Goal: Communication & Community: Answer question/provide support

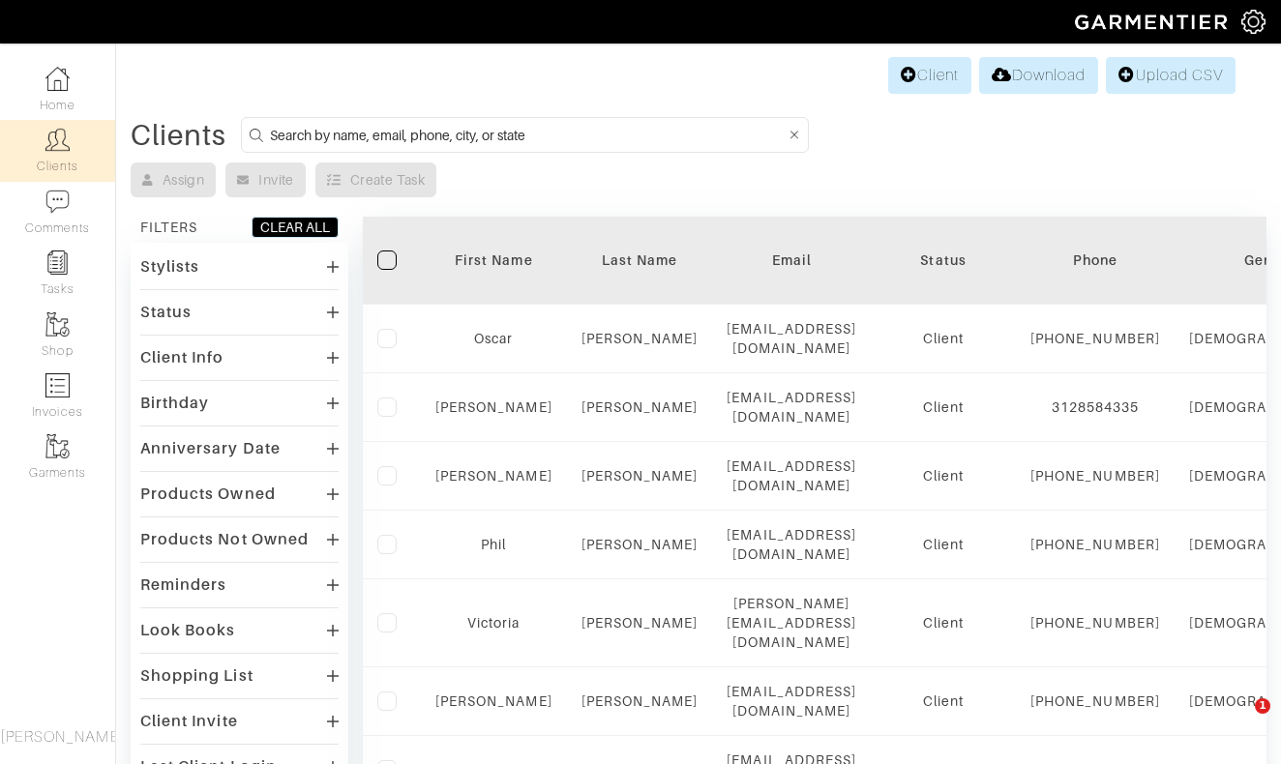
click at [425, 135] on input at bounding box center [528, 135] width 516 height 24
type input "karlson"
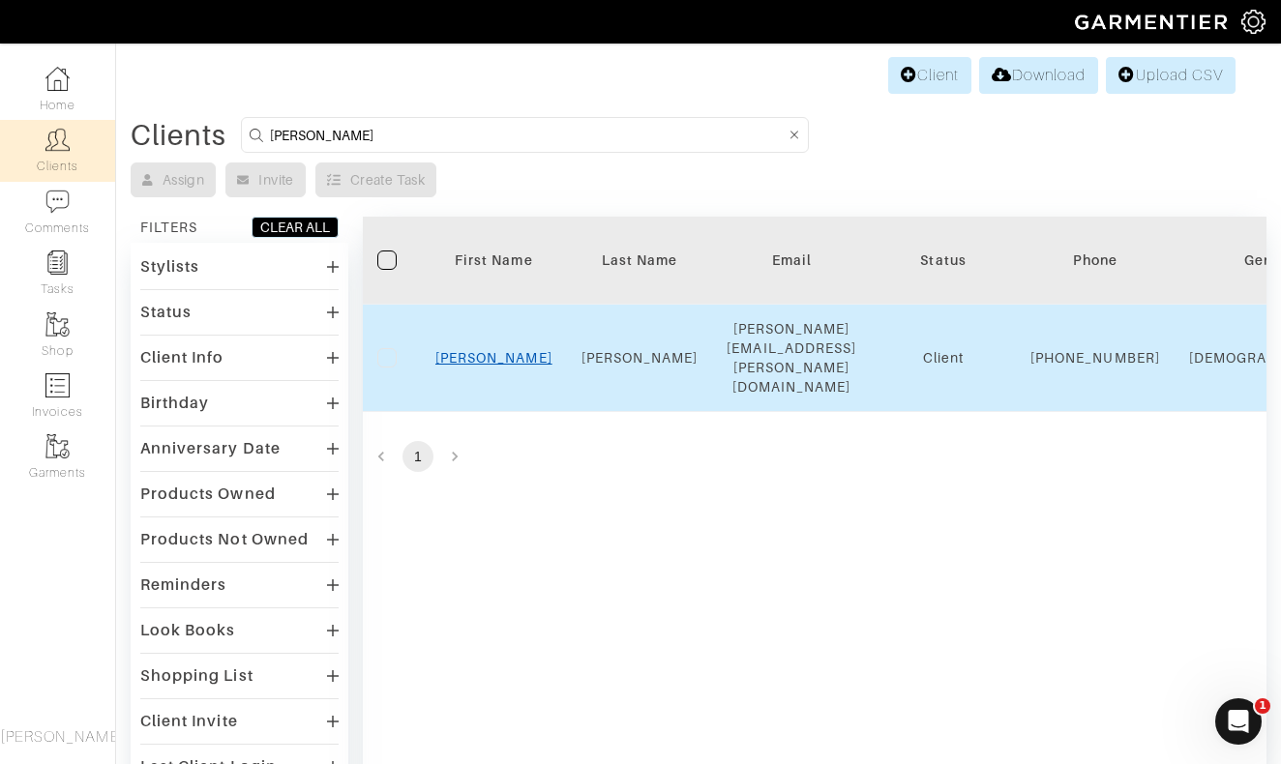
click at [494, 350] on link "Johnny" at bounding box center [493, 357] width 117 height 15
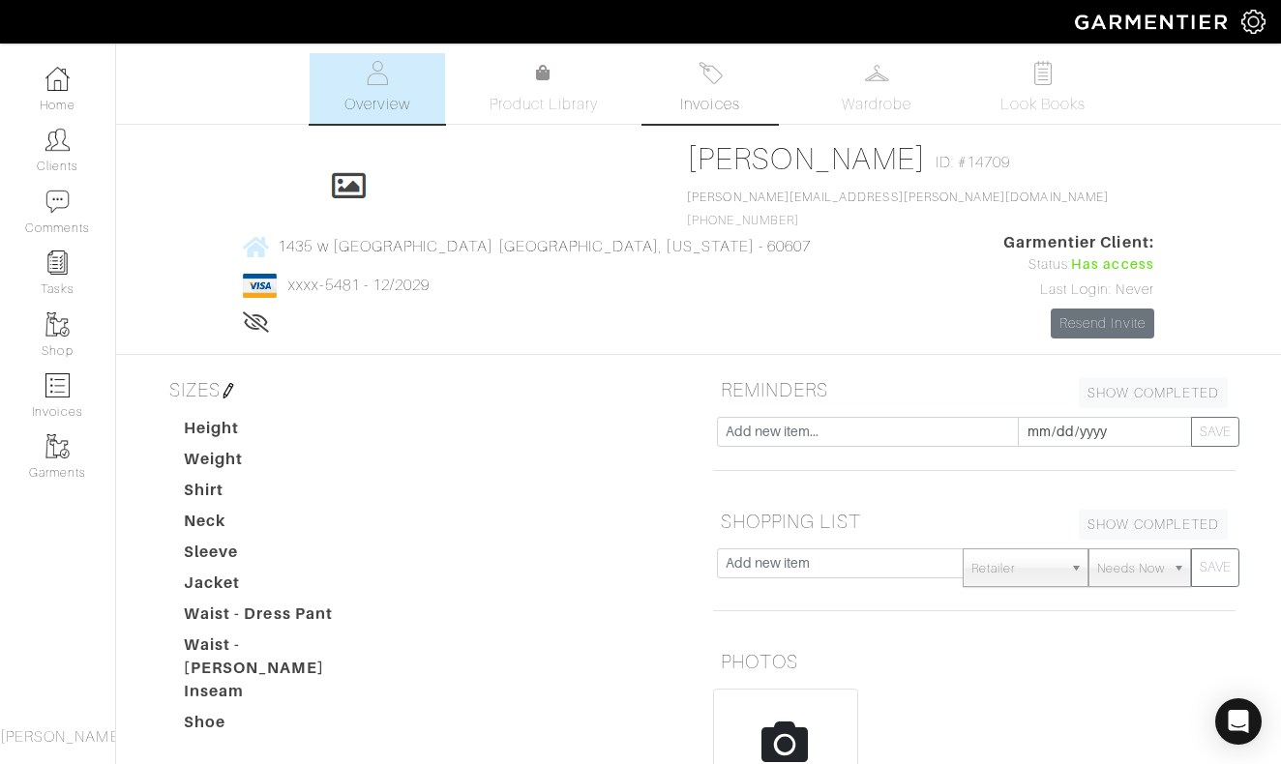
click at [704, 71] on img at bounding box center [711, 73] width 24 height 24
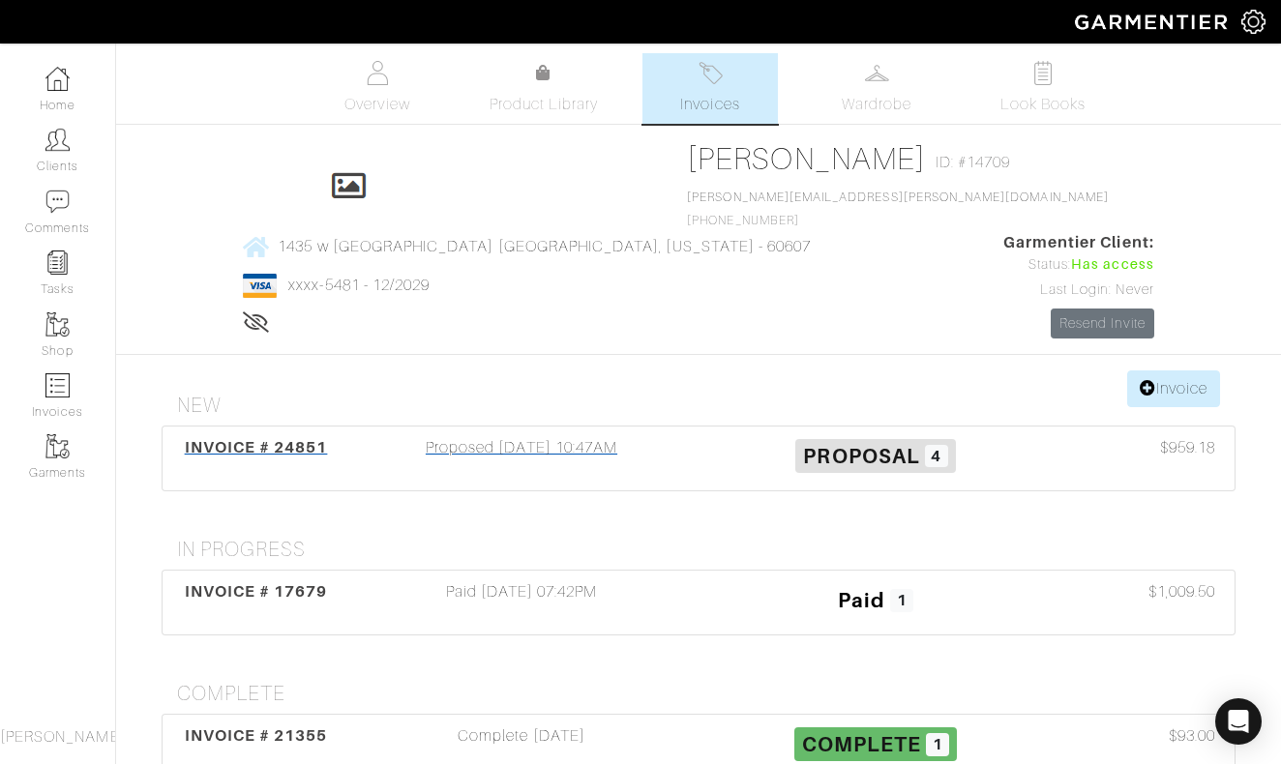
click at [532, 436] on div "Proposed 10/11/25 10:47AM" at bounding box center [522, 458] width 354 height 45
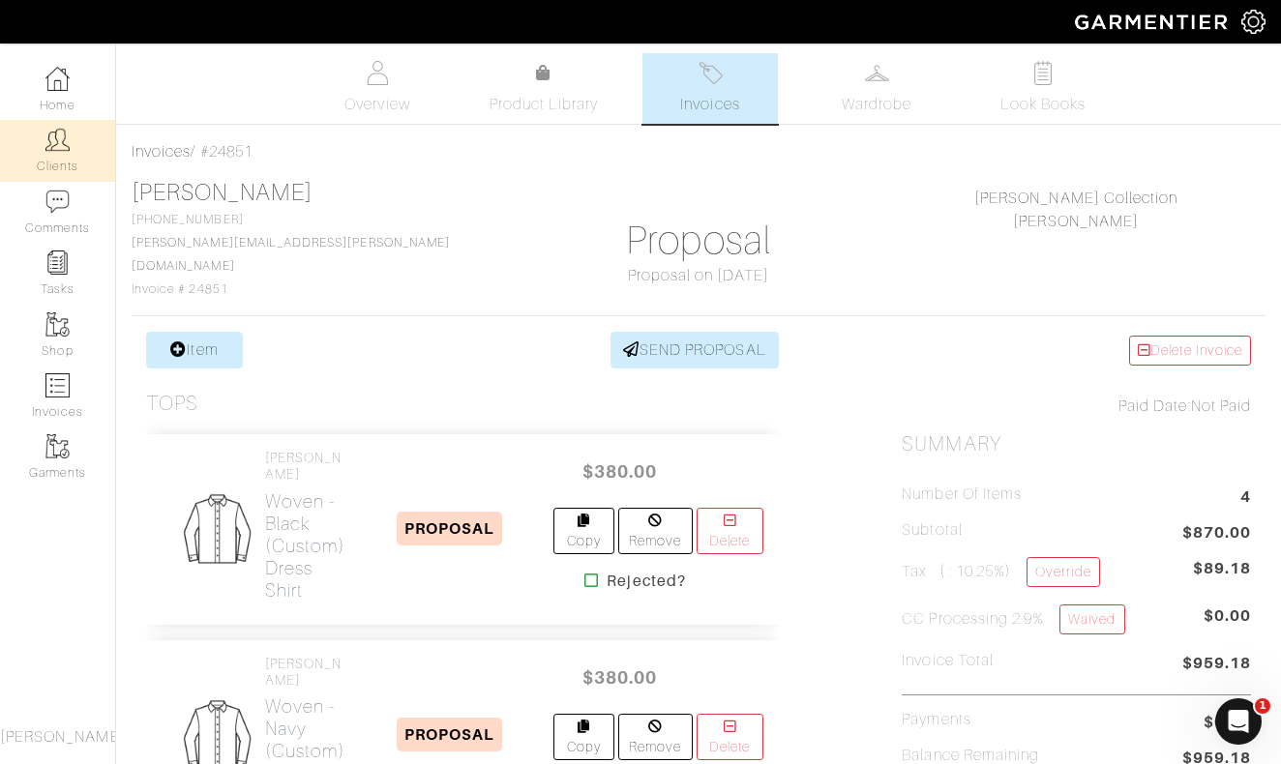
click at [54, 160] on link "Clients" at bounding box center [57, 150] width 115 height 61
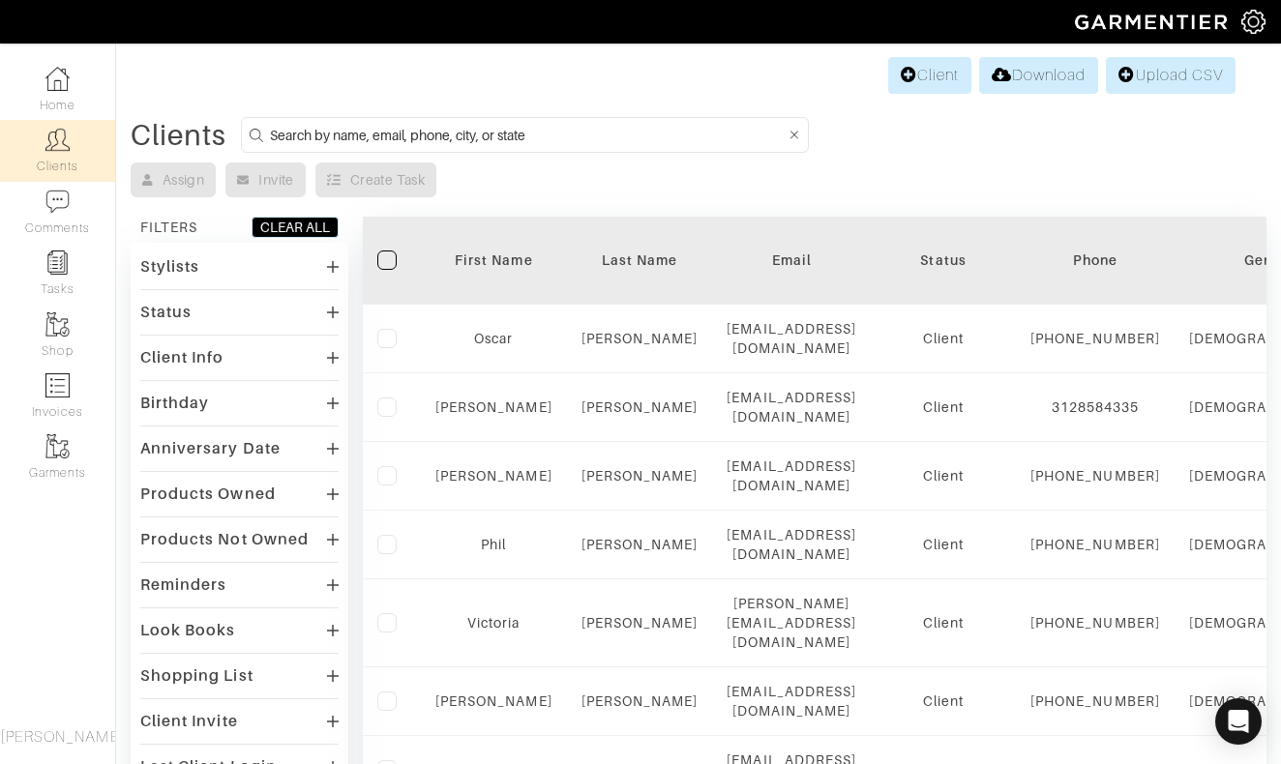
click at [682, 142] on input at bounding box center [528, 135] width 516 height 24
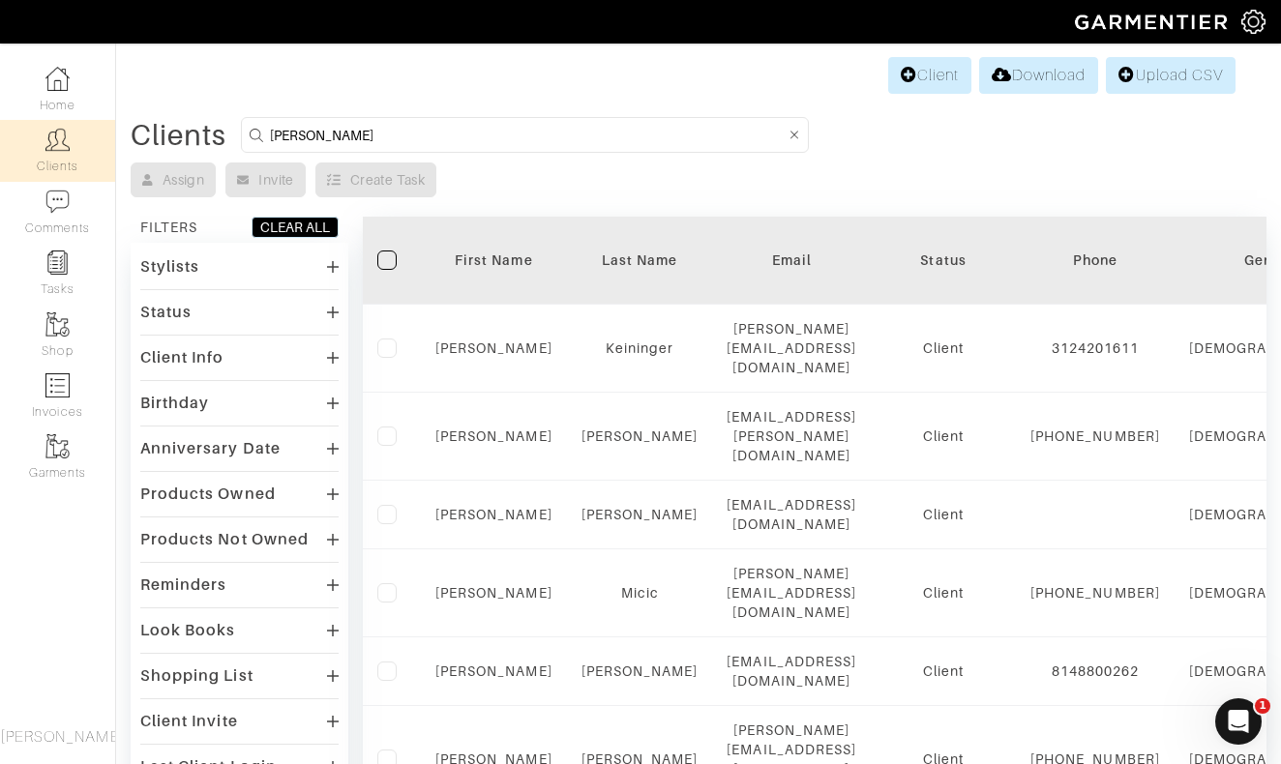
type input "Ian"
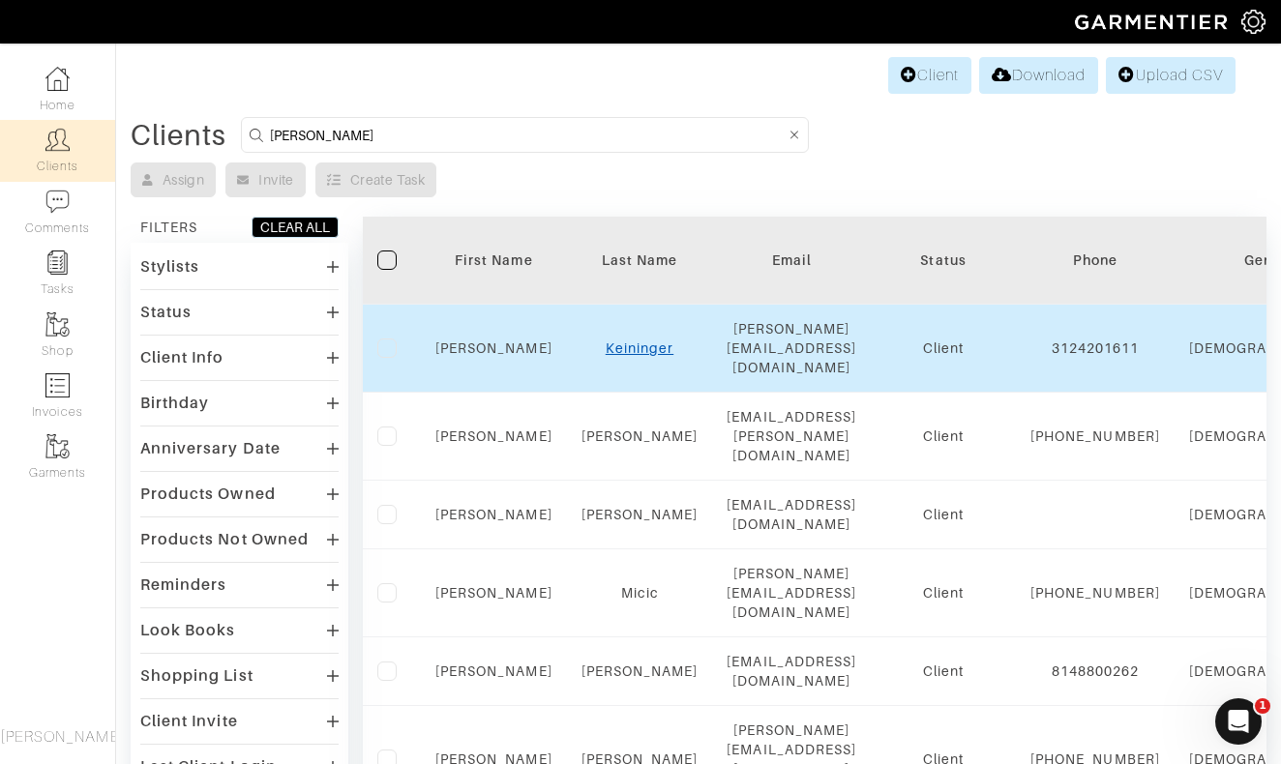
drag, startPoint x: 682, startPoint y: 142, endPoint x: 641, endPoint y: 338, distance: 199.9
click at [641, 341] on link "Keininger" at bounding box center [640, 348] width 68 height 15
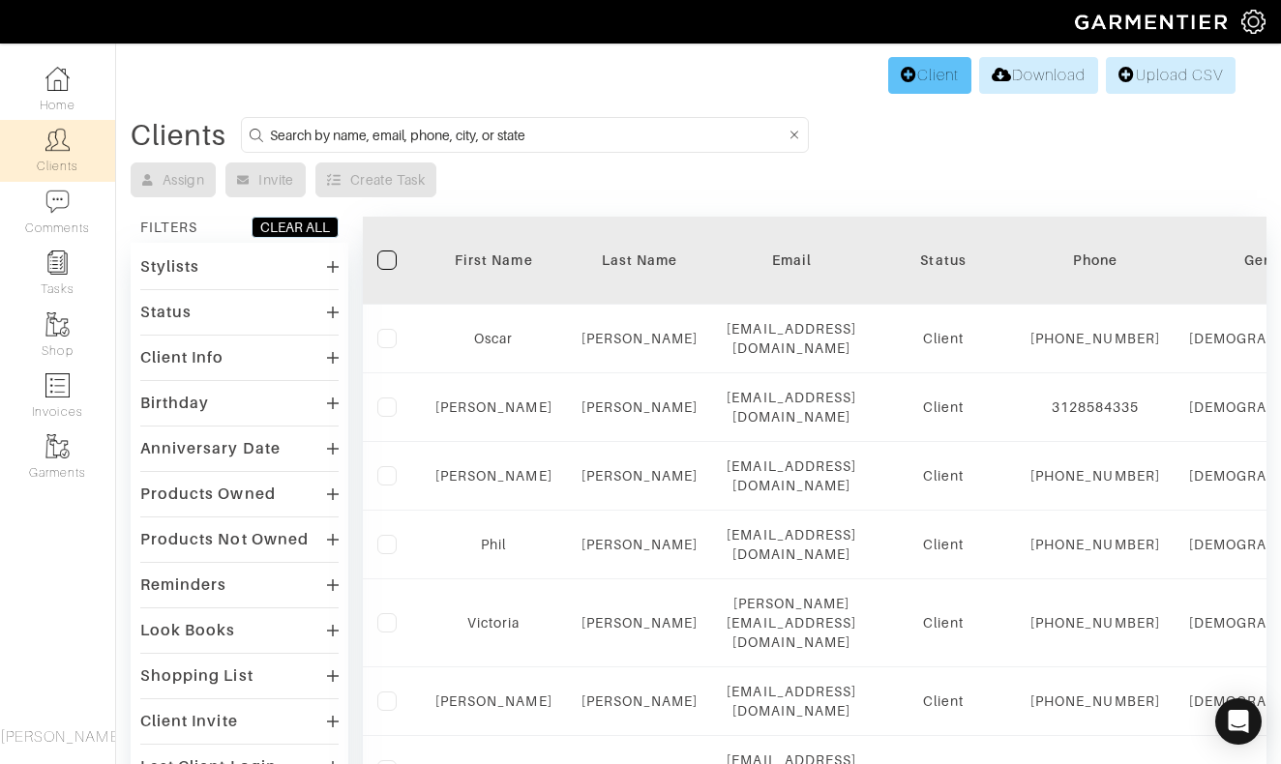
click at [917, 69] on link "Client" at bounding box center [929, 75] width 83 height 37
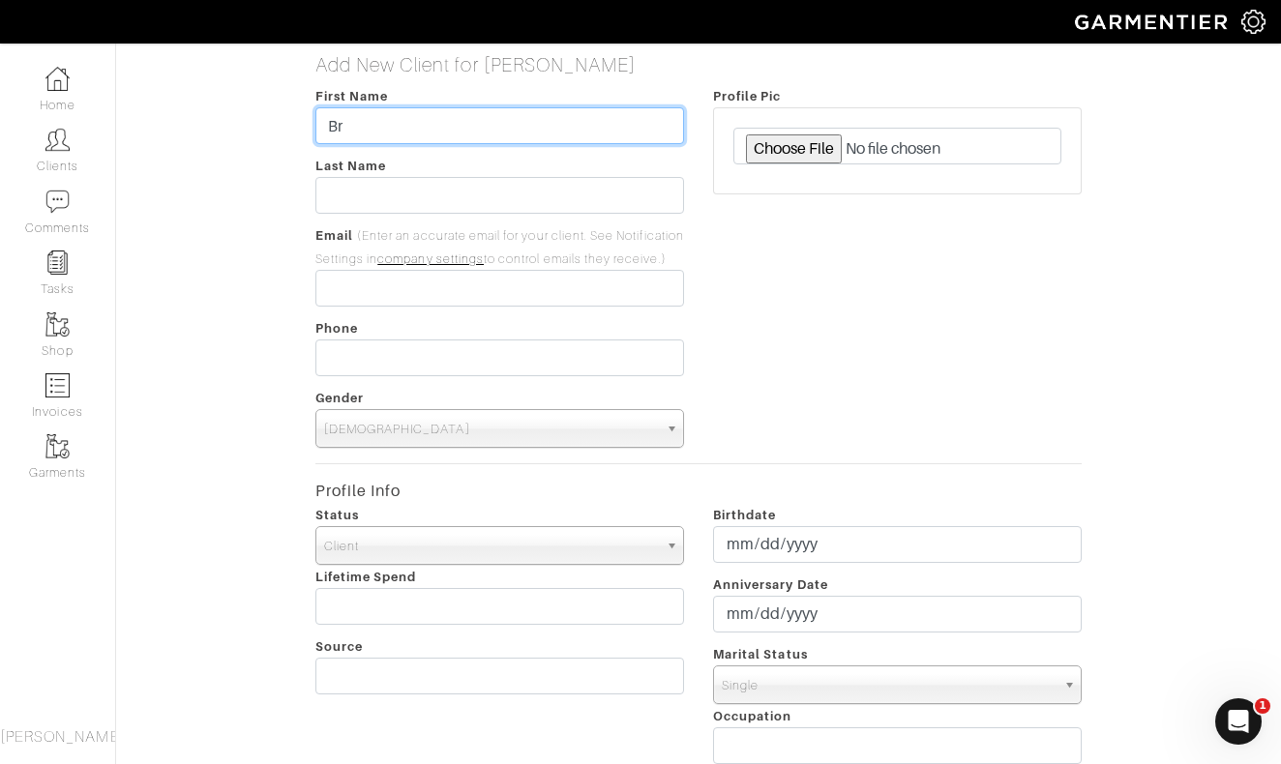
type input "Bry"
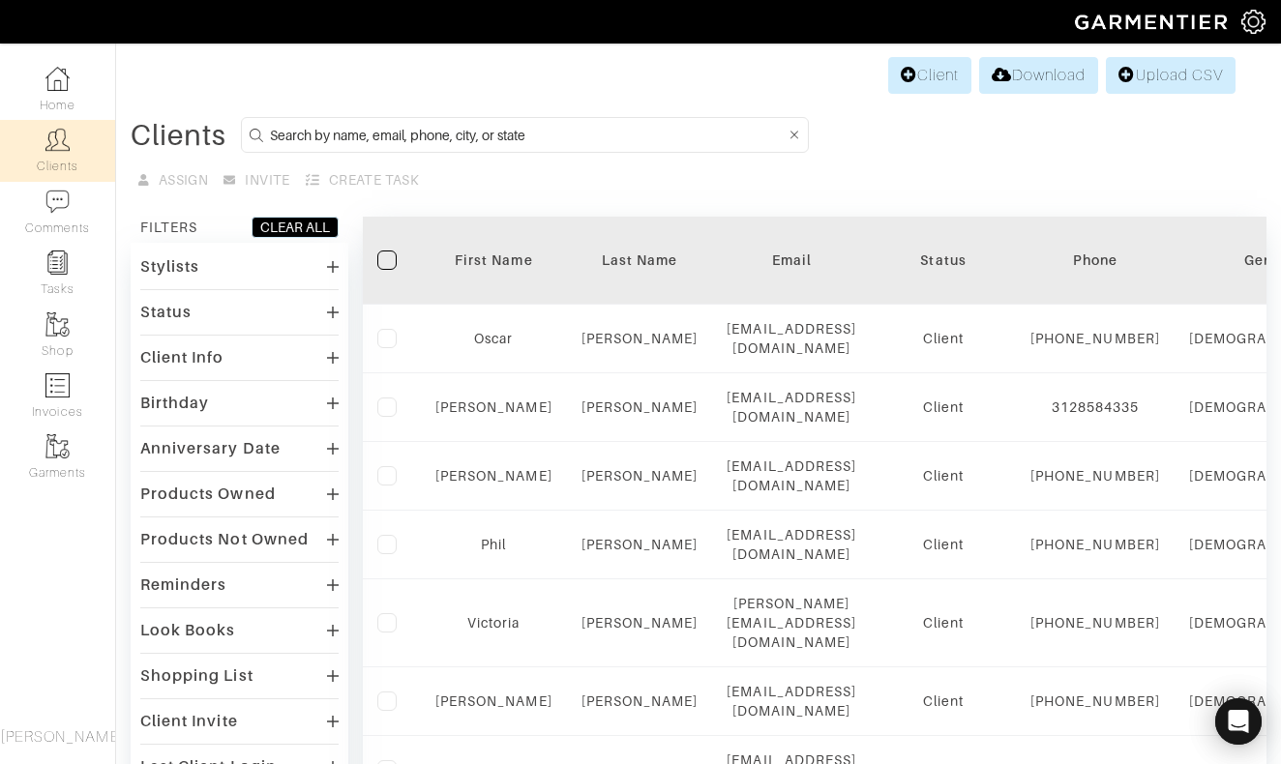
click at [515, 143] on input at bounding box center [528, 135] width 516 height 24
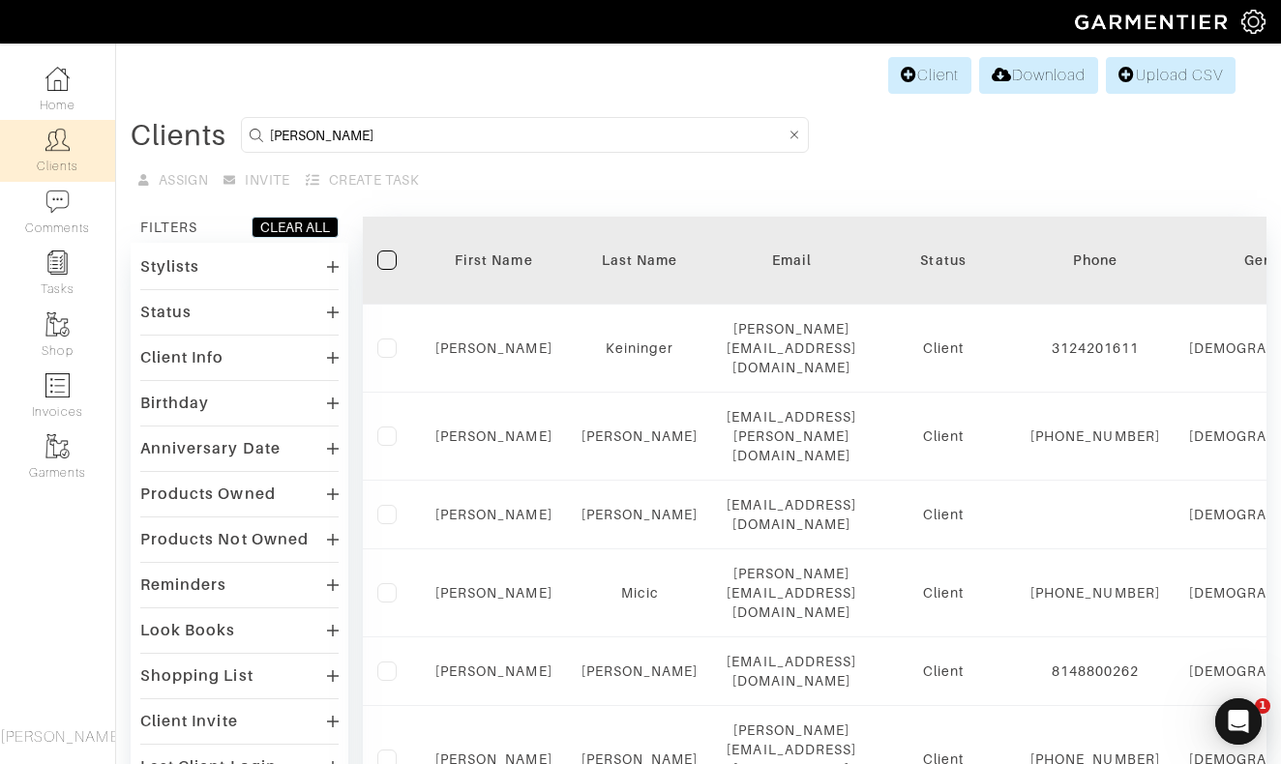
type input "Ian"
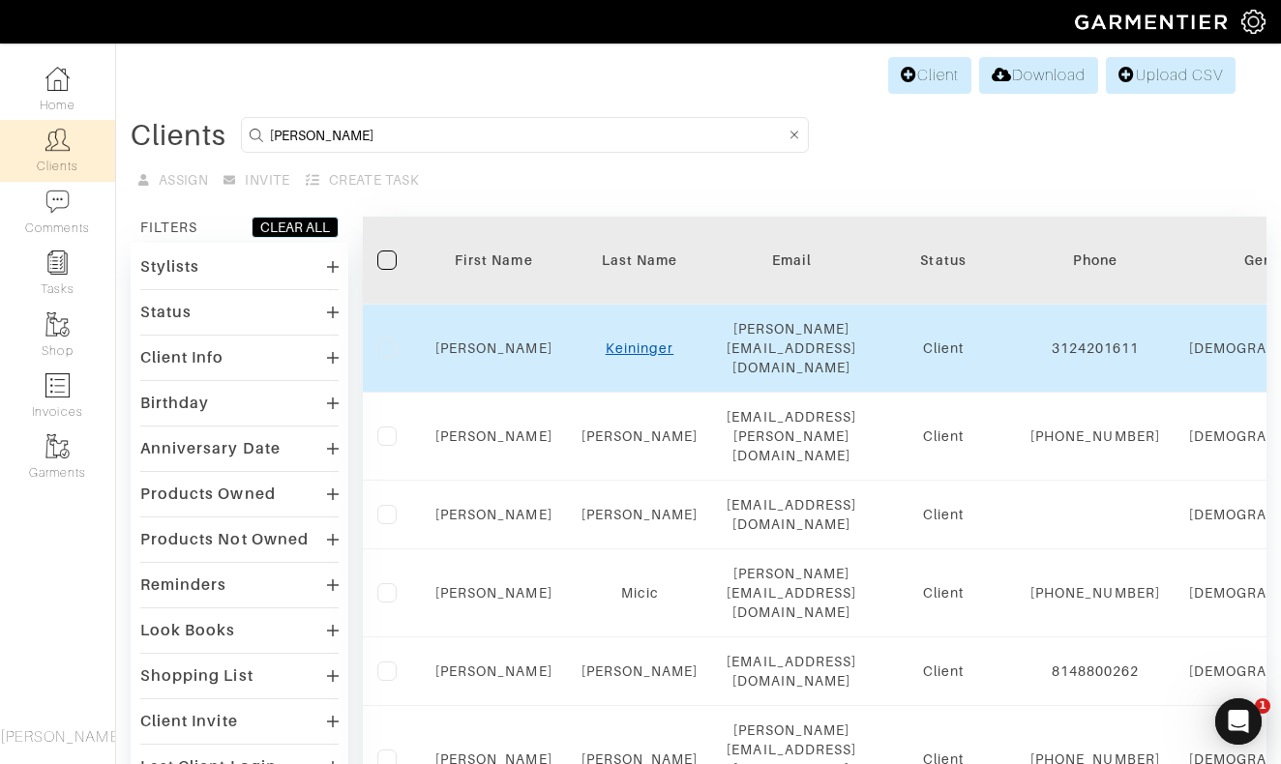
drag, startPoint x: 516, startPoint y: 143, endPoint x: 652, endPoint y: 341, distance: 240.0
click at [652, 341] on link "Keininger" at bounding box center [640, 348] width 68 height 15
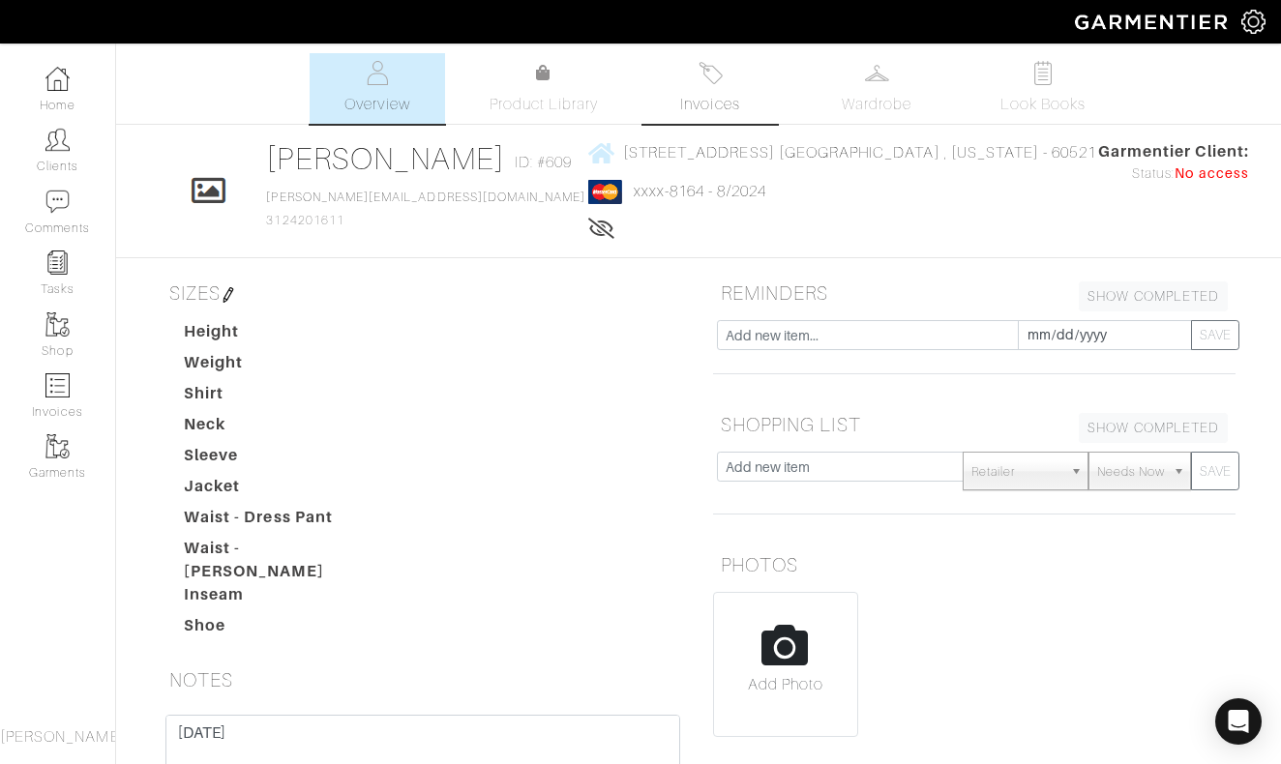
click at [715, 79] on img at bounding box center [711, 73] width 24 height 24
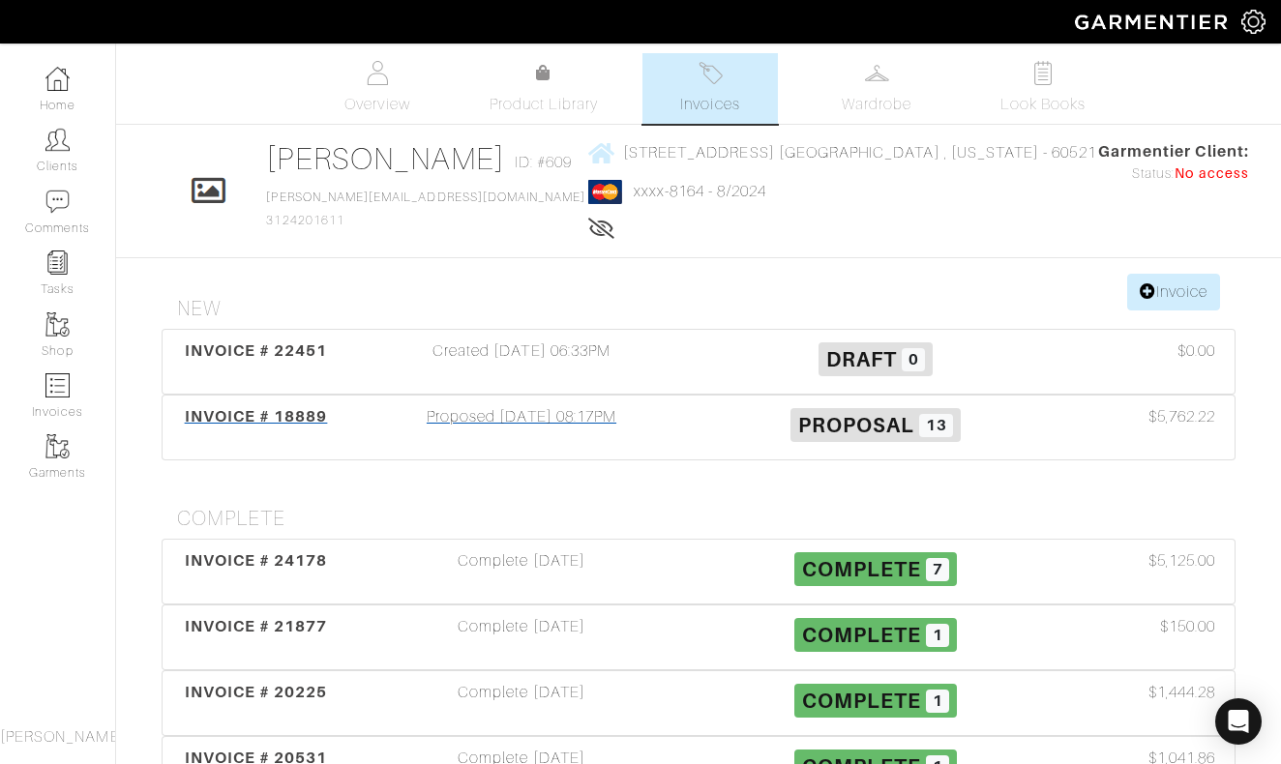
click at [501, 421] on div "Proposed [DATE] 08:17PM" at bounding box center [522, 427] width 354 height 45
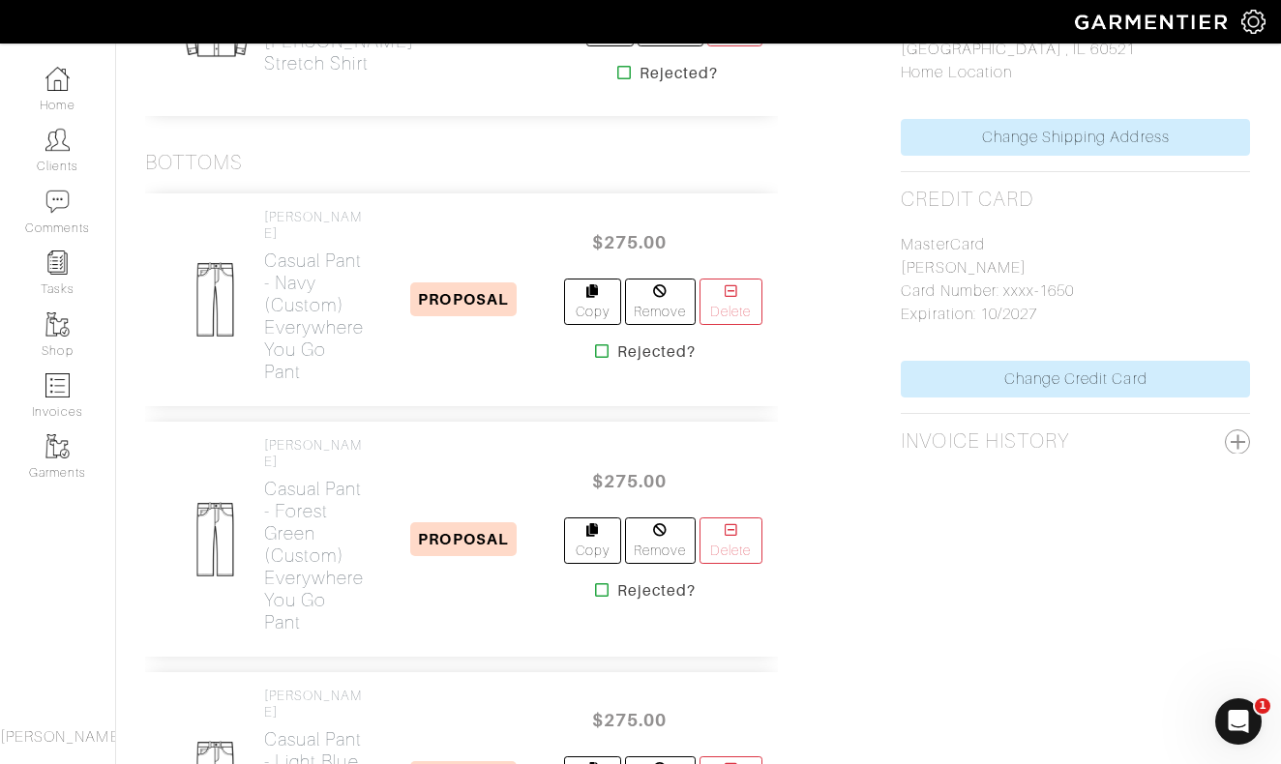
scroll to position [906, 1]
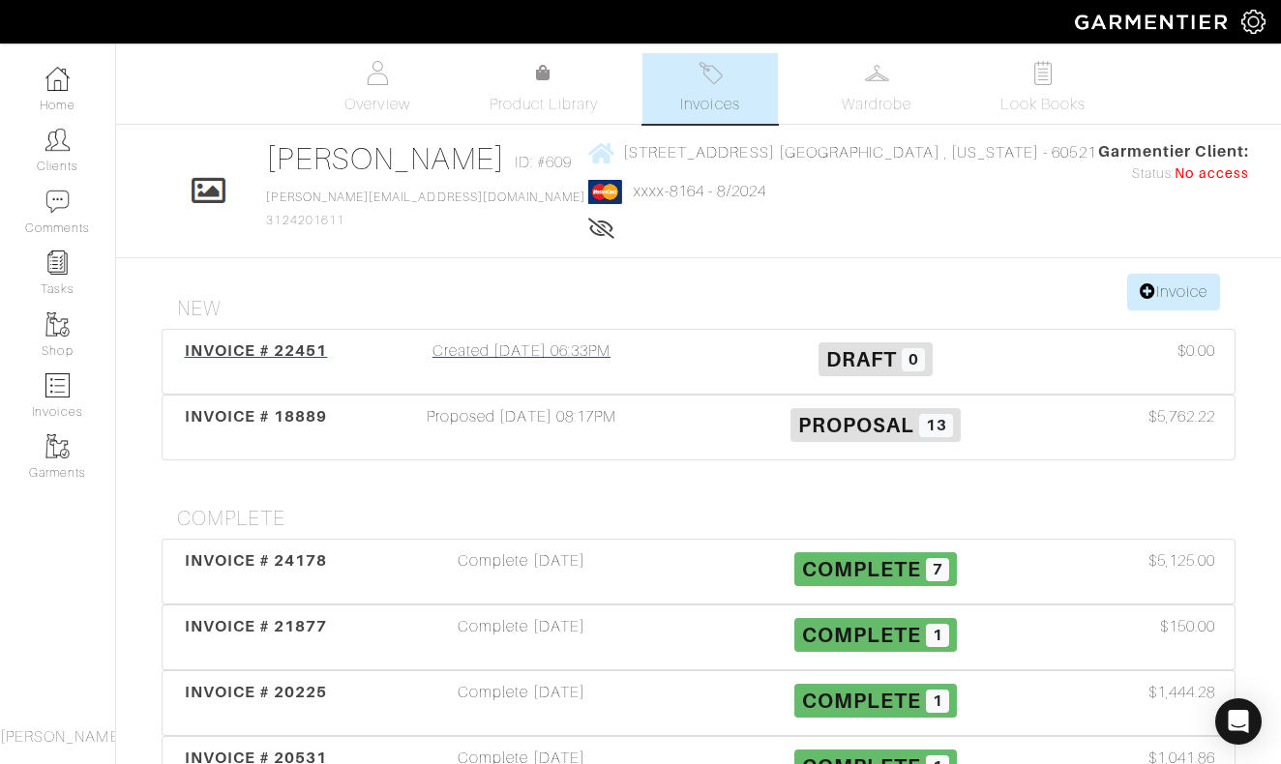
click at [520, 346] on div "Created [DATE] 06:33PM" at bounding box center [522, 362] width 354 height 45
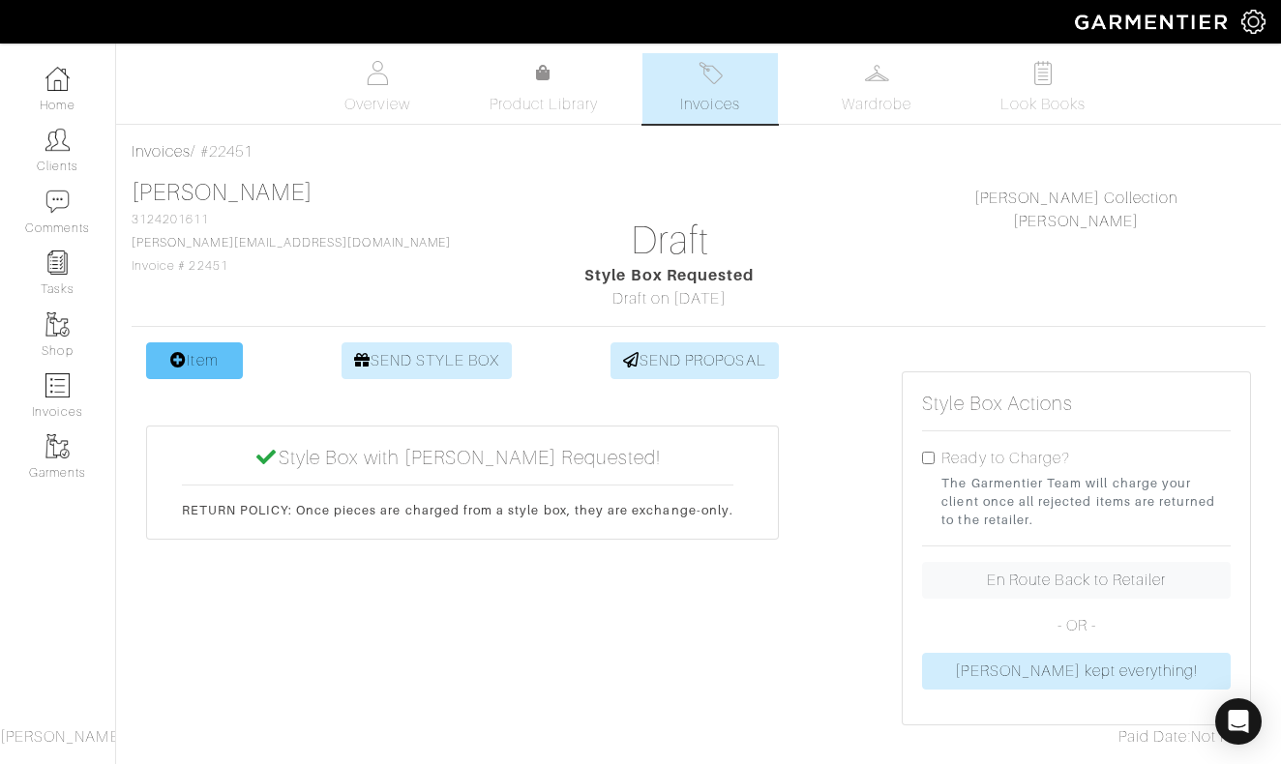
click at [203, 357] on link "Item" at bounding box center [194, 361] width 97 height 37
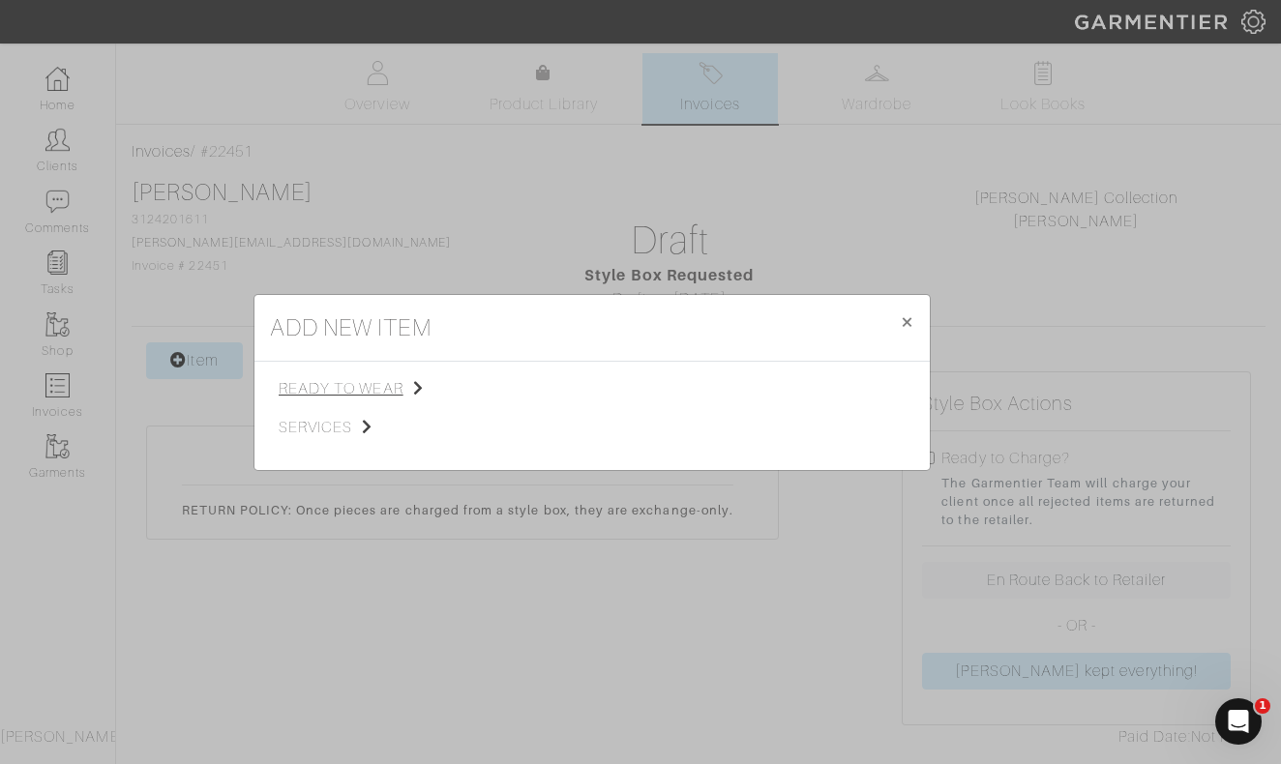
click at [384, 386] on span "ready to wear" at bounding box center [376, 388] width 195 height 23
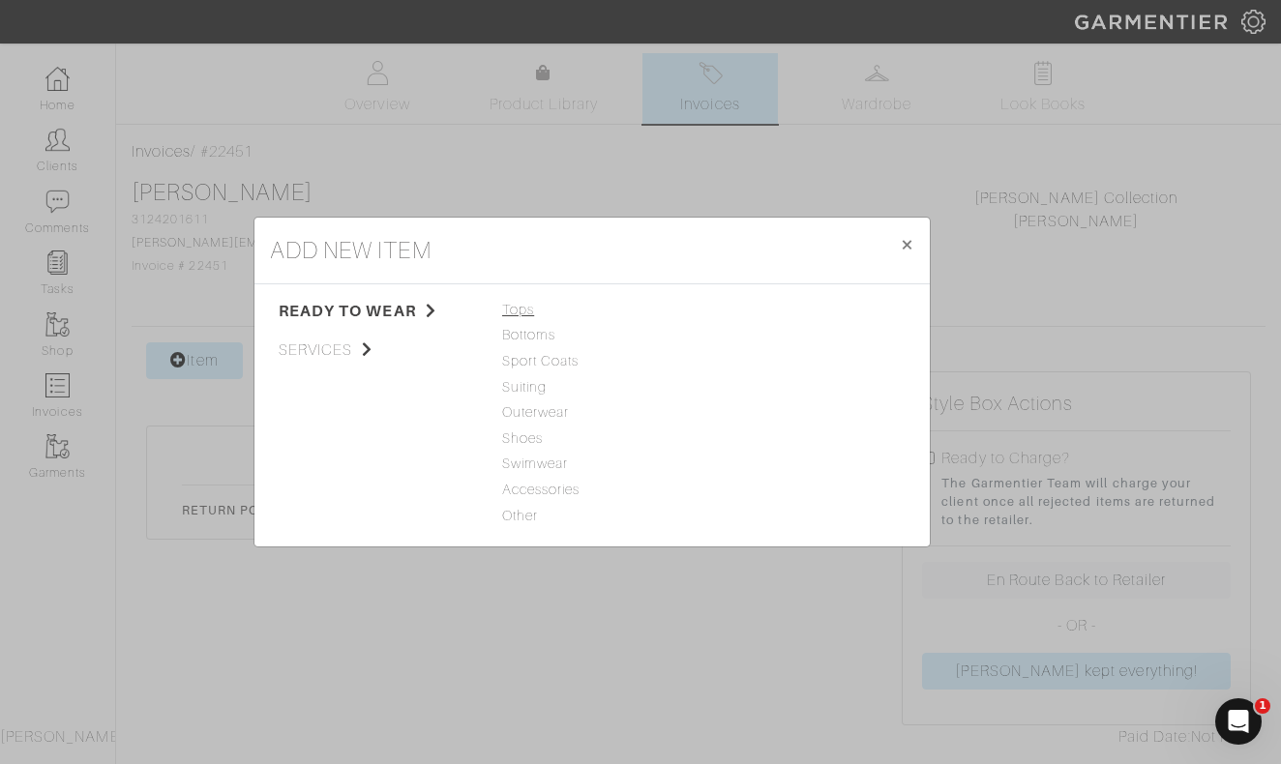
click at [525, 308] on span "Tops" at bounding box center [592, 310] width 180 height 21
click at [733, 362] on link "Woven" at bounding box center [733, 360] width 45 height 15
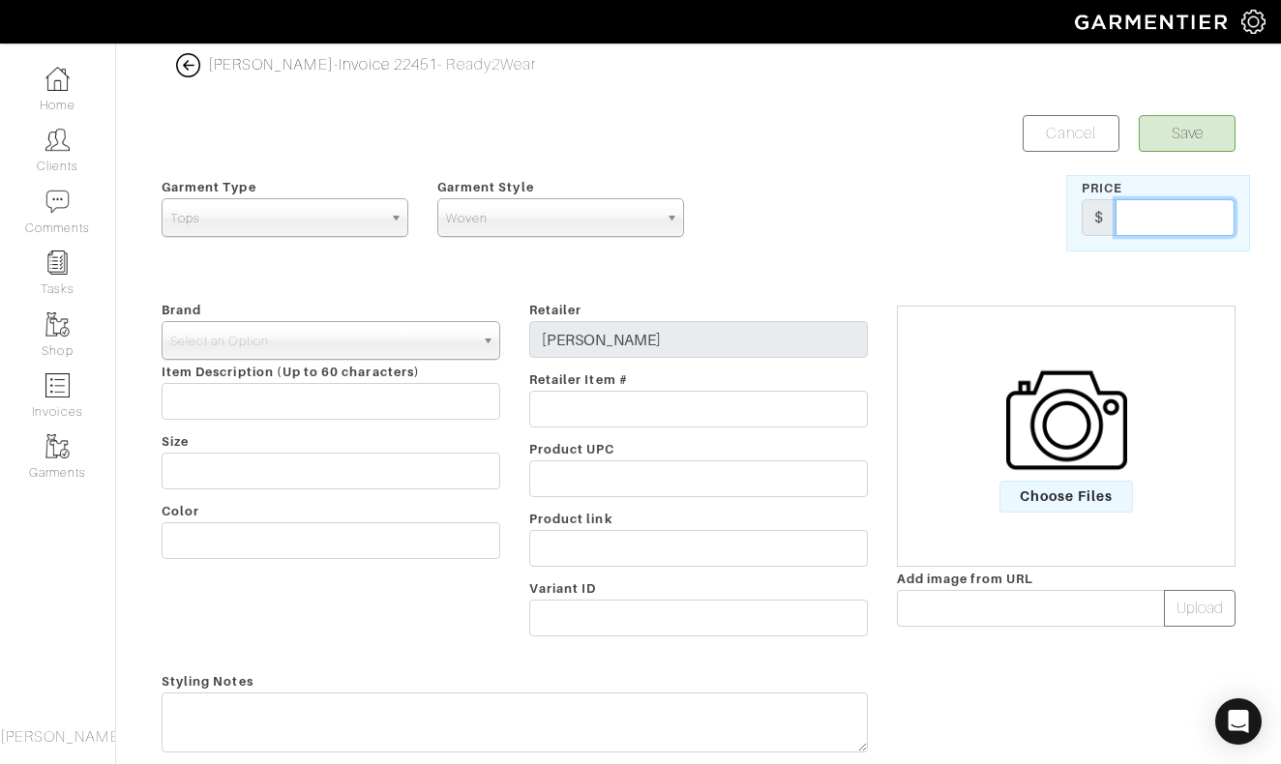
click at [1169, 217] on input "text" at bounding box center [1175, 217] width 119 height 37
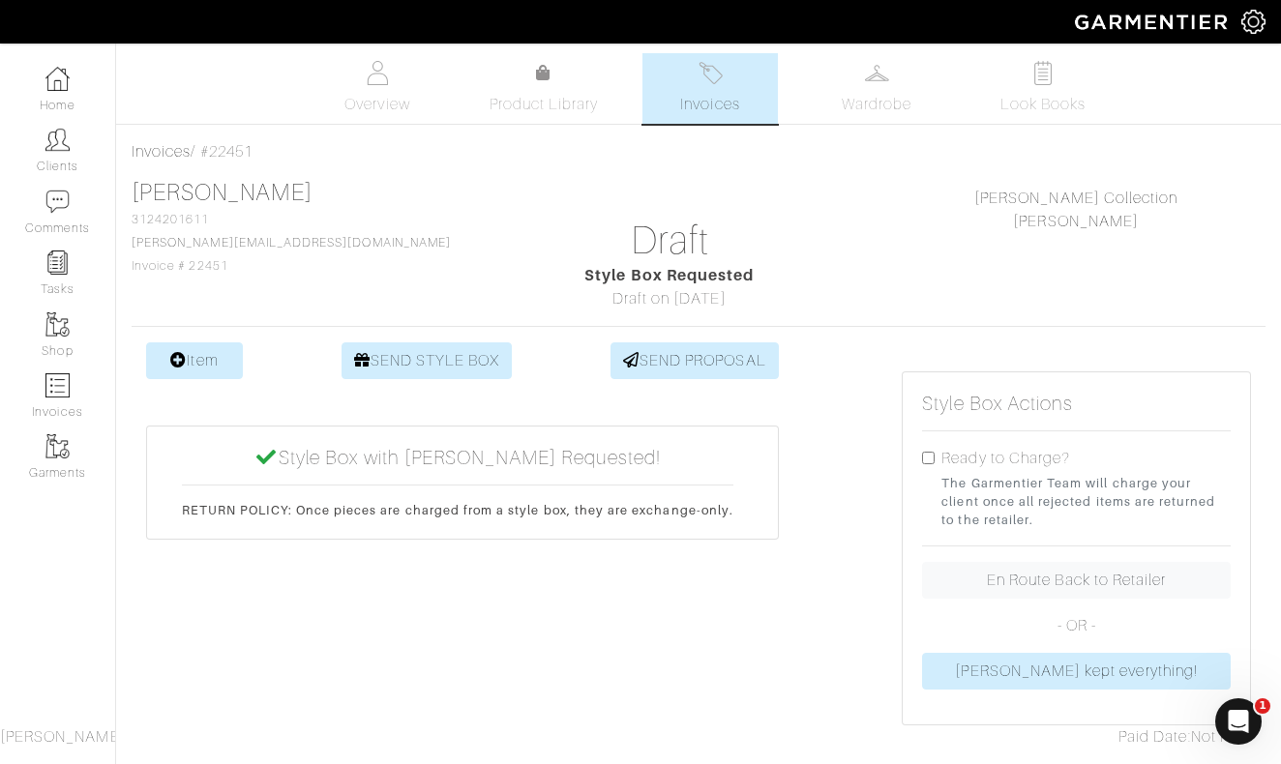
scroll to position [-19, 0]
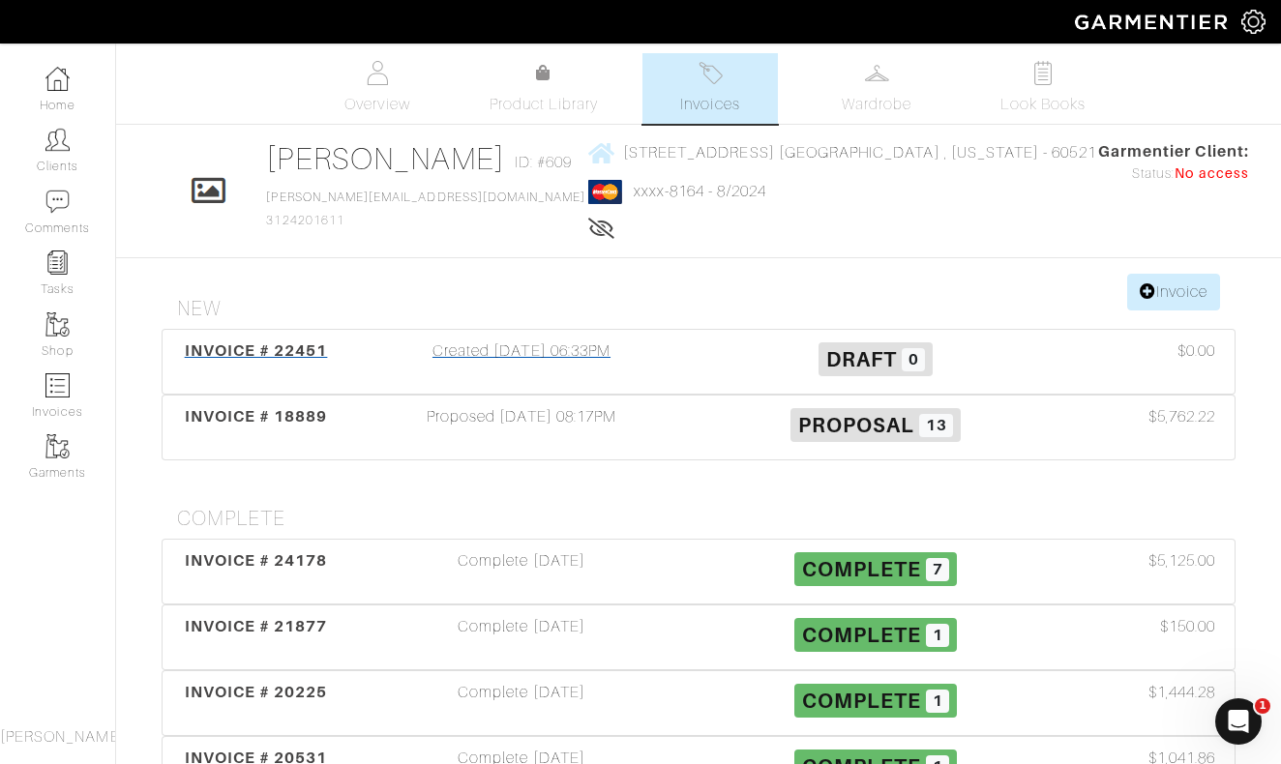
click at [561, 351] on div "Created 01/26/25 06:33PM" at bounding box center [522, 362] width 354 height 45
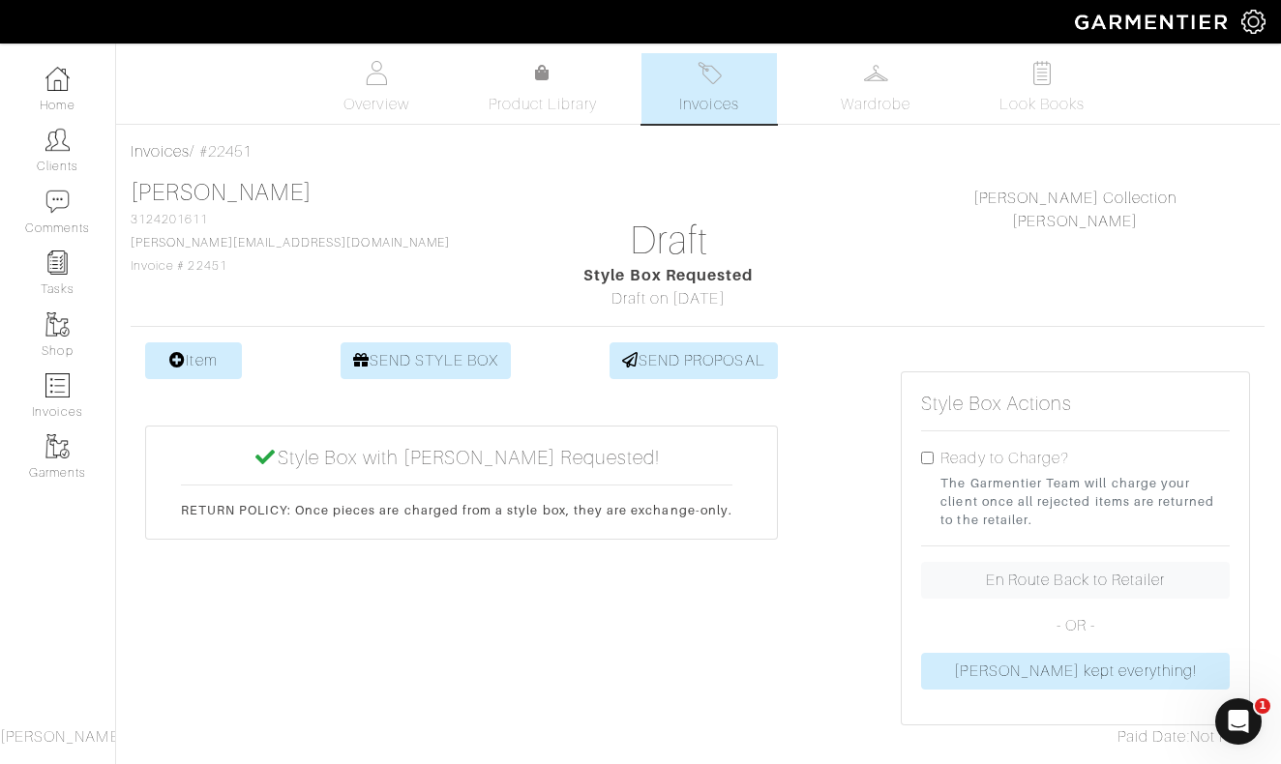
scroll to position [0, 1]
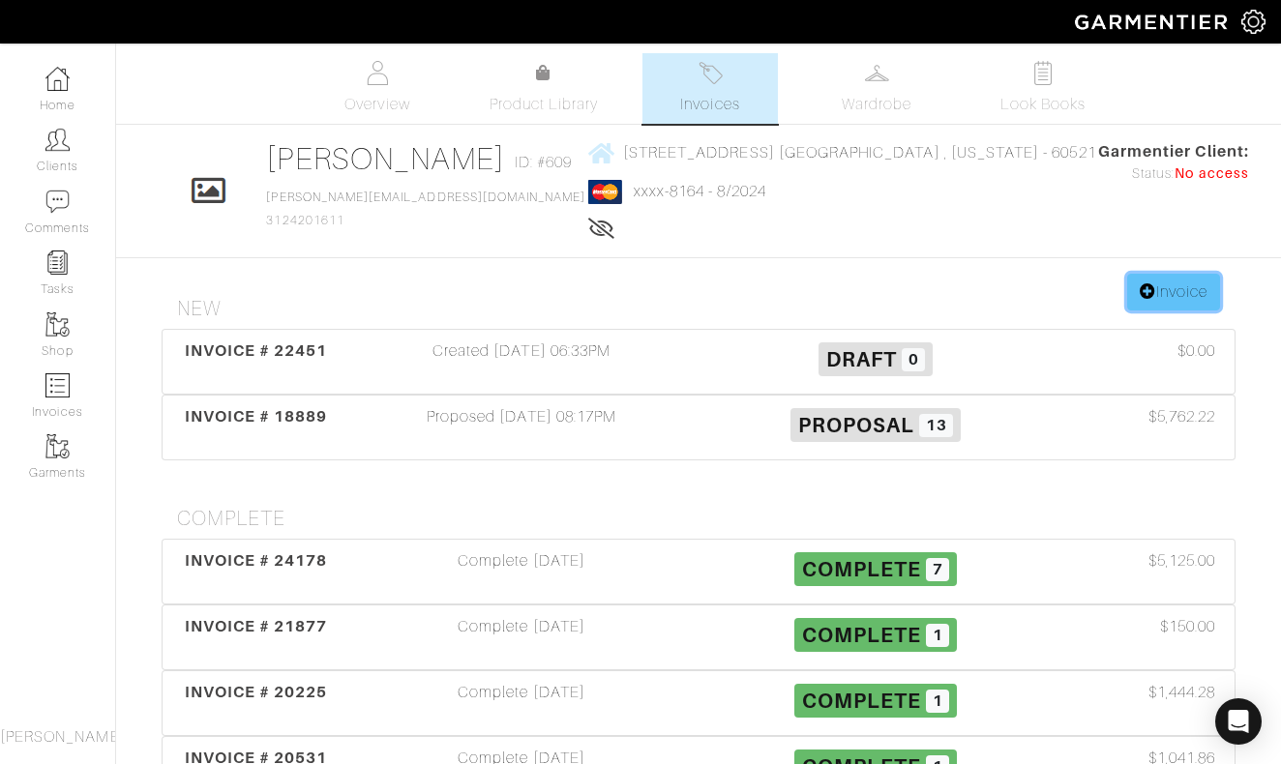
click at [1153, 301] on link "Invoice" at bounding box center [1173, 292] width 93 height 37
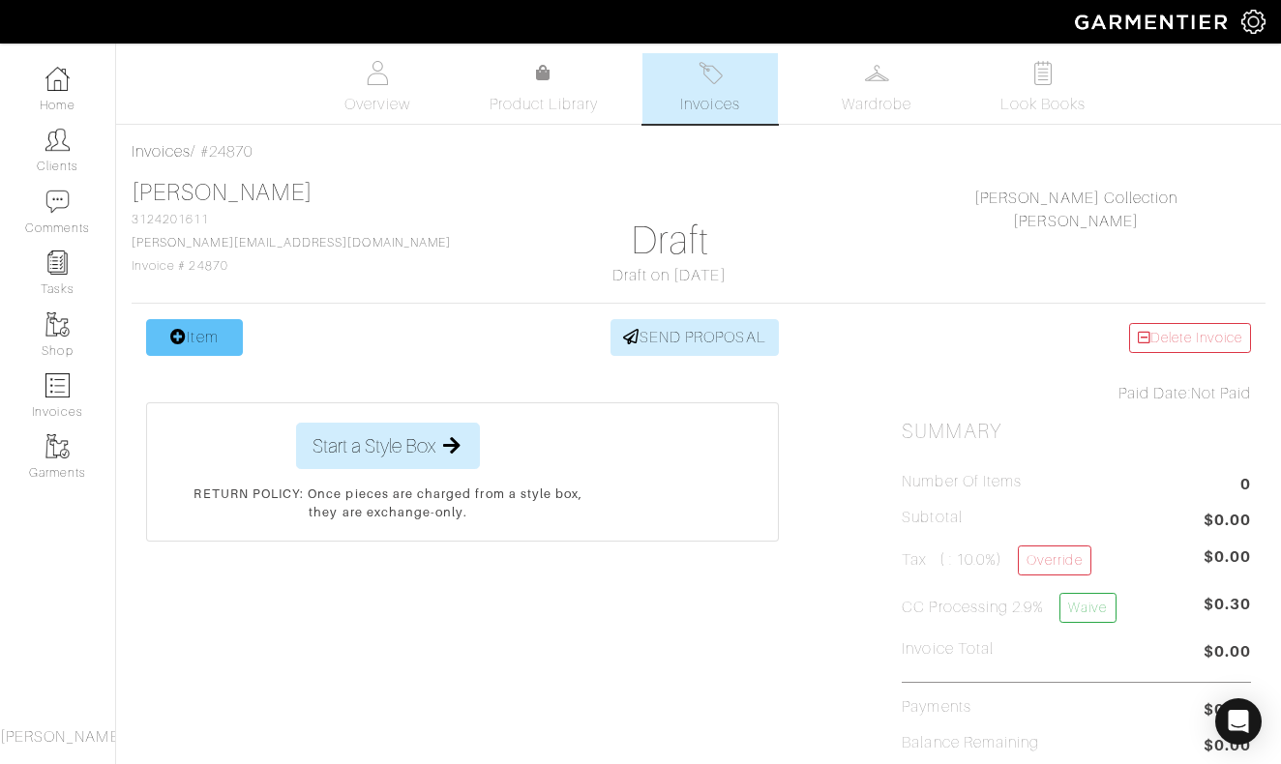
click at [198, 338] on link "Item" at bounding box center [194, 337] width 97 height 37
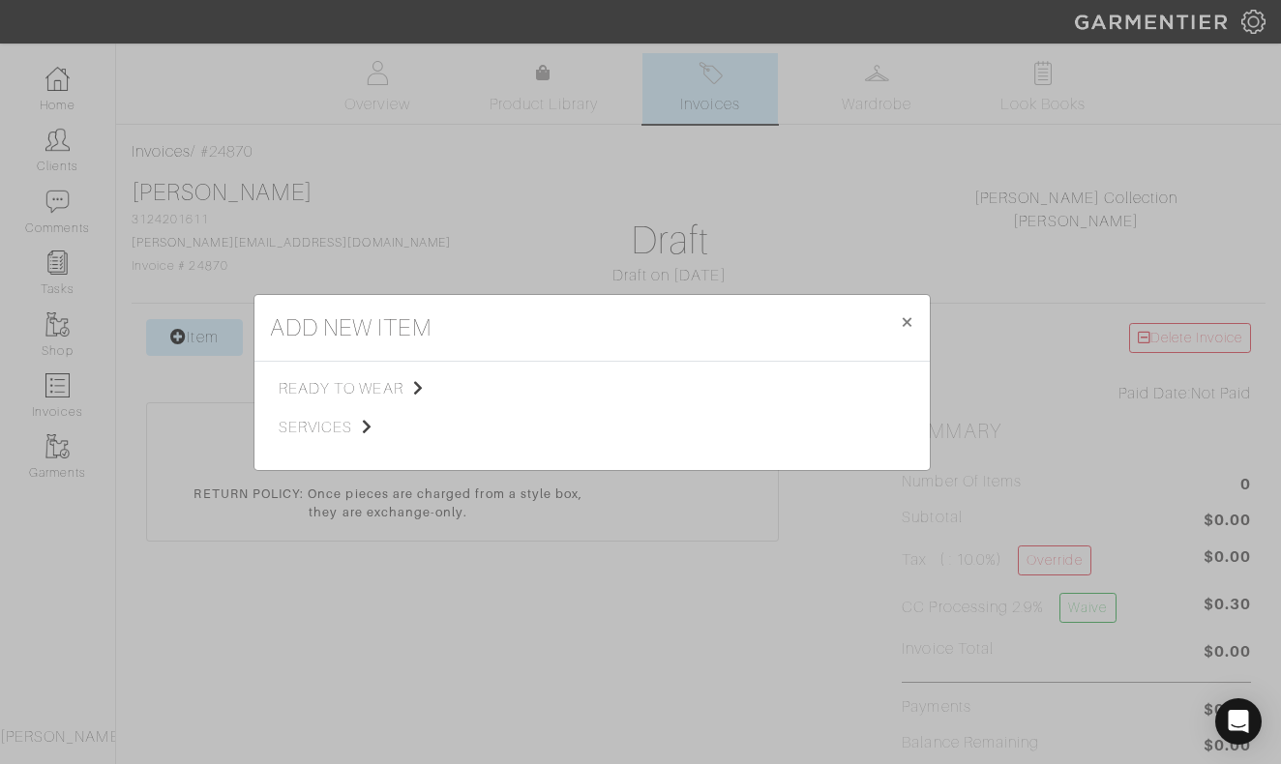
click at [358, 375] on div "ready to wear services Tops Bottoms Sport Coats Suiting Outerwear Shoes Swimwea…" at bounding box center [592, 416] width 675 height 108
click at [354, 388] on span "ready to wear" at bounding box center [376, 388] width 195 height 23
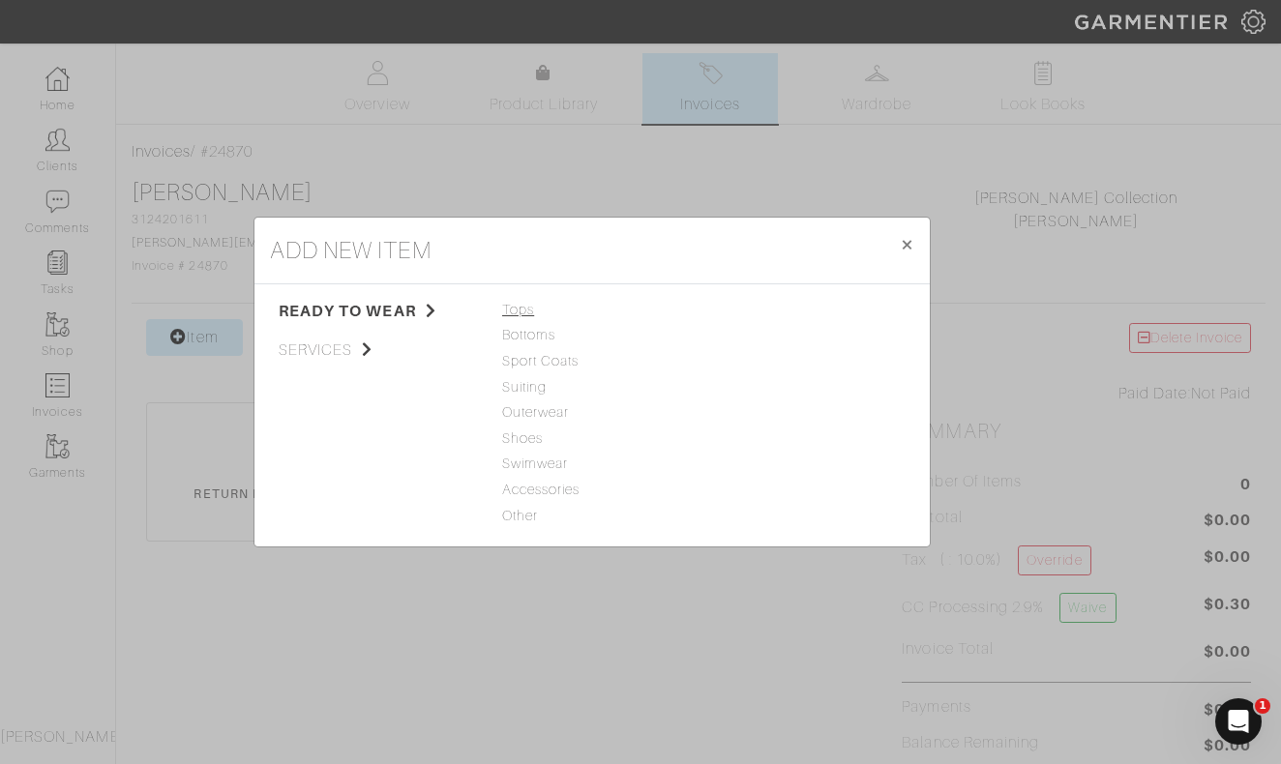
click at [508, 315] on span "Tops" at bounding box center [592, 310] width 180 height 21
click at [725, 362] on link "Woven" at bounding box center [733, 360] width 45 height 15
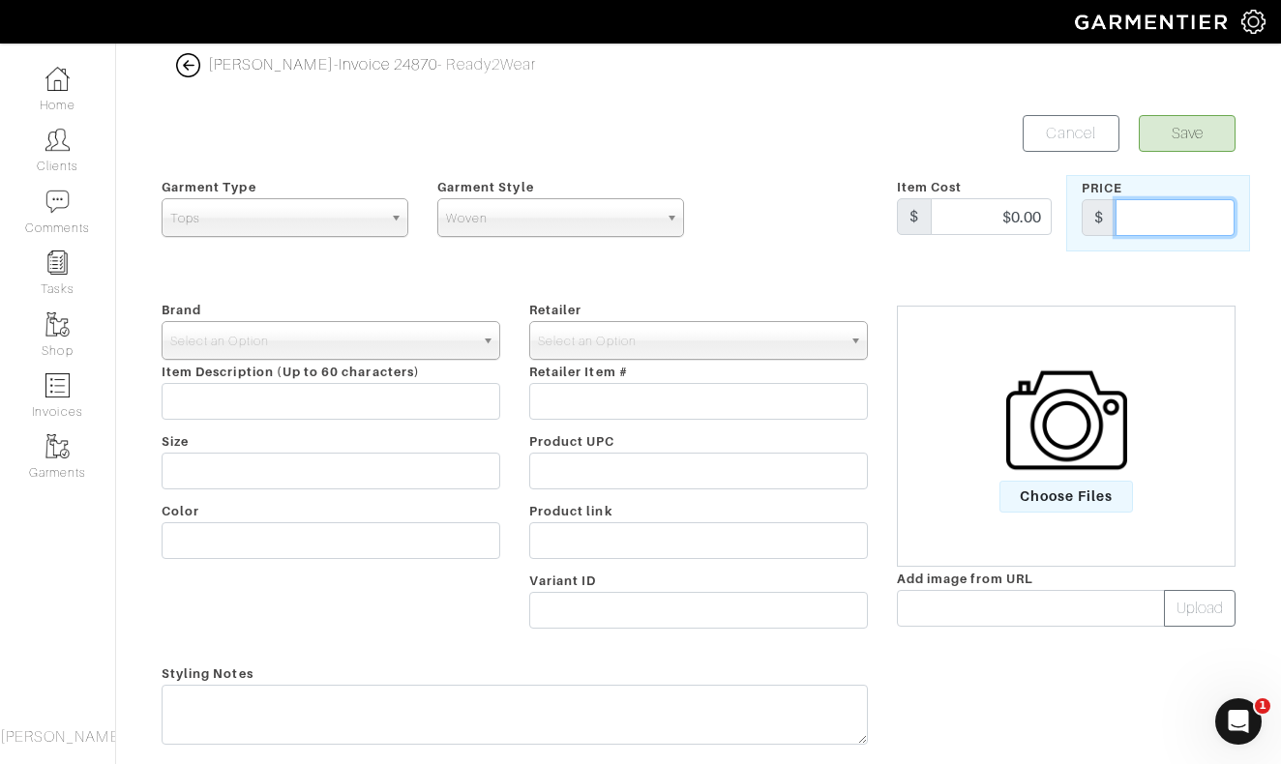
click at [1154, 220] on input "text" at bounding box center [1175, 217] width 119 height 37
type input "300"
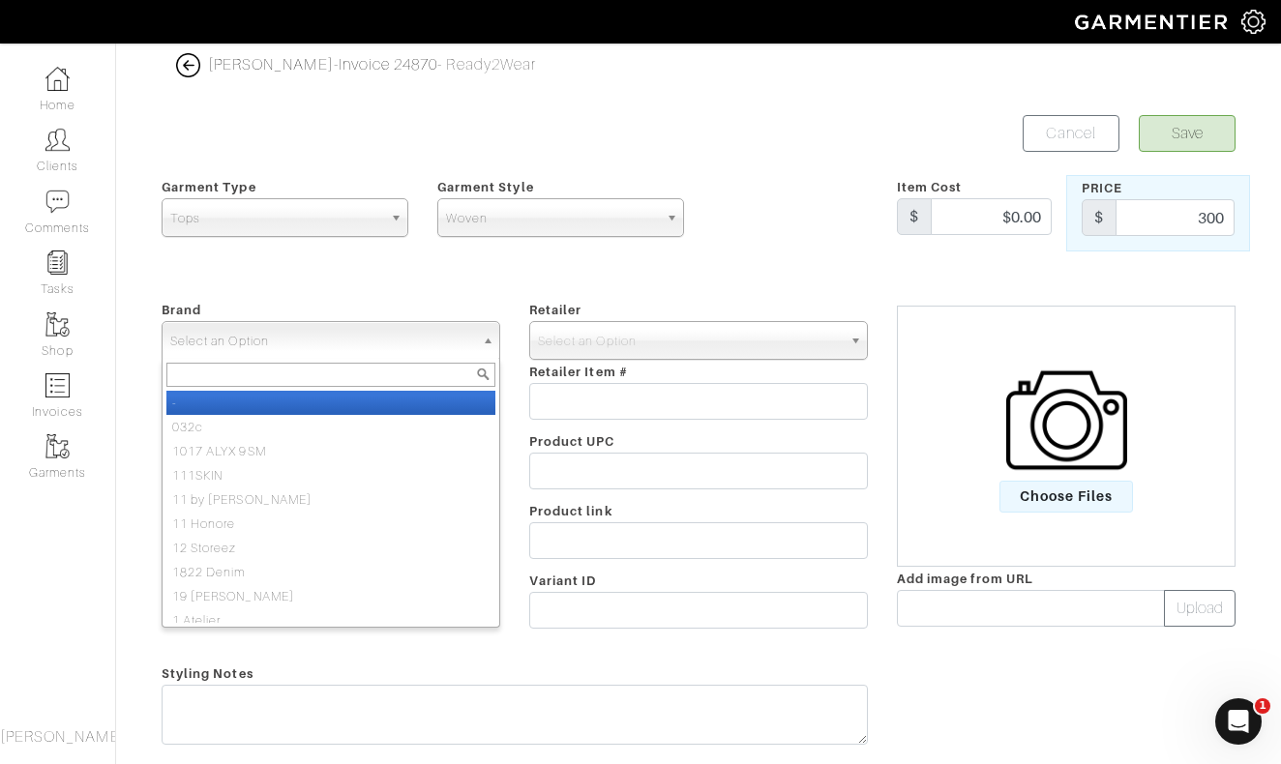
click at [432, 337] on span "Select an Option" at bounding box center [322, 341] width 304 height 39
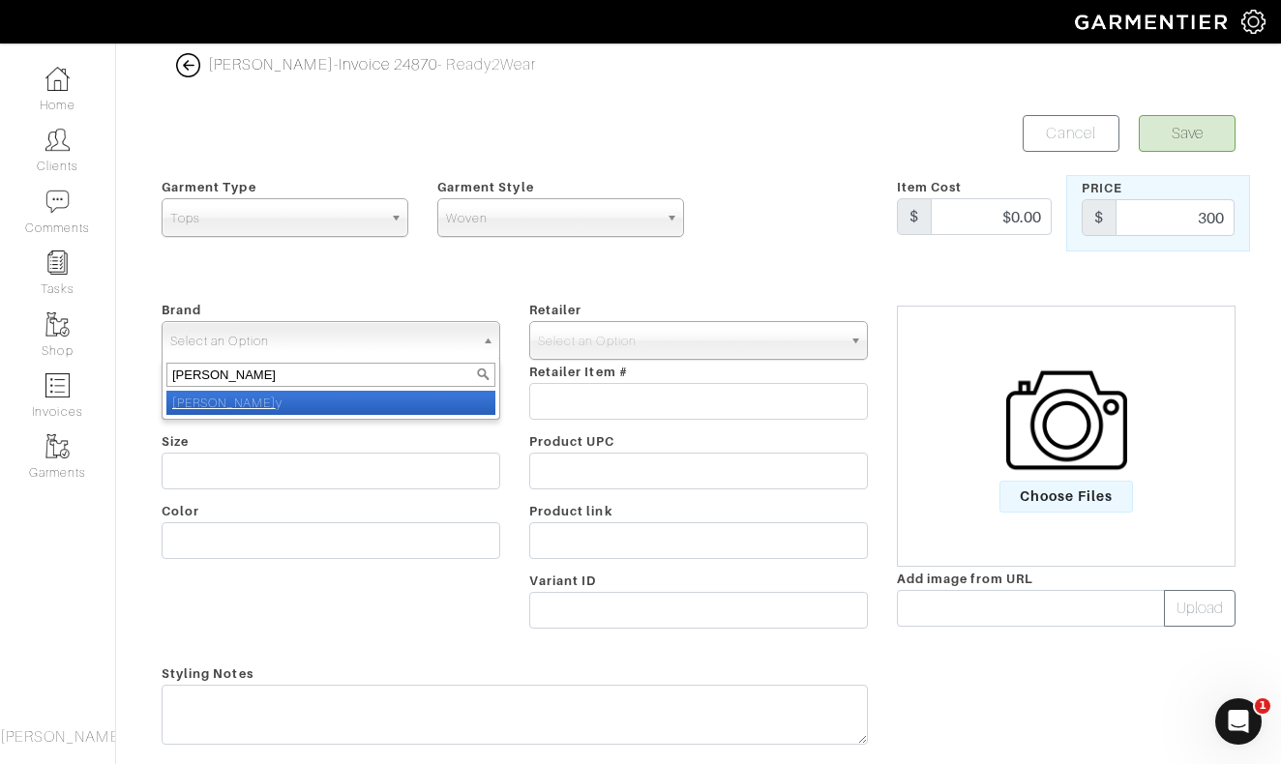
type input "[PERSON_NAME]"
select select "[PERSON_NAME]"
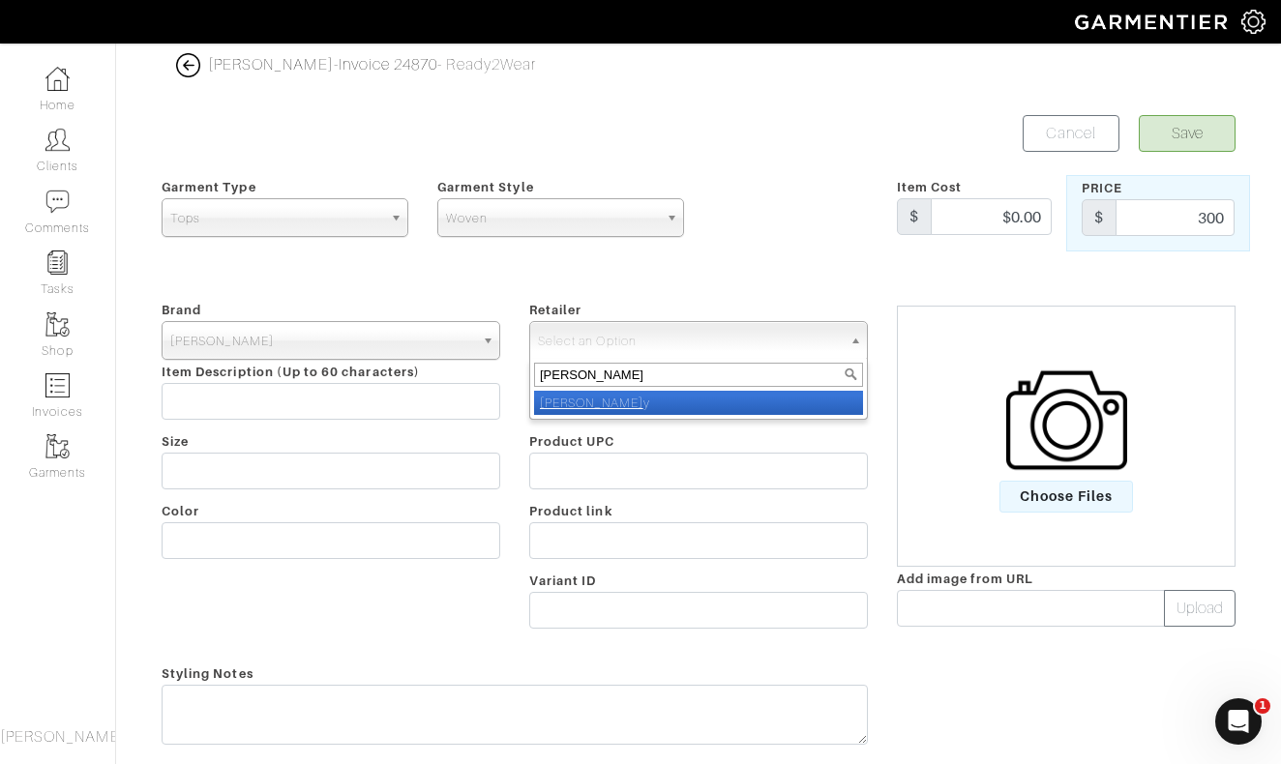
type input "nick roy"
select select "5031"
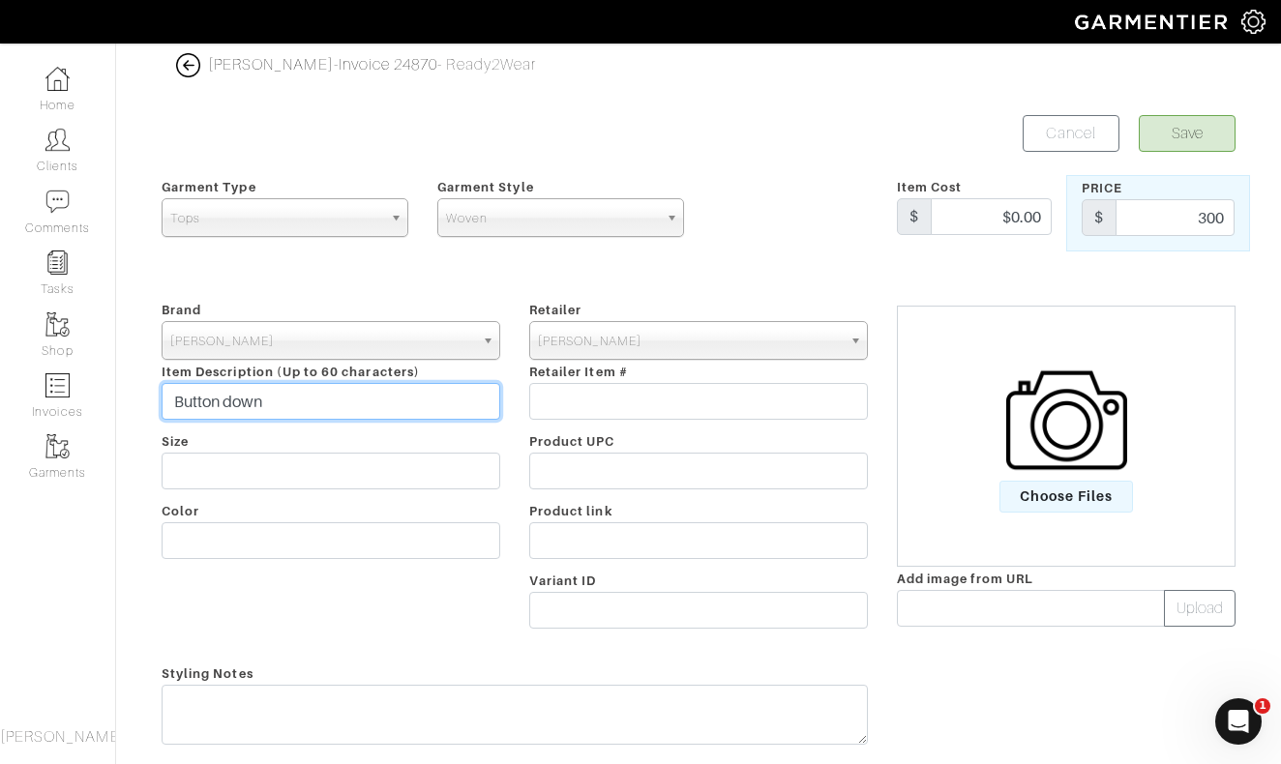
type input "Button down"
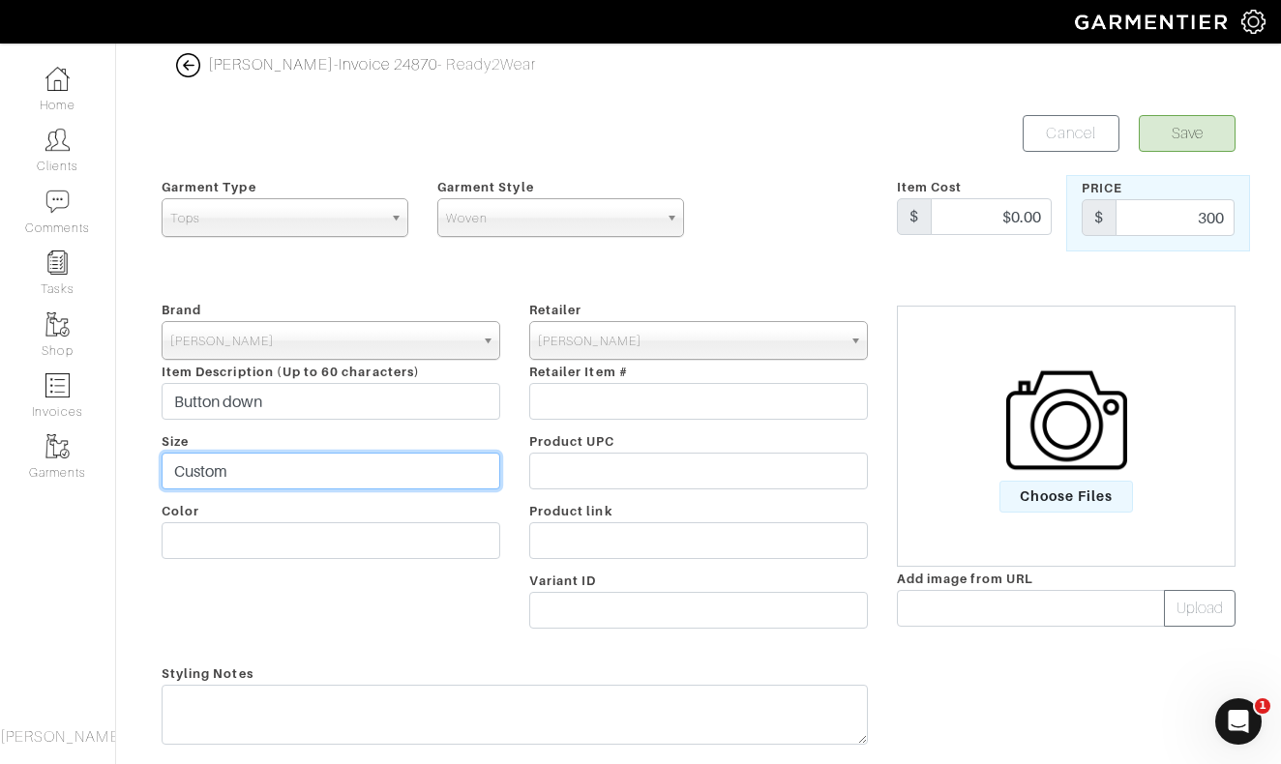
type input "Custom"
click at [1181, 155] on form "Save Cancel Garment Type Tops Bottoms Sport Coats Suiting Outerwear Shoes Swimw…" at bounding box center [699, 462] width 1074 height 695
click at [1188, 138] on button "Save" at bounding box center [1187, 133] width 97 height 37
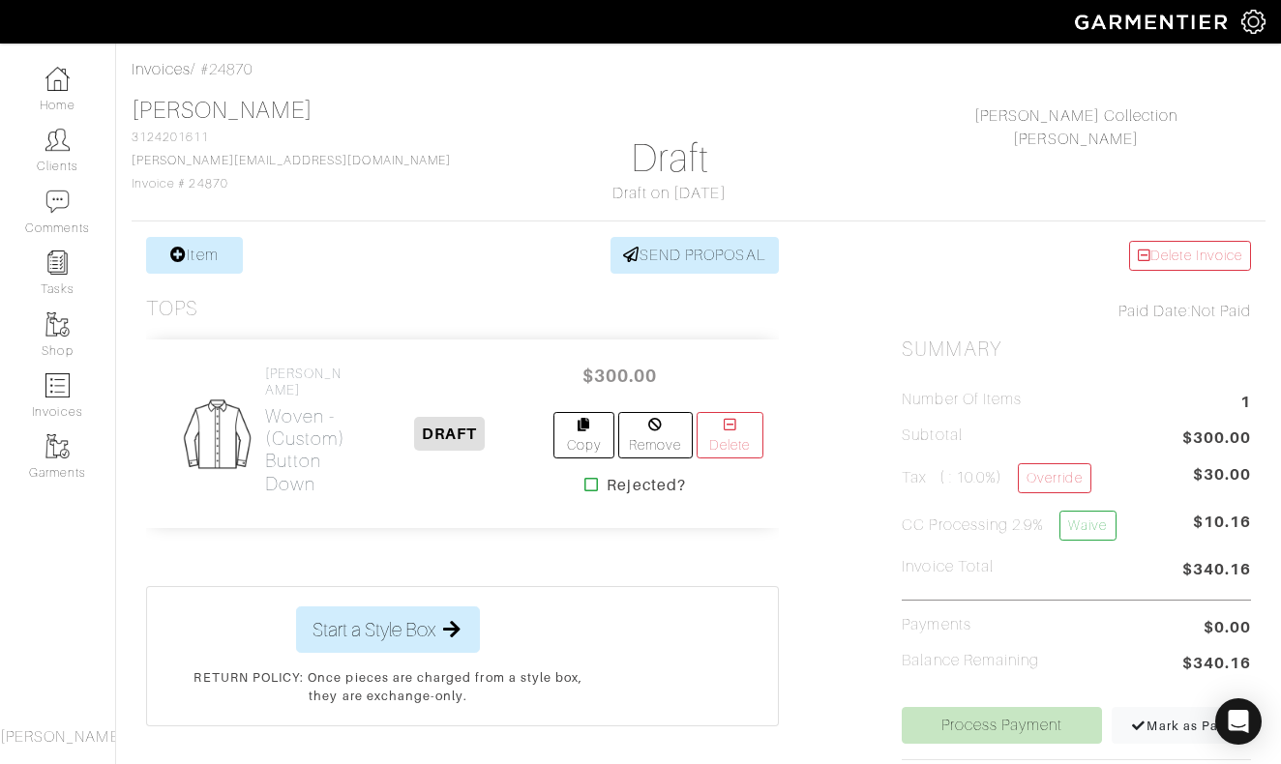
scroll to position [91, 0]
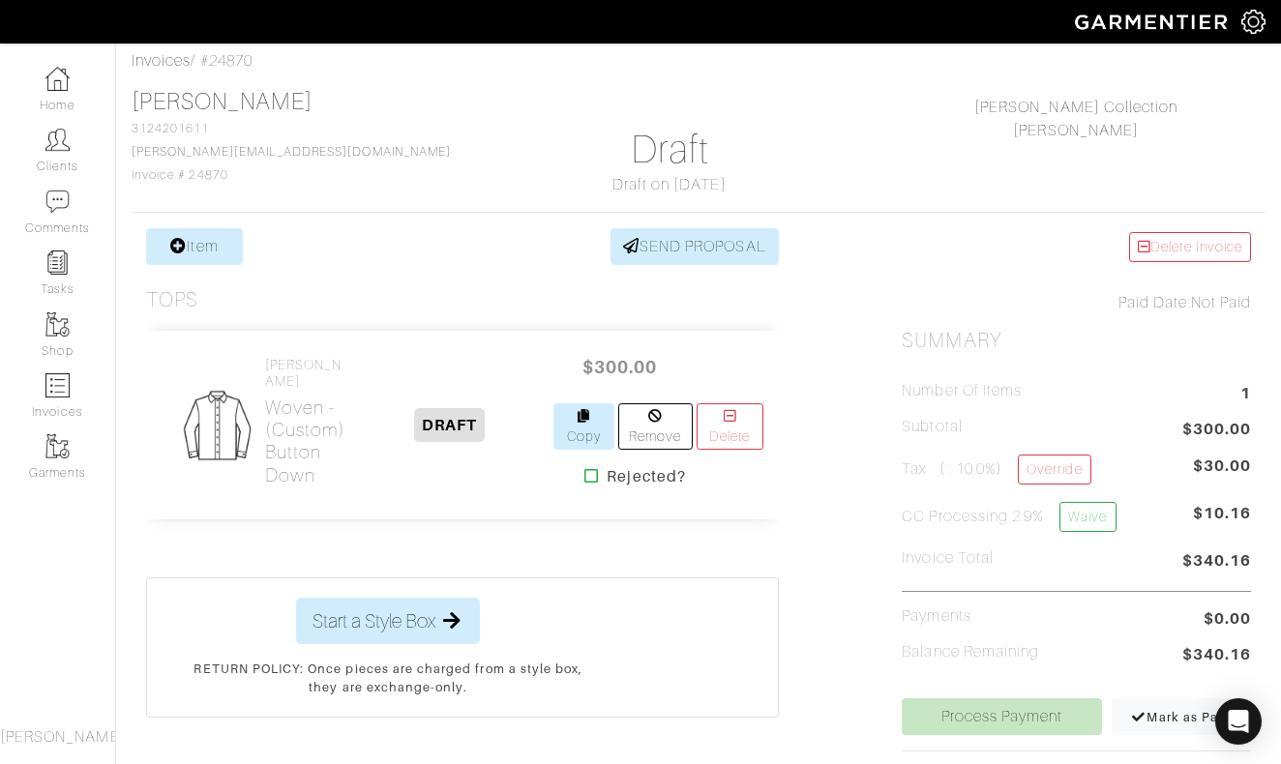
click at [572, 429] on link "Copy" at bounding box center [584, 427] width 60 height 46
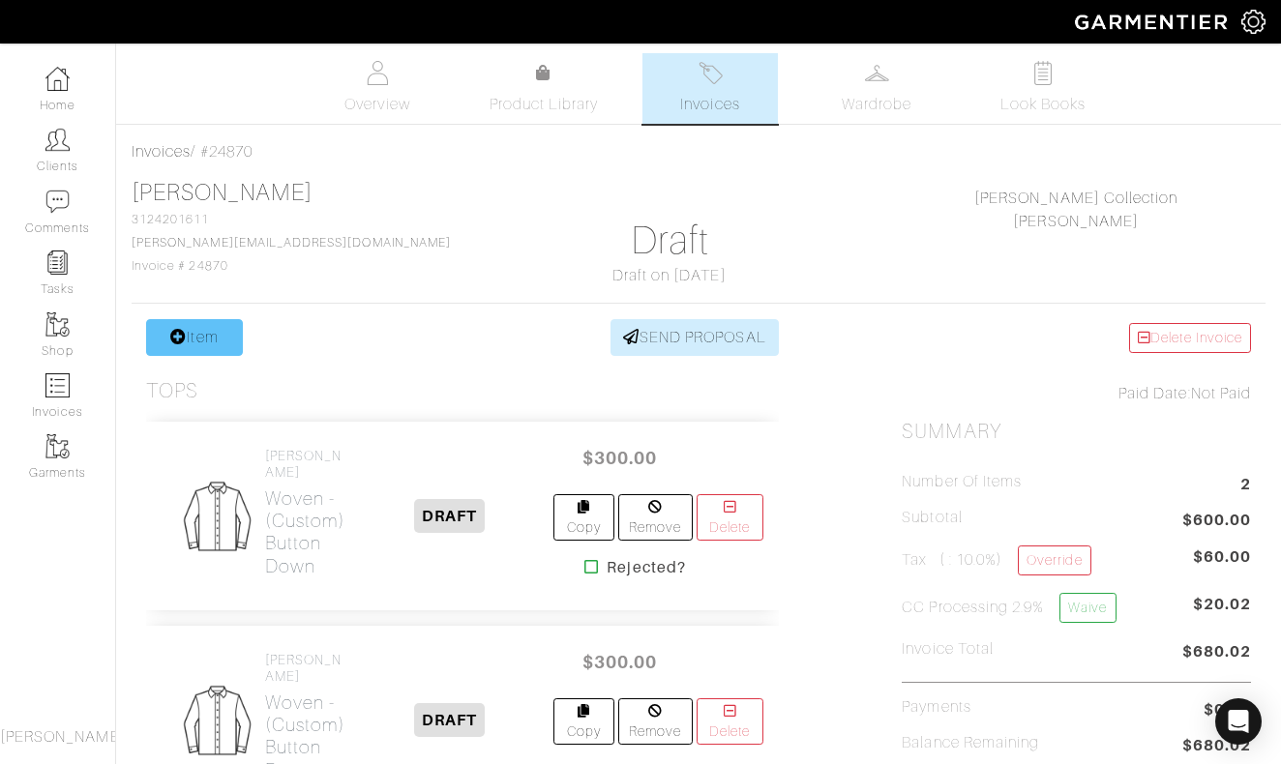
click at [195, 320] on link "Item" at bounding box center [194, 337] width 97 height 37
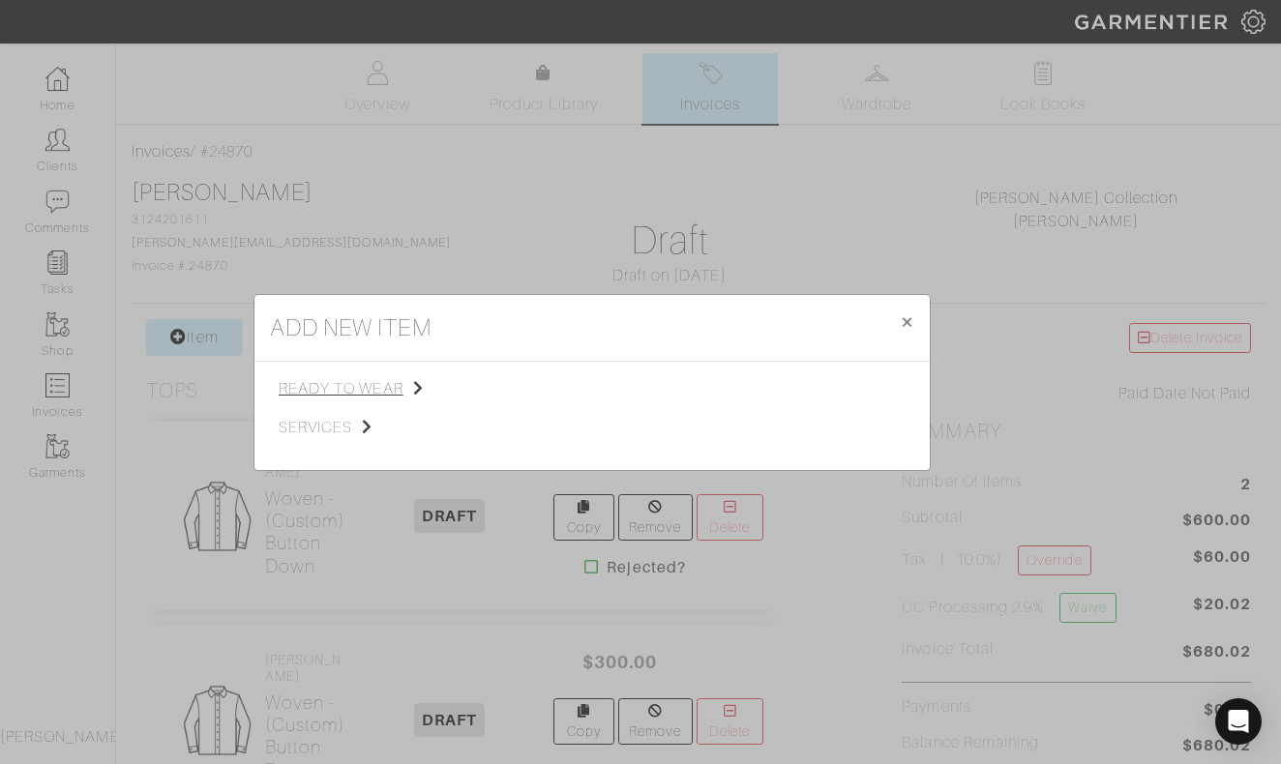
click at [353, 381] on span "ready to wear" at bounding box center [376, 388] width 195 height 23
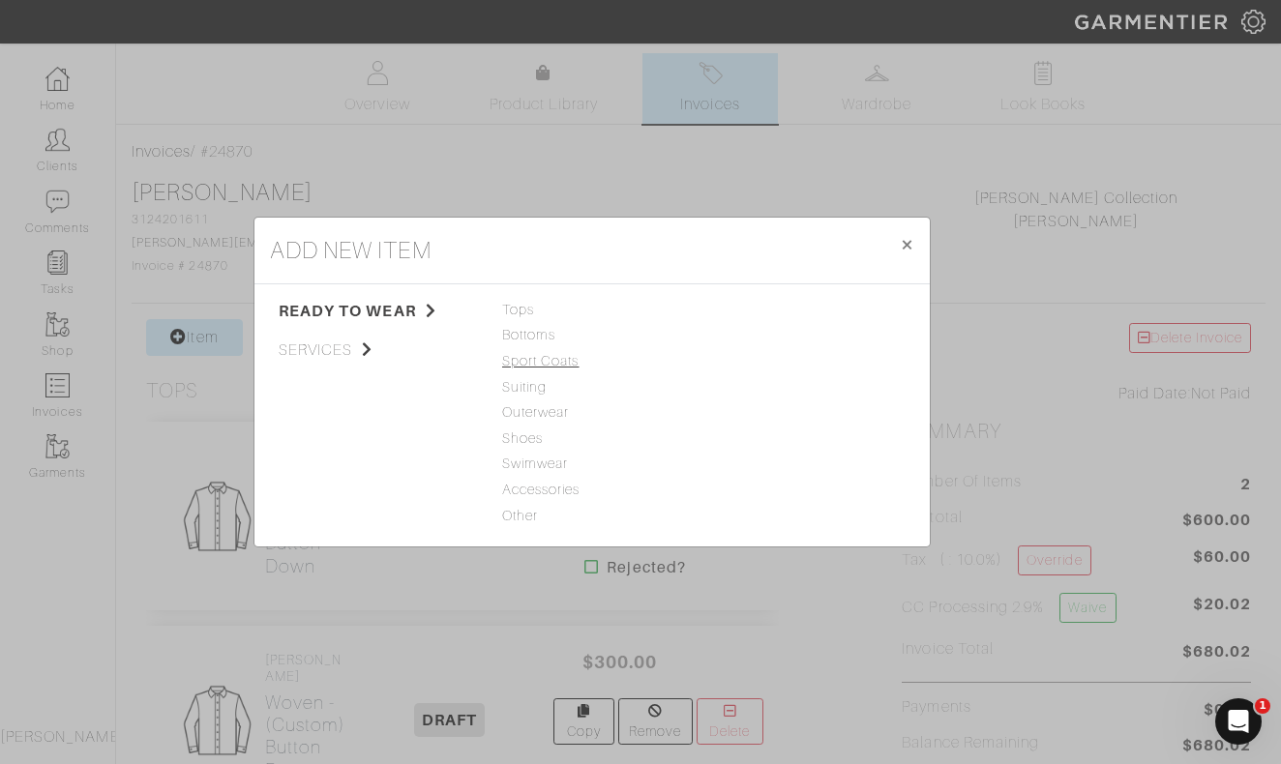
click at [541, 363] on span "Sport Coats" at bounding box center [592, 361] width 180 height 21
click at [759, 315] on link "Sport Coat" at bounding box center [746, 309] width 71 height 15
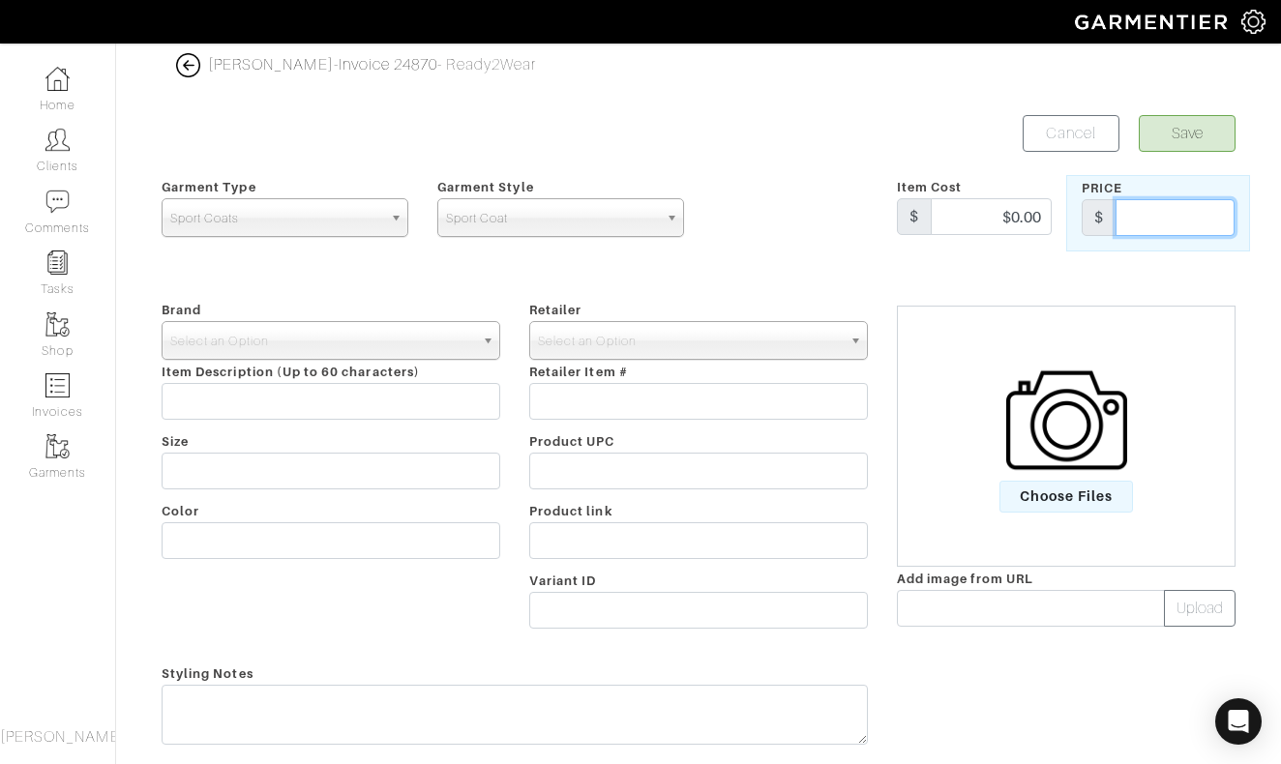
click at [1167, 208] on input "text" at bounding box center [1175, 217] width 119 height 37
type input "1000"
click at [453, 349] on span "Select an Option" at bounding box center [322, 341] width 304 height 39
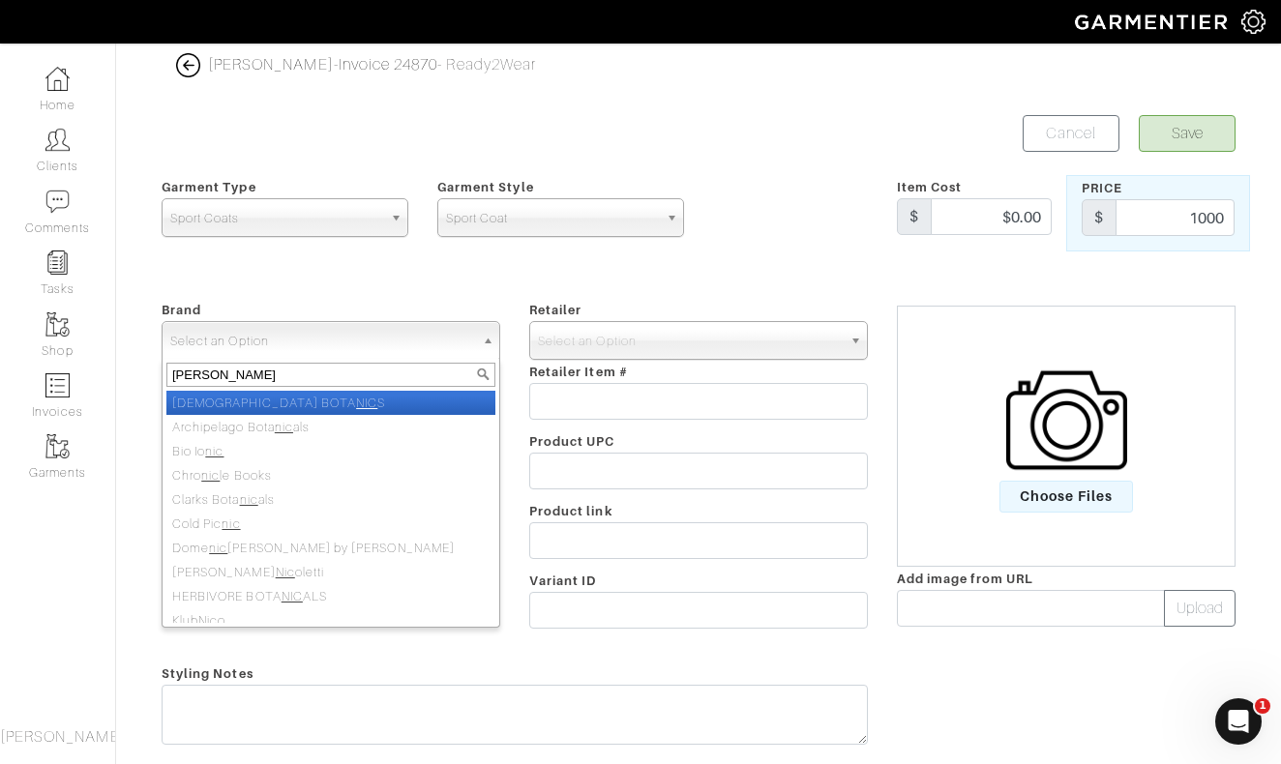
type input "nick roy"
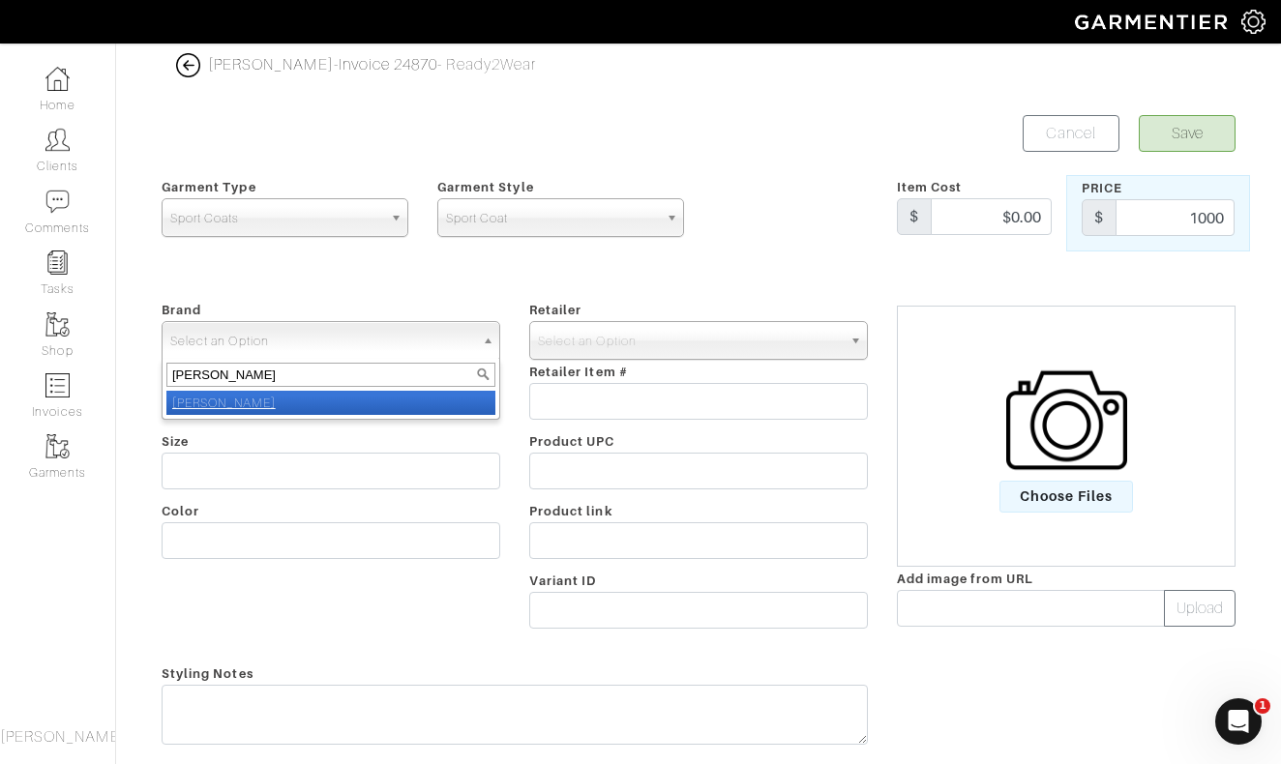
select select "[PERSON_NAME]"
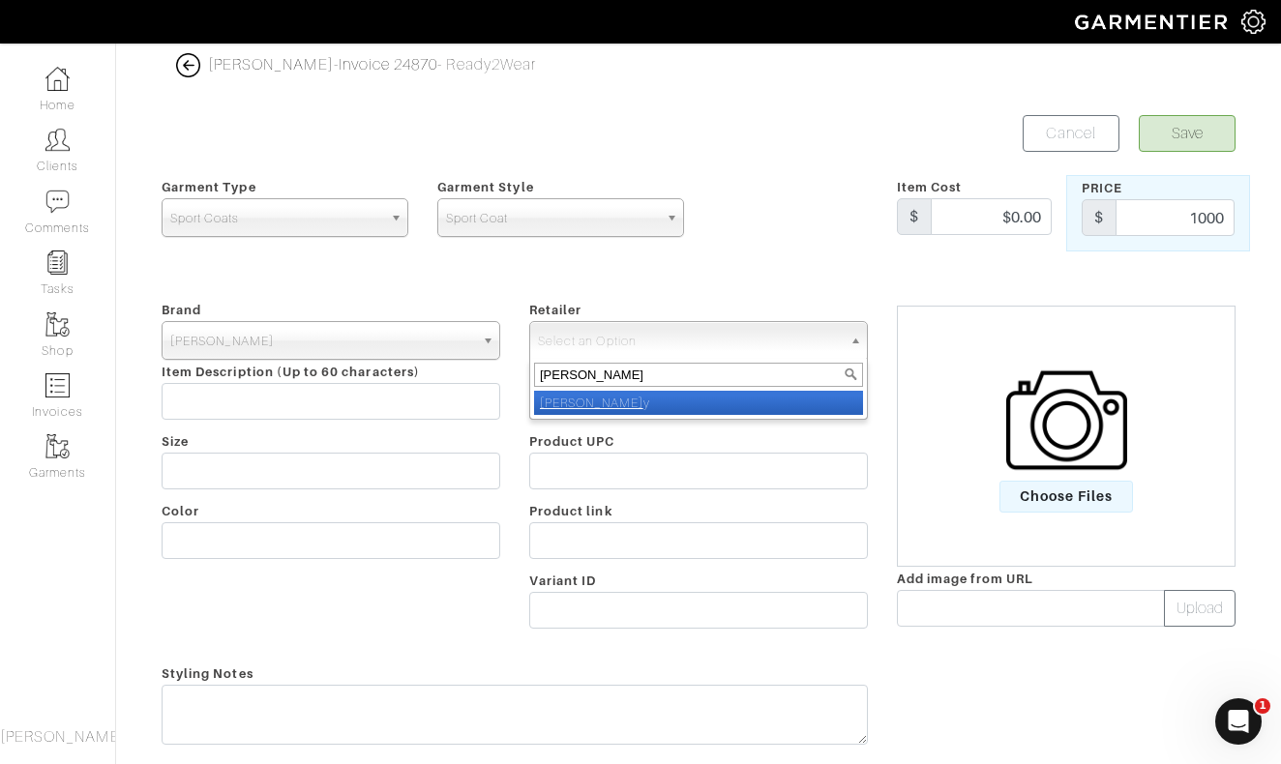
type input "nick roy"
select select "5031"
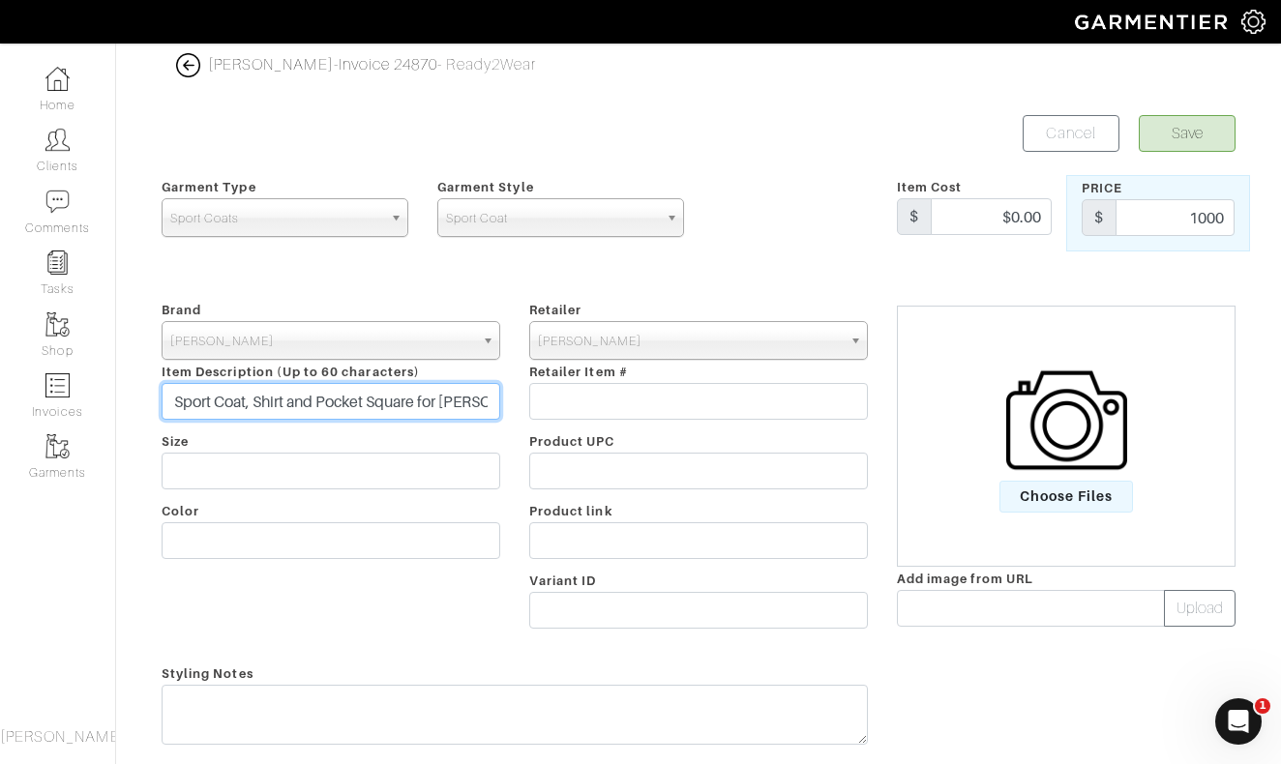
type input "Sport Coat, Shirt and Pocket Square for Jim McNeese"
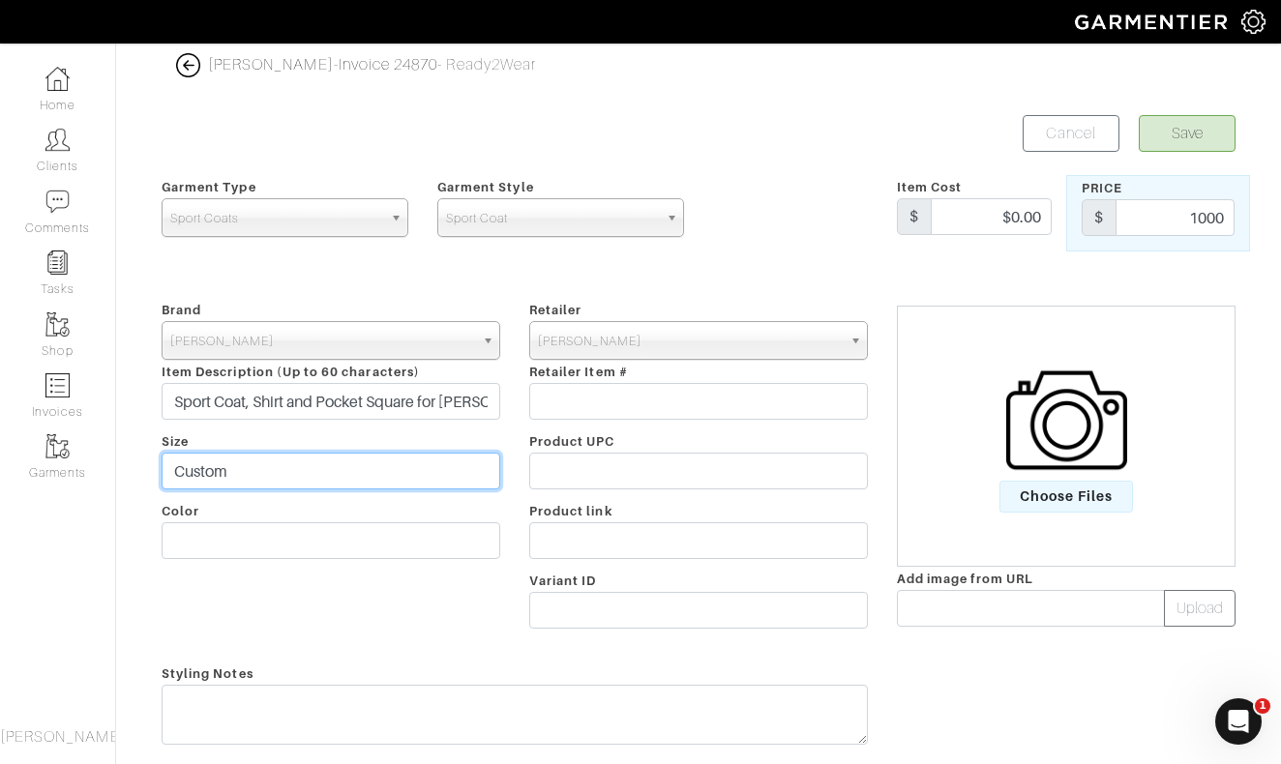
type input "Custom"
click at [1176, 135] on button "Save" at bounding box center [1187, 133] width 97 height 37
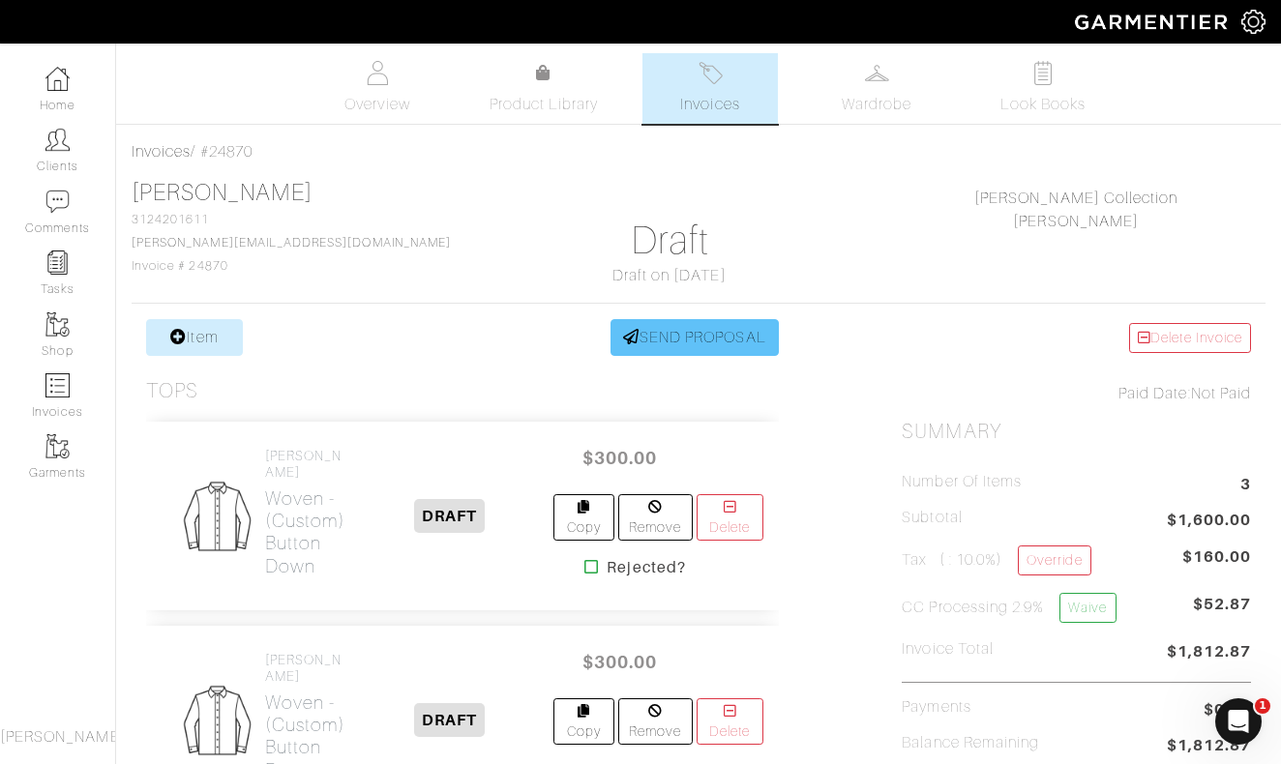
click at [686, 333] on link "SEND PROPOSAL" at bounding box center [695, 337] width 168 height 37
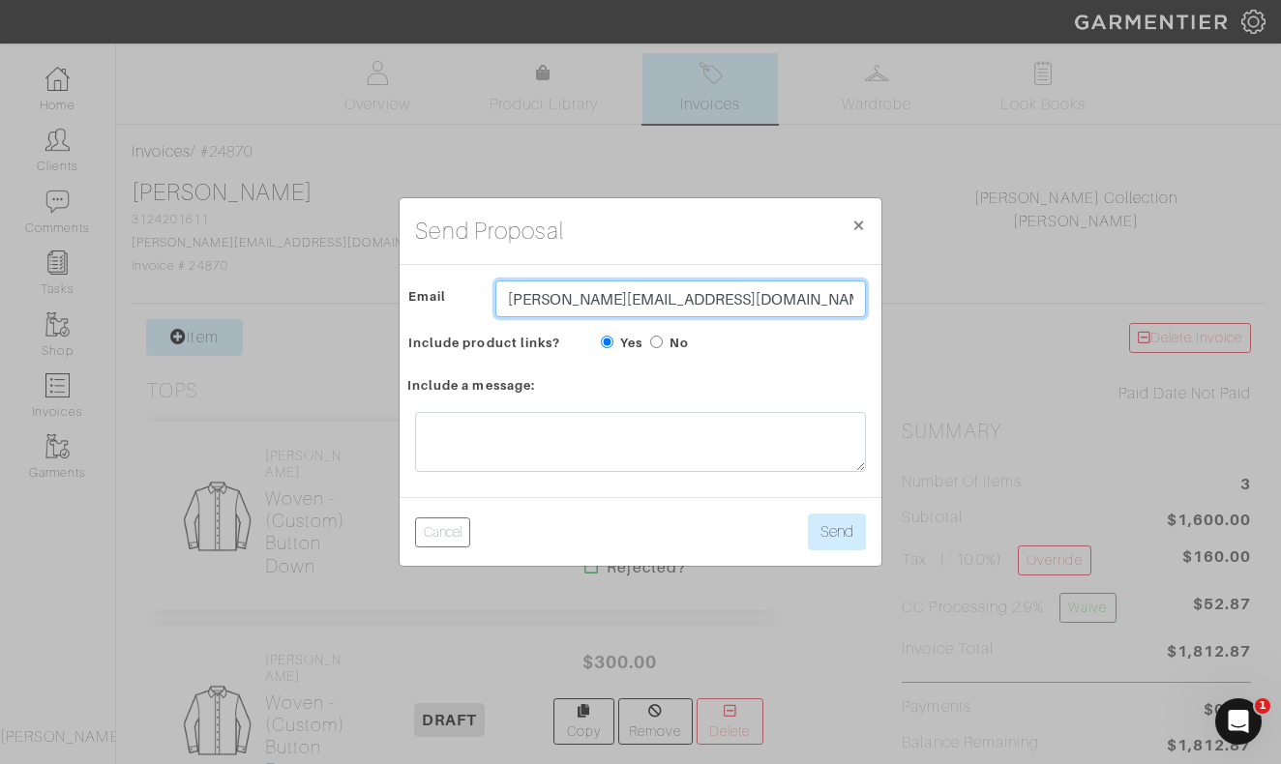
drag, startPoint x: 526, startPoint y: 299, endPoint x: 478, endPoint y: 299, distance: 48.4
type input "bry@goavant.net"
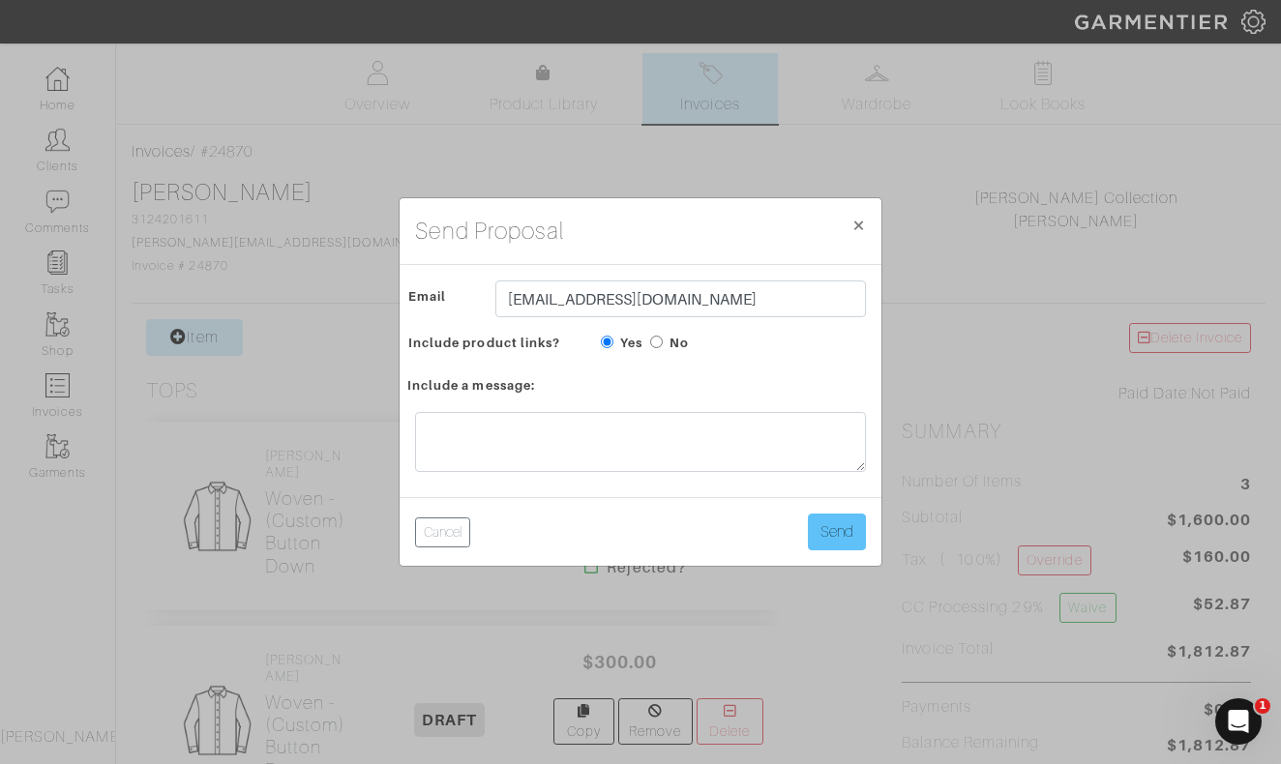
click at [845, 533] on button "Send" at bounding box center [837, 532] width 58 height 37
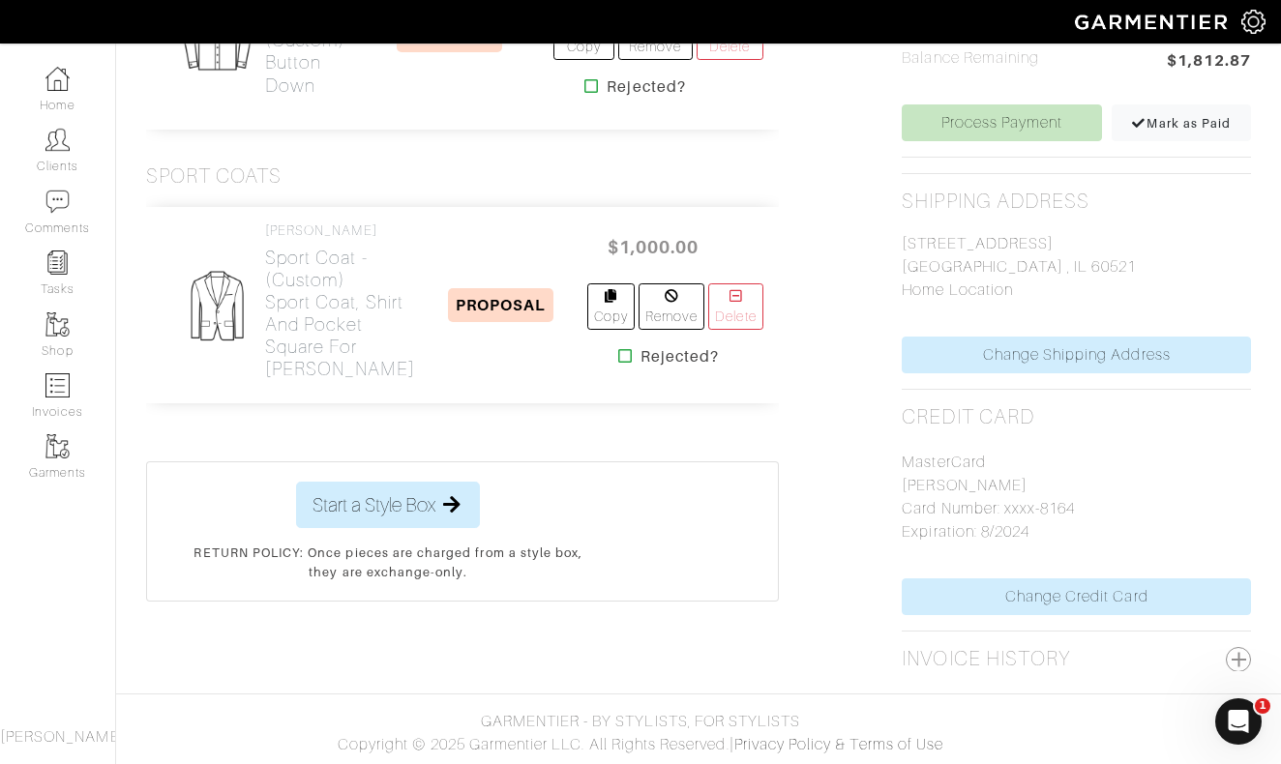
scroll to position [716, 0]
click at [1073, 579] on link "Change Credit Card" at bounding box center [1076, 597] width 349 height 37
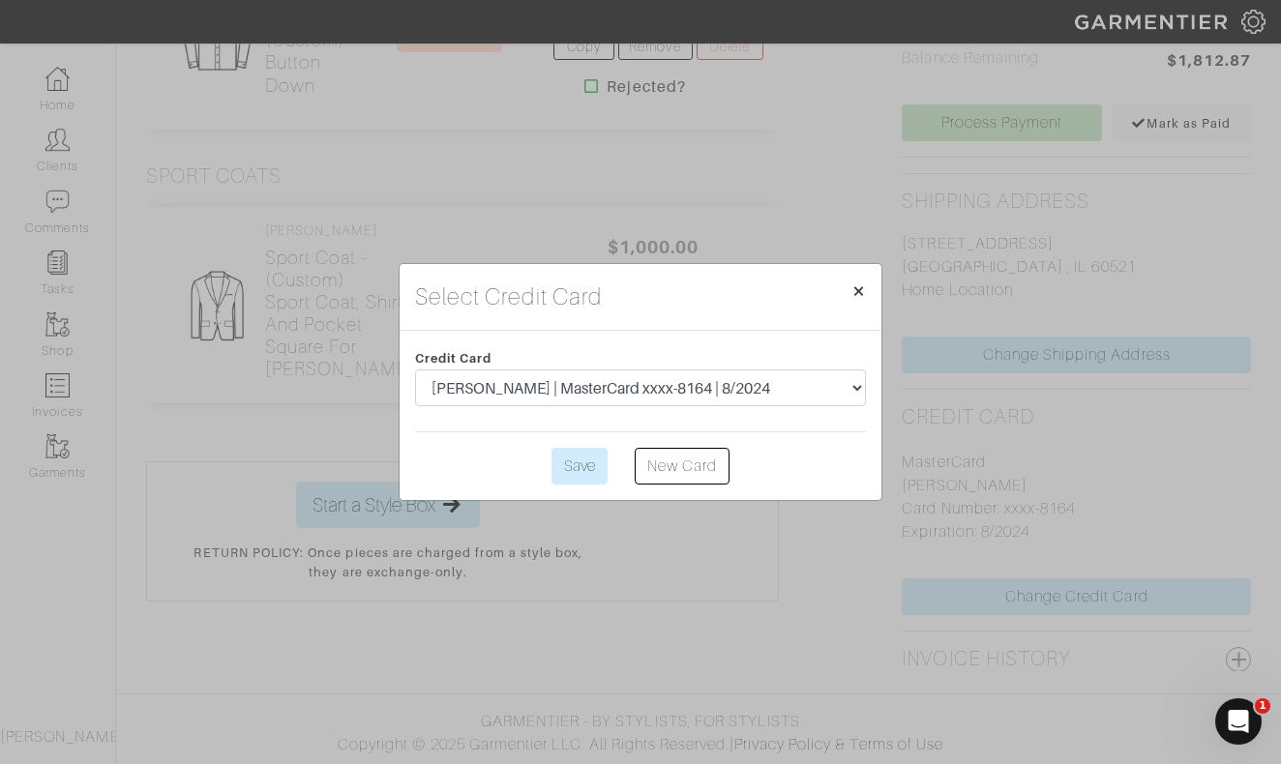
click at [862, 290] on span "×" at bounding box center [859, 291] width 15 height 26
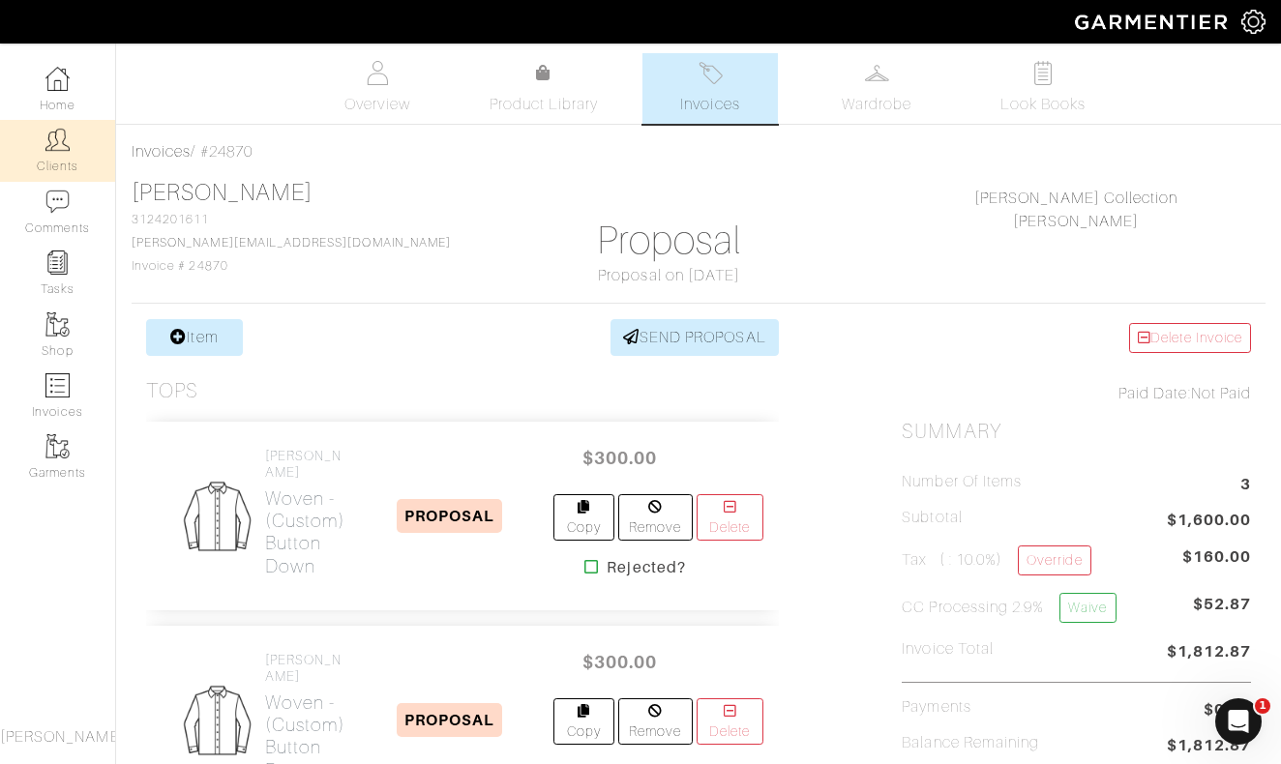
scroll to position [0, 0]
click at [71, 160] on link "Clients" at bounding box center [57, 150] width 115 height 61
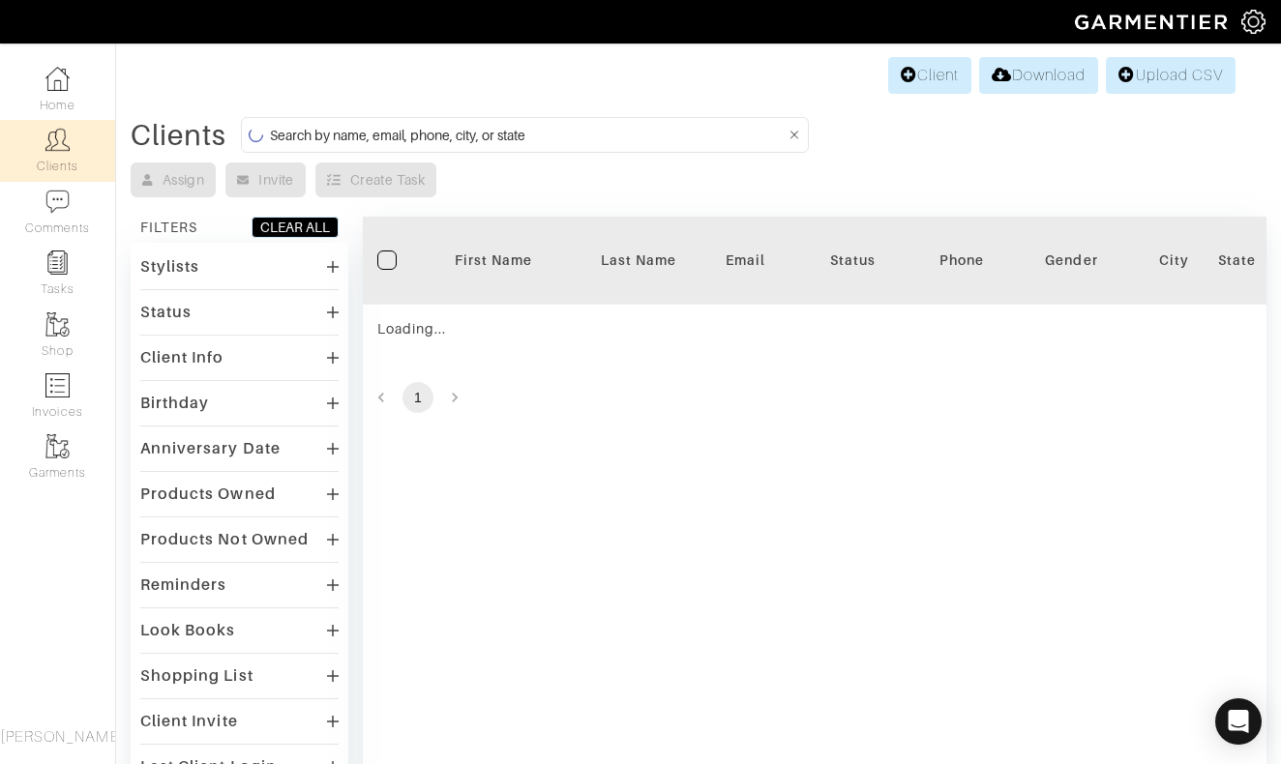
click at [564, 137] on input at bounding box center [528, 135] width 516 height 24
click at [457, 137] on input "penned" at bounding box center [528, 135] width 516 height 24
type input "peneff"
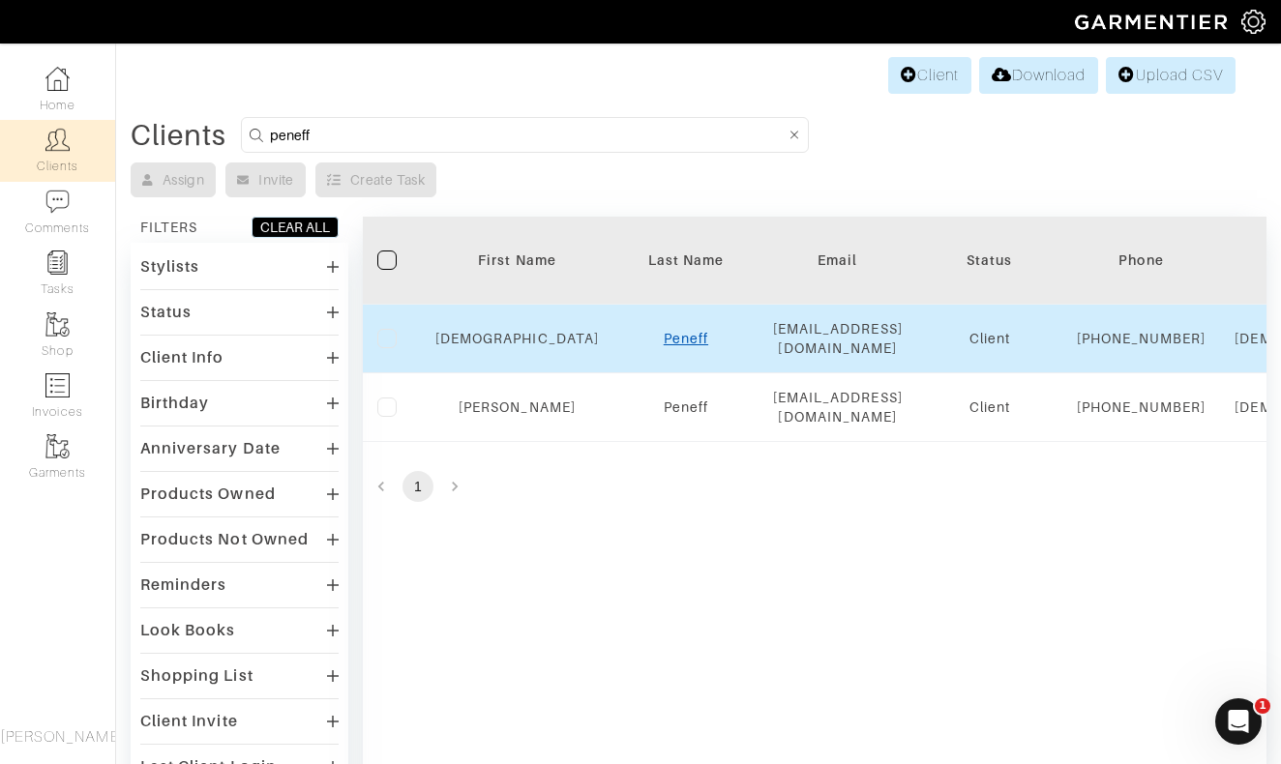
click at [664, 345] on link "Peneff" at bounding box center [686, 338] width 45 height 15
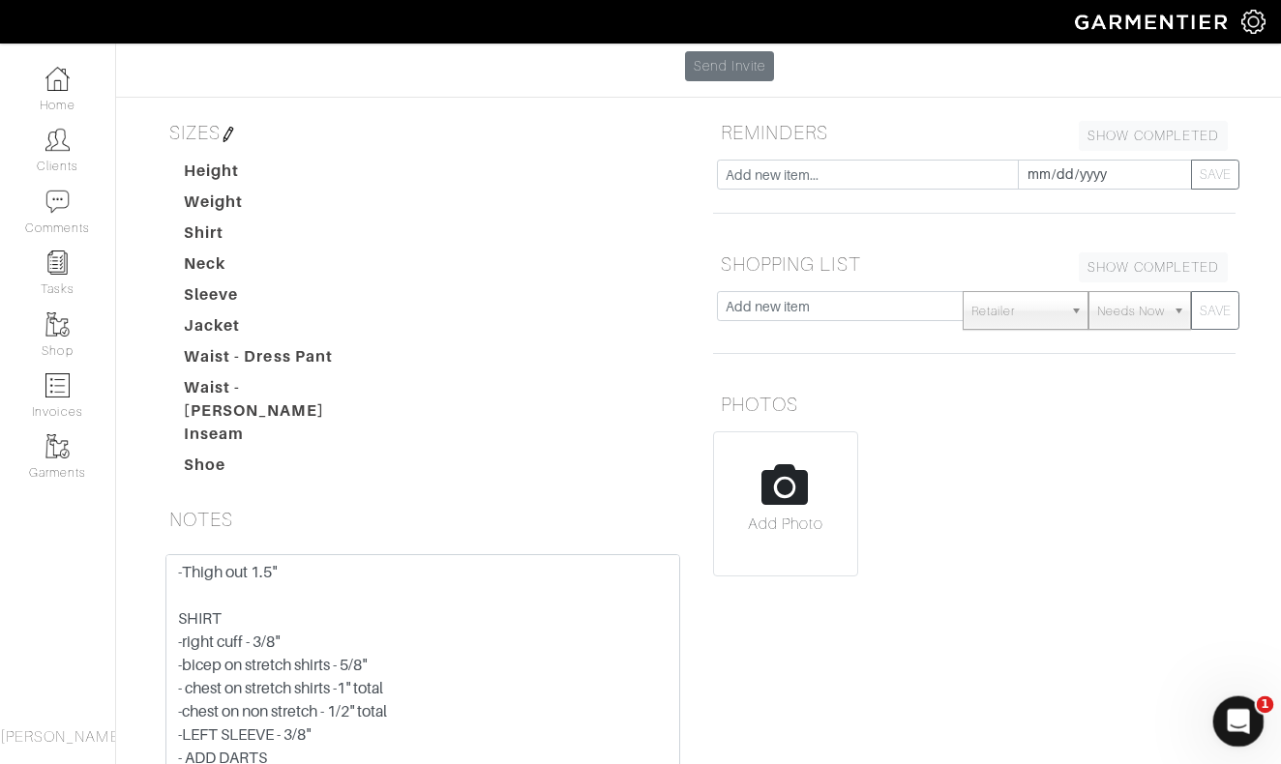
click at [1241, 740] on div "Open Intercom Messenger" at bounding box center [1236, 719] width 64 height 64
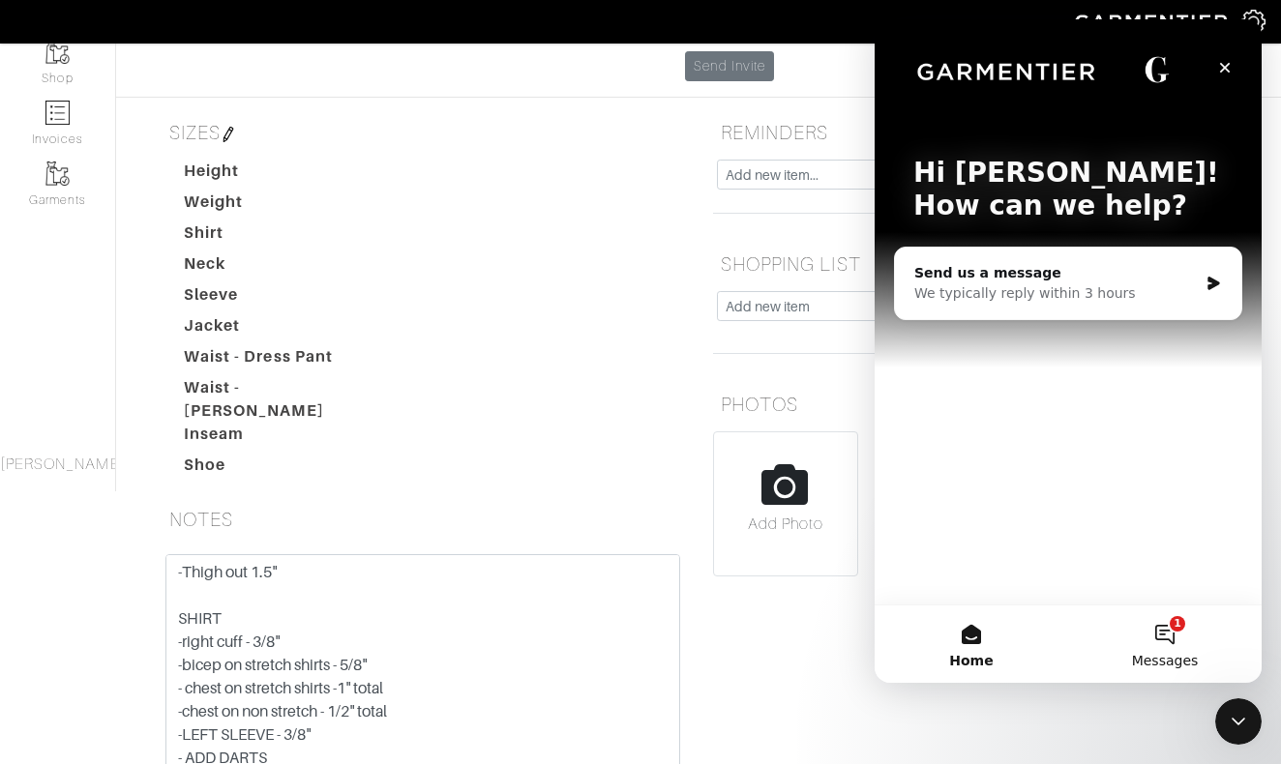
click at [1163, 625] on button "1 Messages" at bounding box center [1165, 644] width 194 height 77
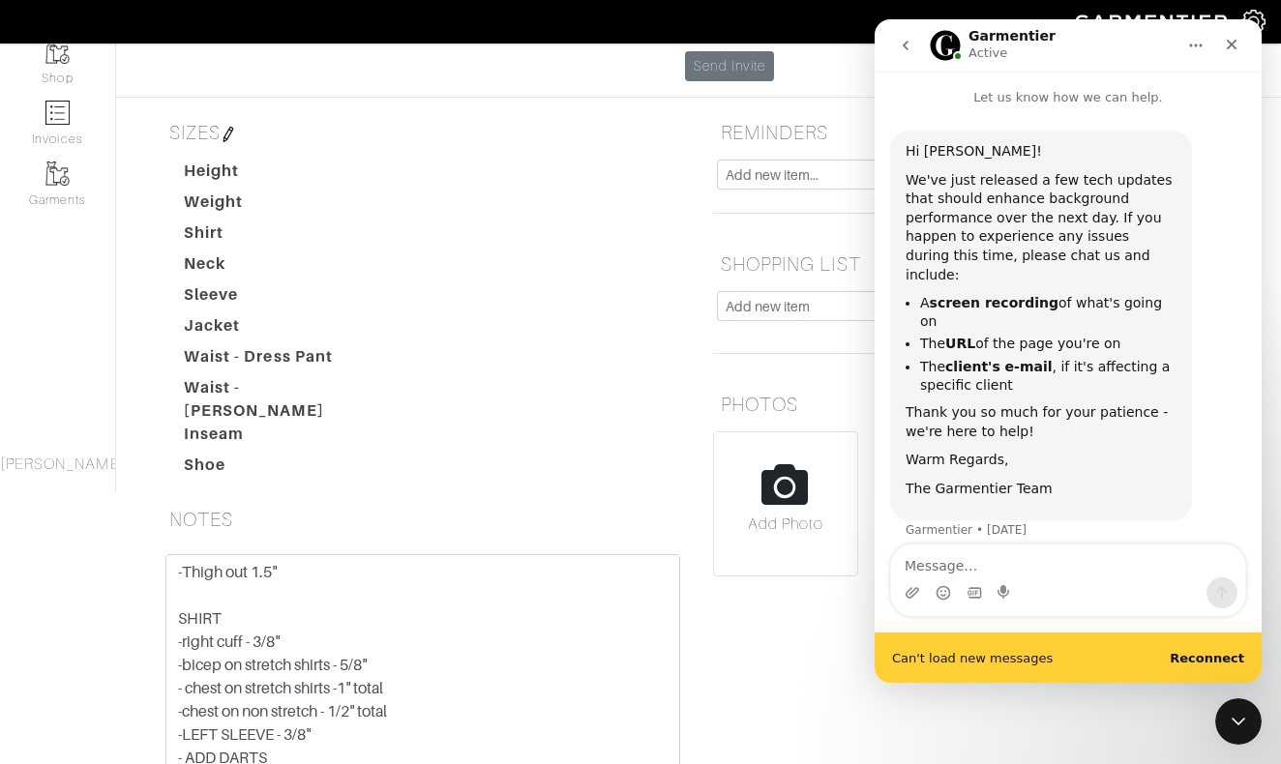
click at [909, 45] on icon "go back" at bounding box center [905, 45] width 15 height 15
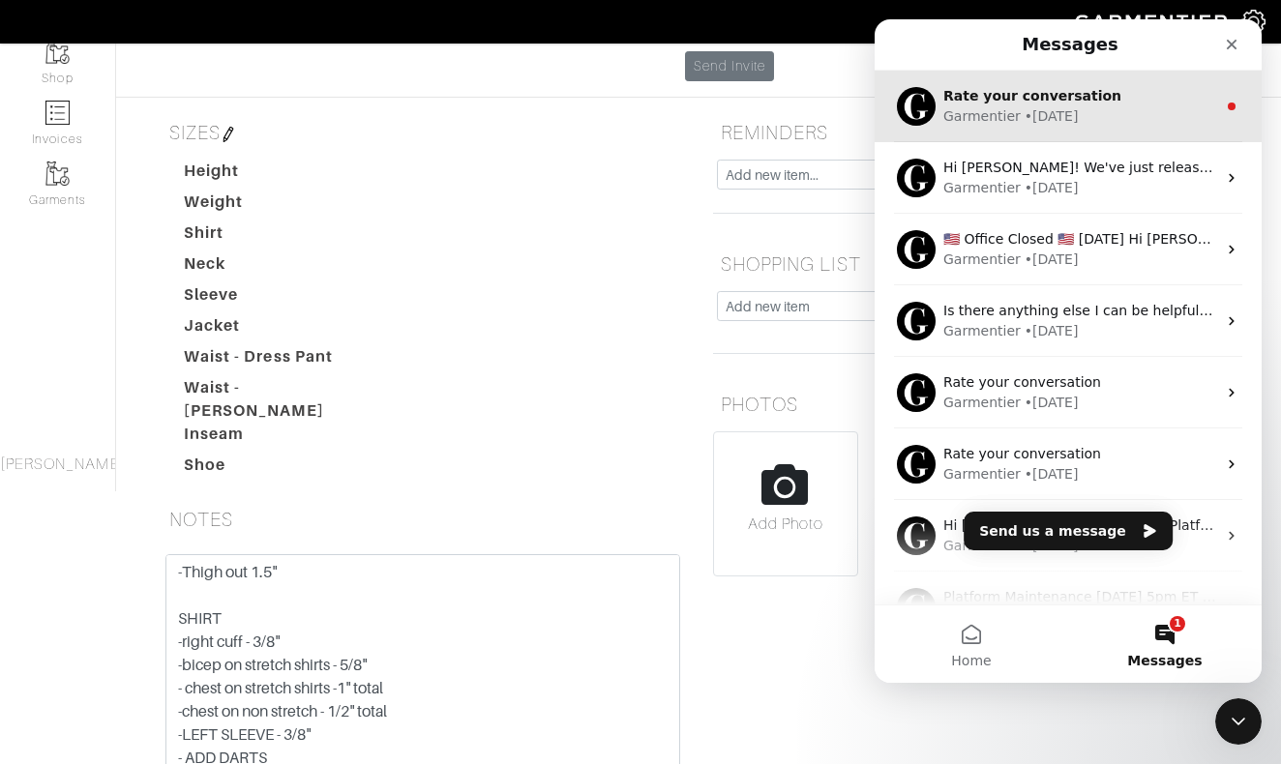
click at [1099, 111] on div "Garmentier • 1w ago" at bounding box center [1080, 116] width 273 height 20
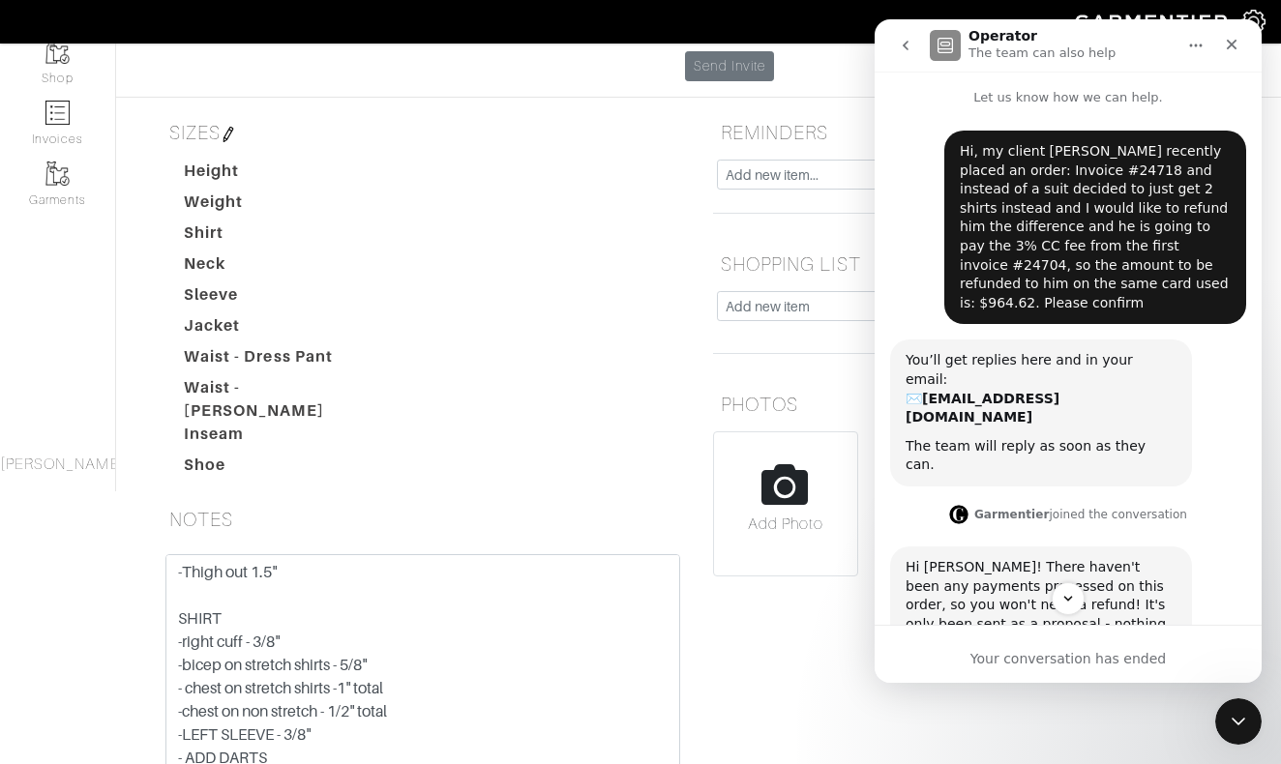
click at [600, 376] on dd at bounding box center [544, 395] width 309 height 39
click at [1234, 47] on icon "Close" at bounding box center [1232, 45] width 11 height 11
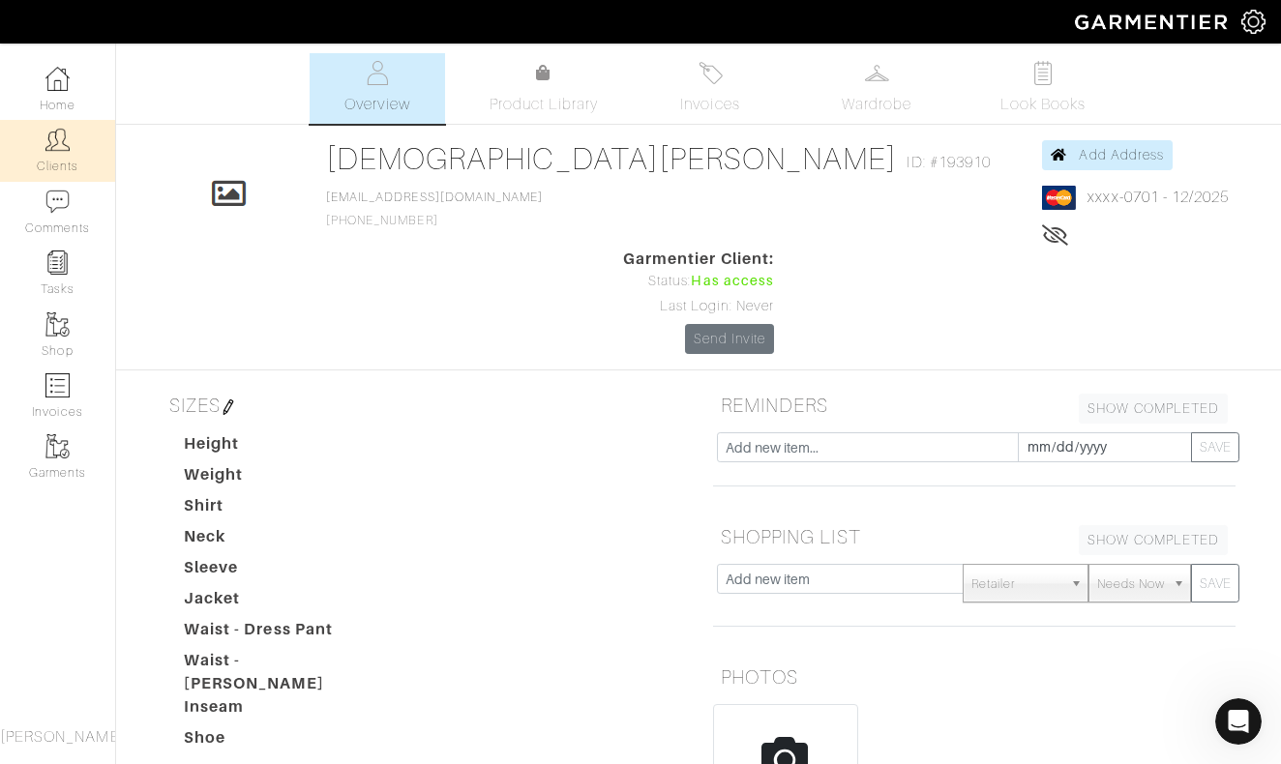
click at [54, 139] on img at bounding box center [57, 140] width 24 height 24
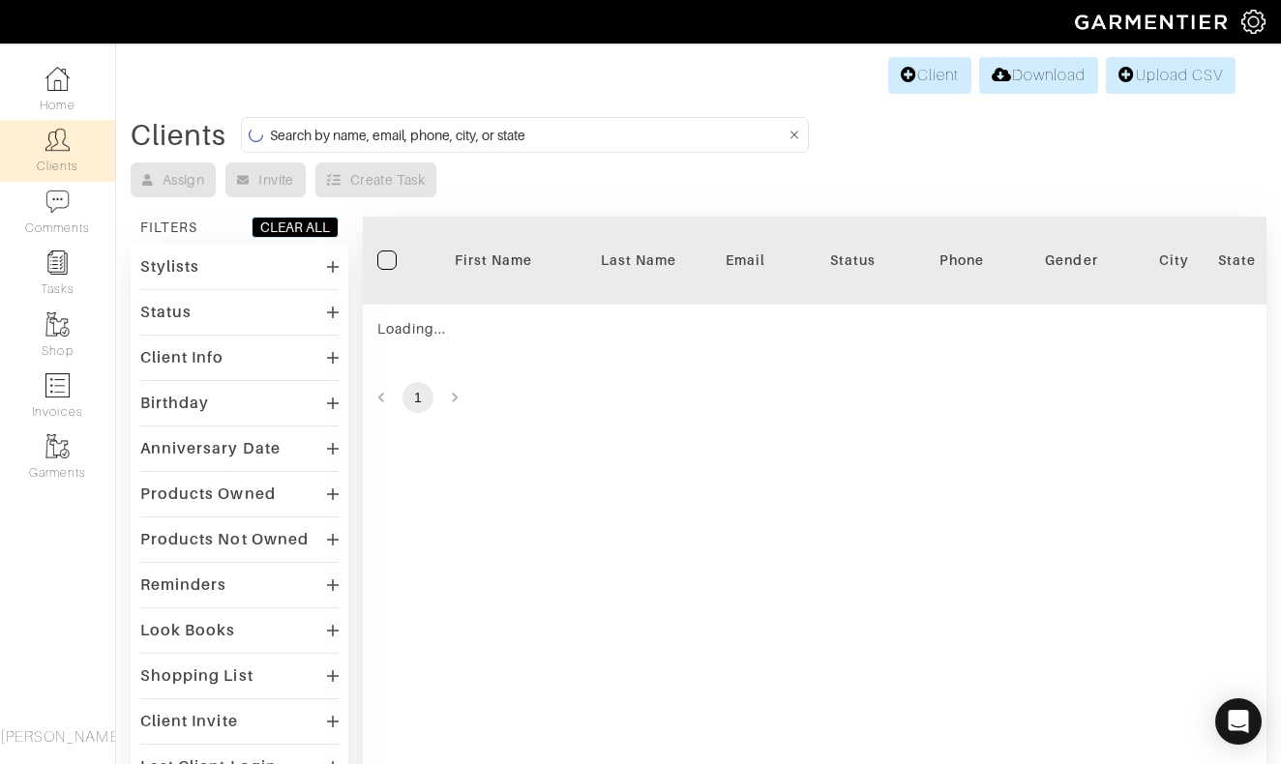
click at [568, 131] on input at bounding box center [528, 135] width 516 height 24
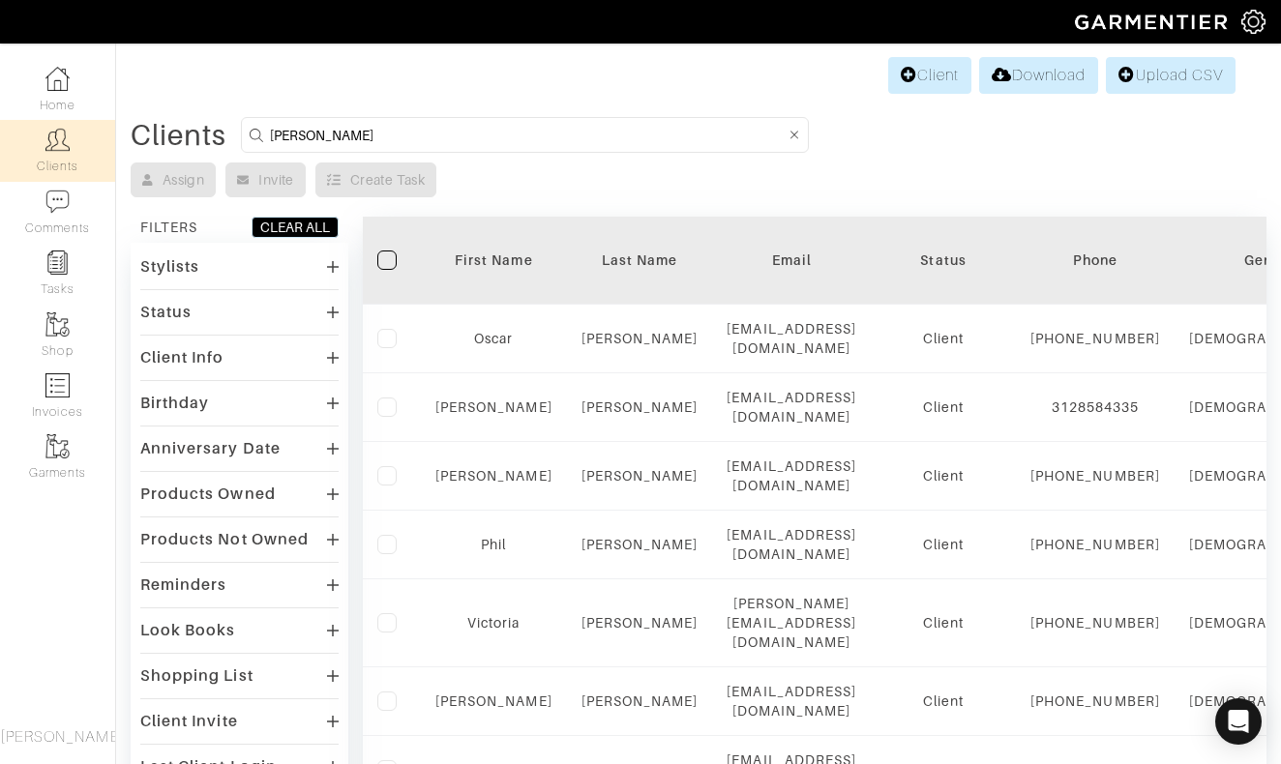
type input "josh"
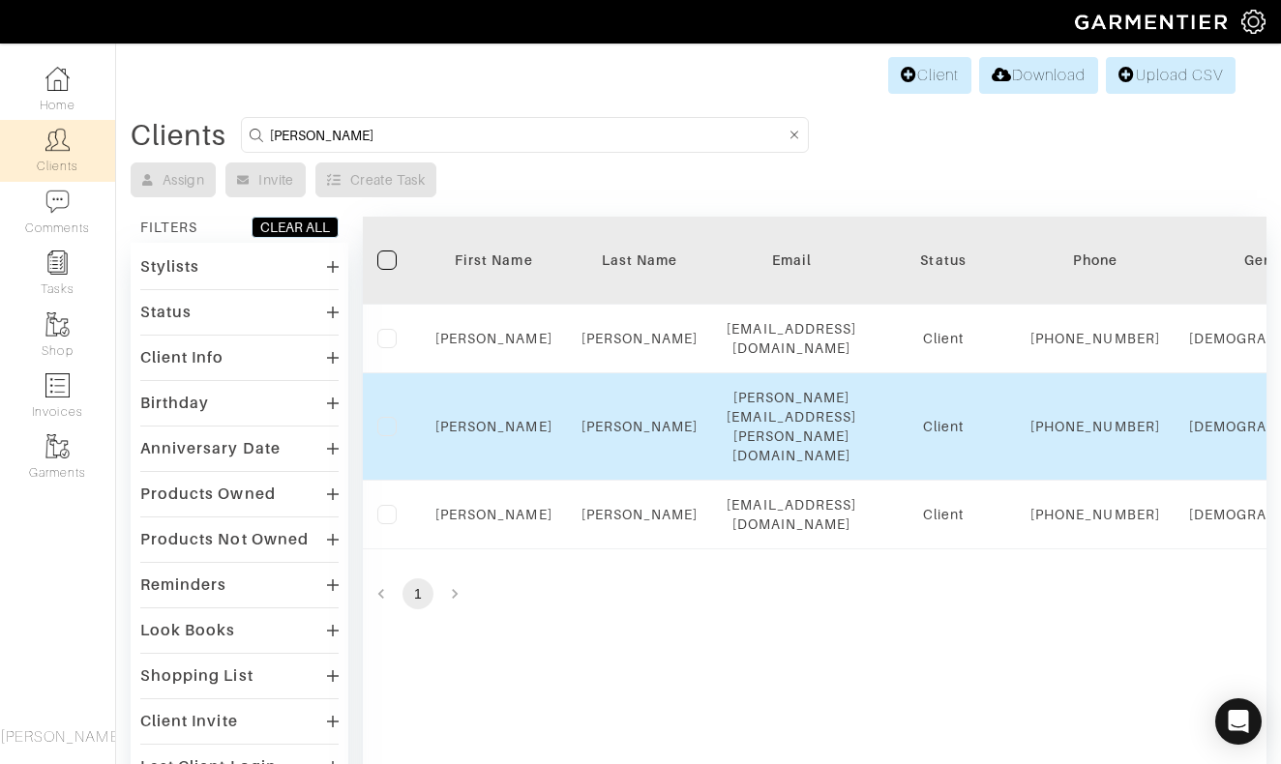
click at [644, 447] on td "Salzman" at bounding box center [640, 427] width 146 height 107
click at [653, 435] on link "Salzman" at bounding box center [640, 426] width 117 height 15
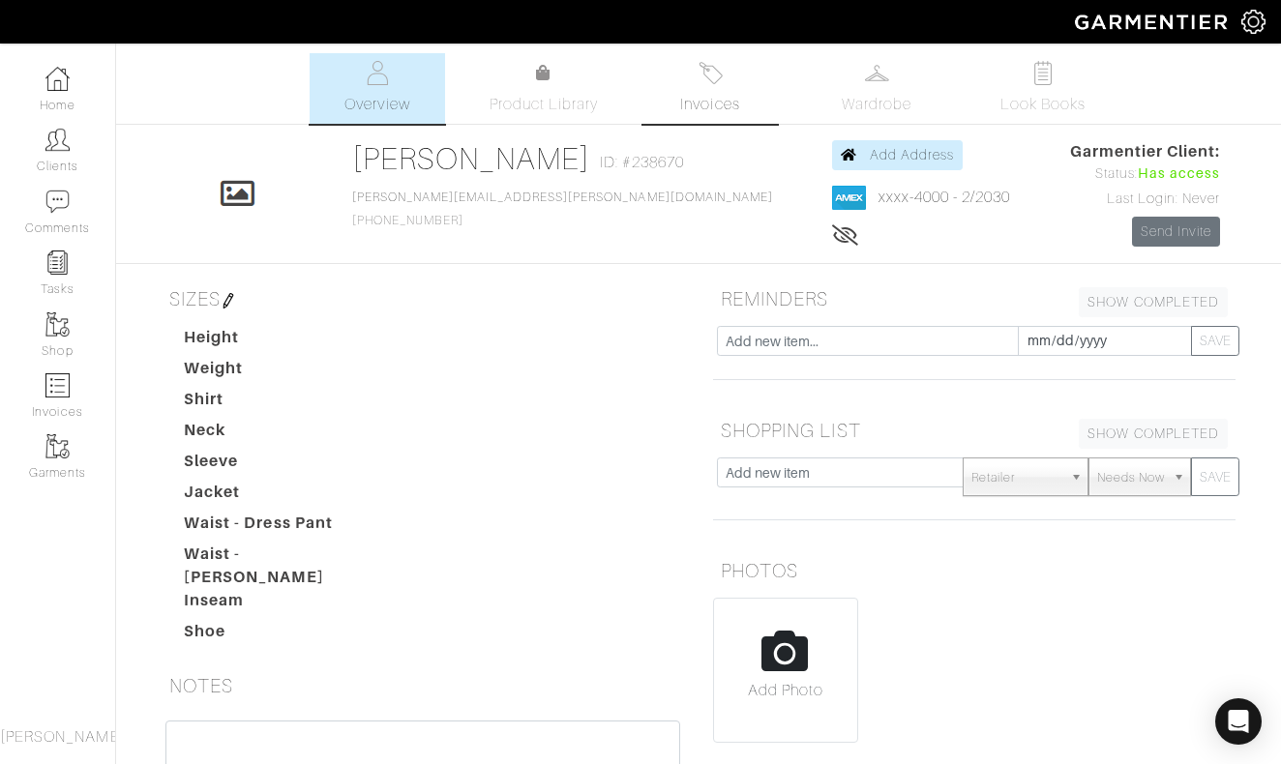
click at [724, 99] on span "Invoices" at bounding box center [709, 104] width 59 height 23
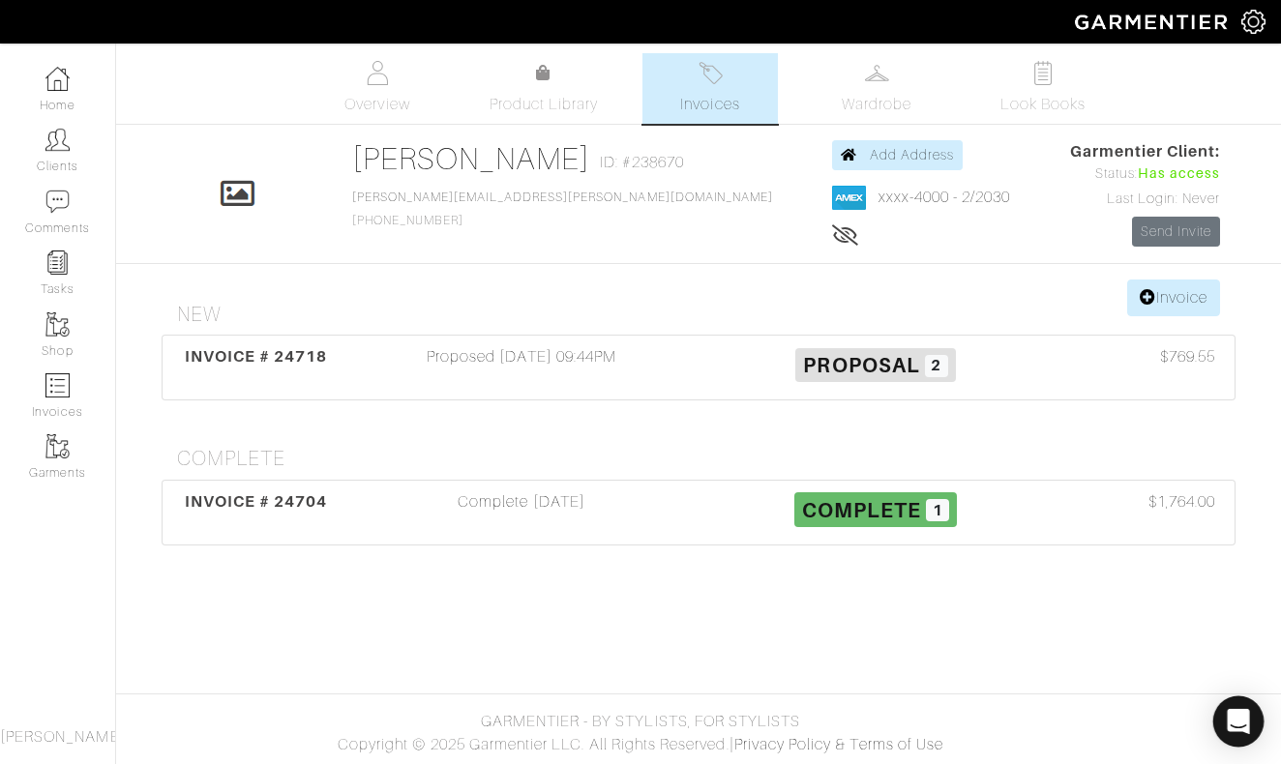
click at [1237, 729] on icon "Open Intercom Messenger" at bounding box center [1238, 721] width 22 height 25
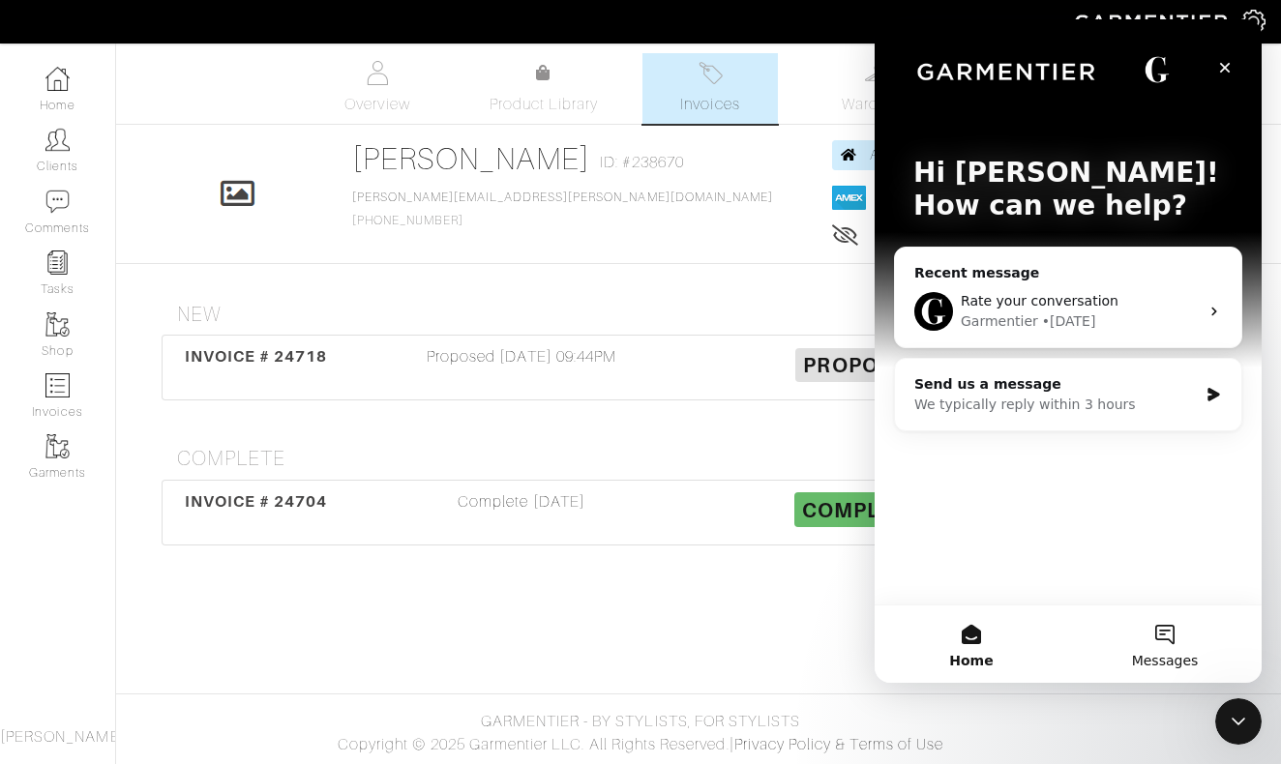
click at [1176, 646] on button "Messages" at bounding box center [1165, 644] width 194 height 77
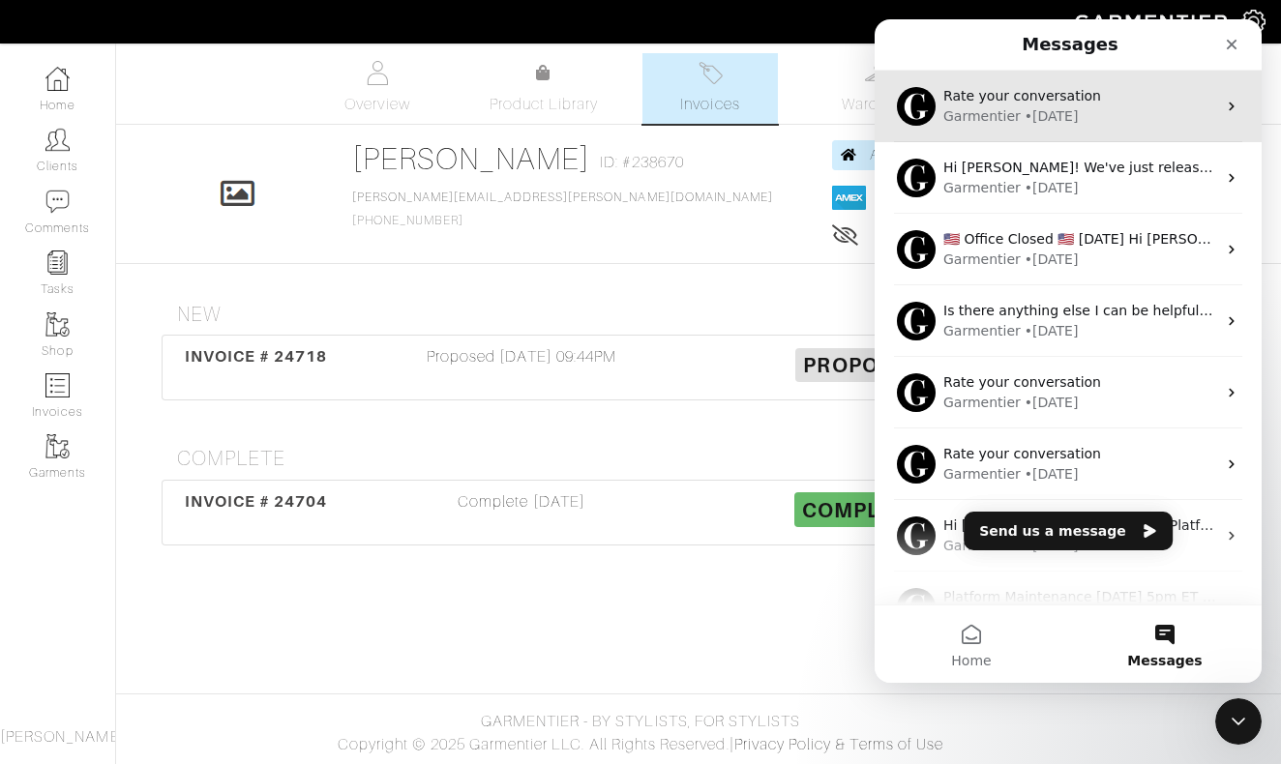
click at [1064, 112] on div "• [DATE]" at bounding box center [1052, 116] width 54 height 20
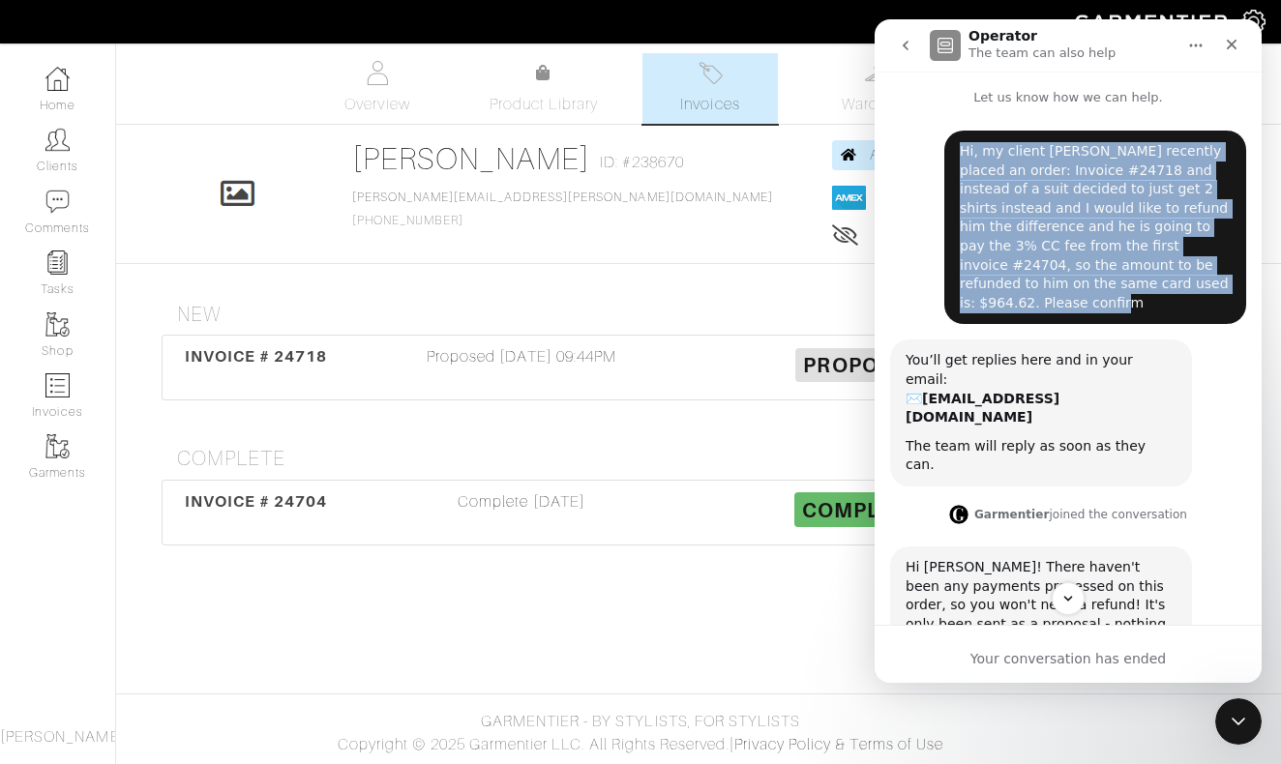
drag, startPoint x: 1138, startPoint y: 280, endPoint x: 950, endPoint y: 144, distance: 231.5
click at [950, 144] on div "Hi, my client [PERSON_NAME] recently placed an order: Invoice #24718 and instea…" at bounding box center [1095, 228] width 302 height 194
copy div "Hi, my client [PERSON_NAME] recently placed an order: Invoice #24718 and instea…"
click at [904, 42] on icon "go back" at bounding box center [905, 45] width 15 height 15
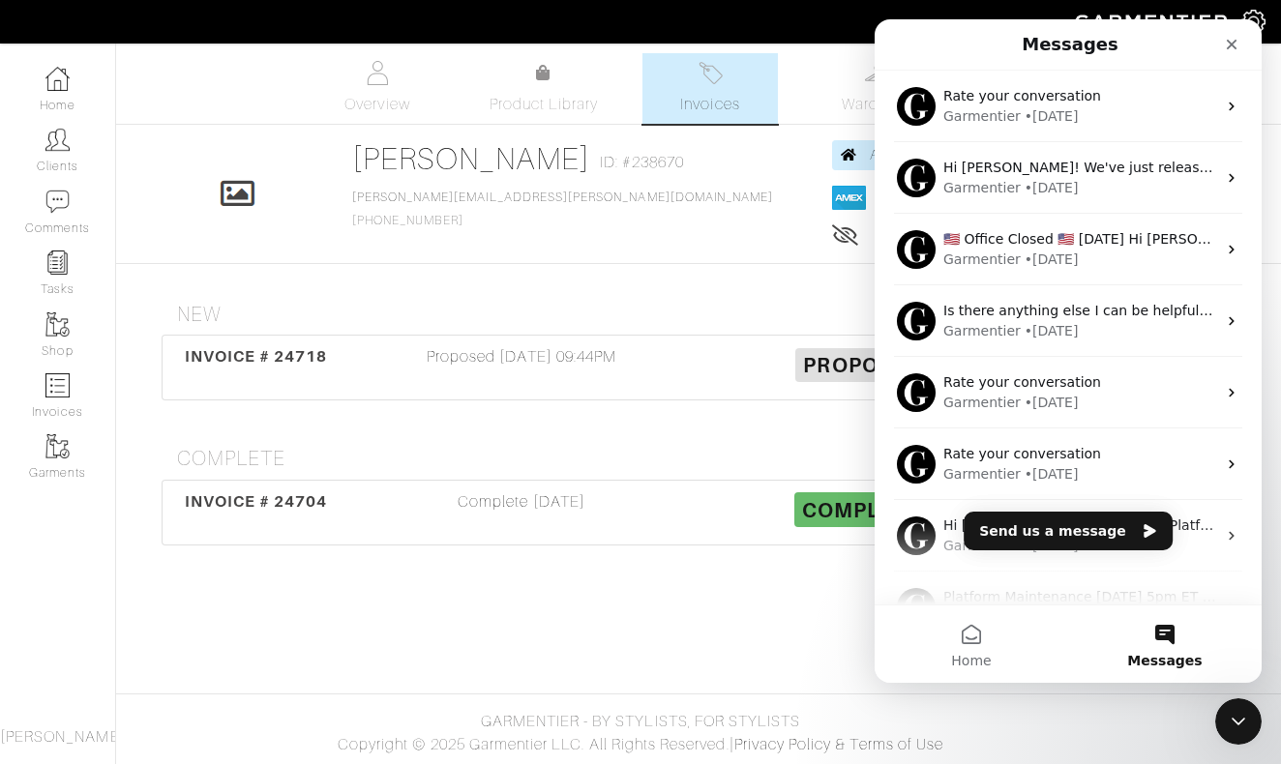
click at [1075, 535] on button "Send us a message" at bounding box center [1068, 531] width 209 height 39
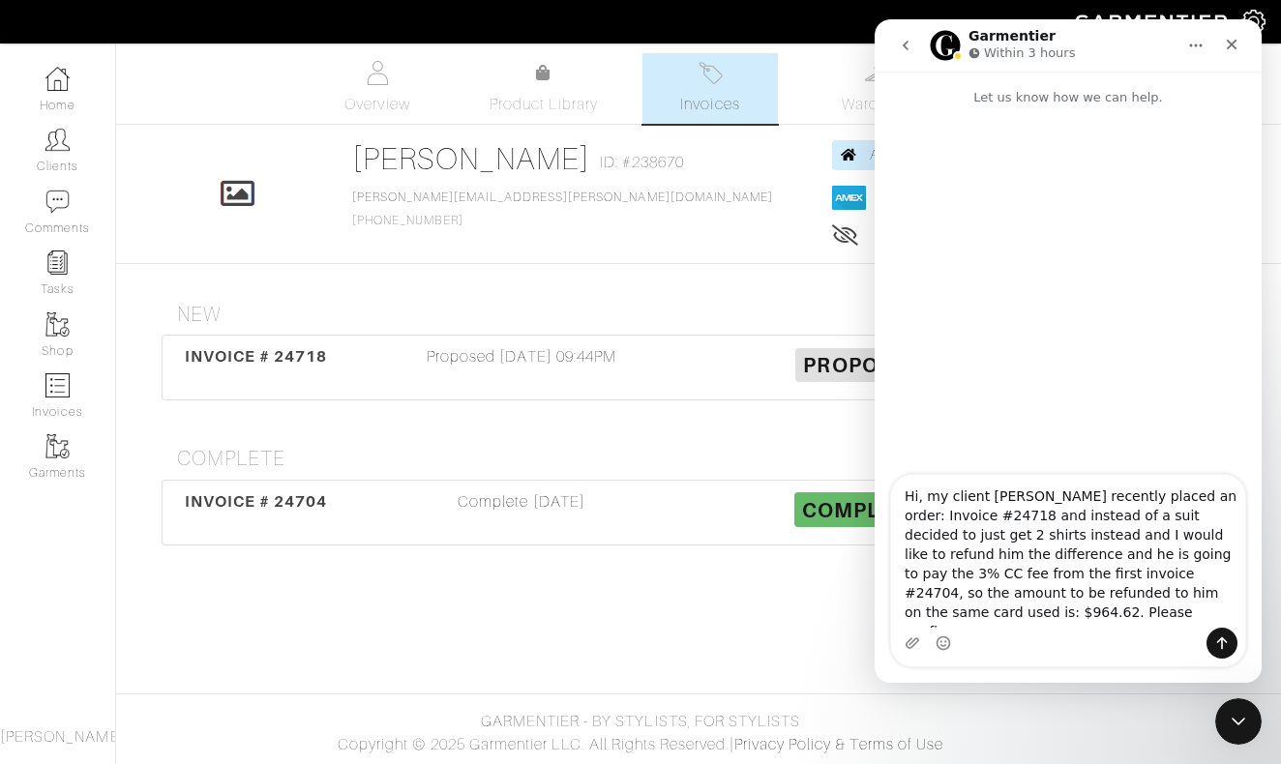
click at [999, 521] on textarea "Hi, my client [PERSON_NAME] recently placed an order: Invoice #24718 and instea…" at bounding box center [1068, 551] width 354 height 153
click at [1162, 597] on textarea "Hi, my client [PERSON_NAME] recently placed an order: Invoice #24704 and instea…" at bounding box center [1068, 551] width 354 height 153
click at [1134, 592] on textarea "Hi, my client [PERSON_NAME] recently placed an order: Invoice #24704 and instea…" at bounding box center [1068, 551] width 354 height 153
click at [1077, 501] on textarea "Hi, my client [PERSON_NAME] recently placed an order: Invoice #24704 and instea…" at bounding box center [1068, 551] width 354 height 153
click at [931, 502] on textarea "Hi, my client [PERSON_NAME] recently placed an order: Invoice #24704 and instea…" at bounding box center [1068, 551] width 354 height 153
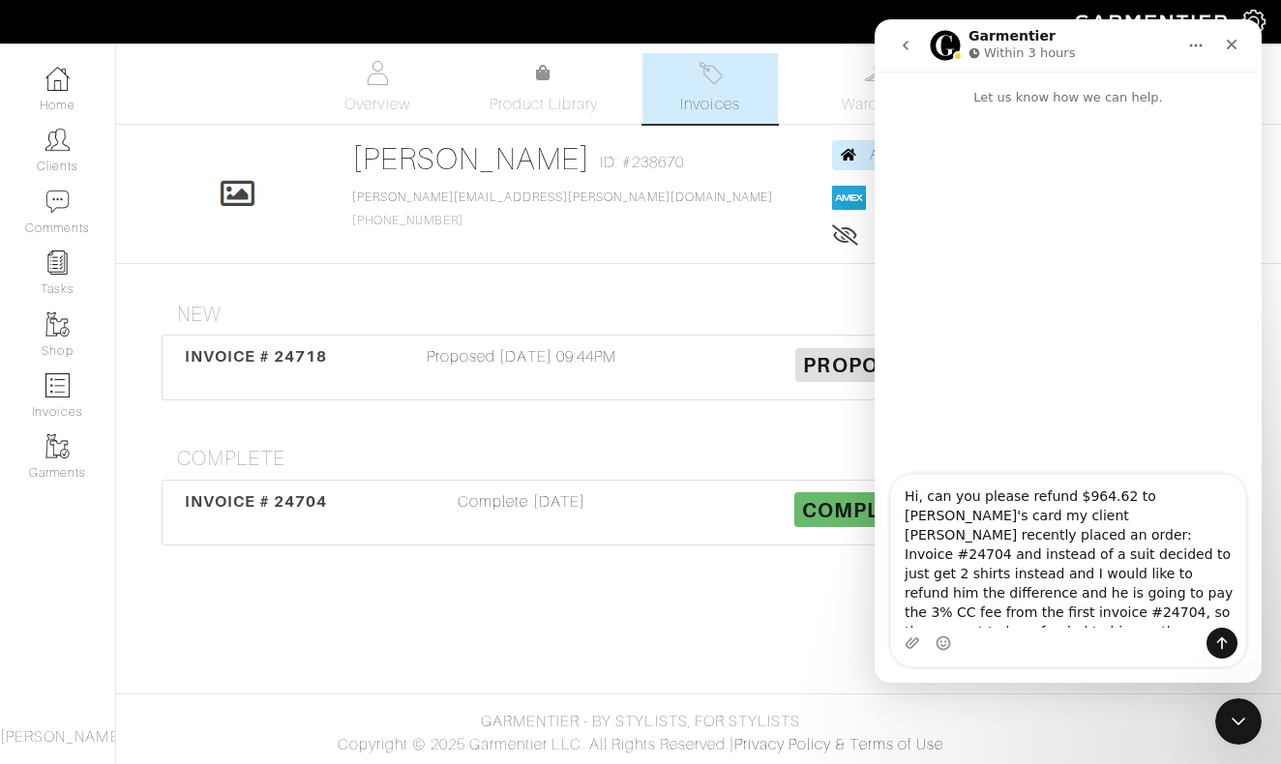
type textarea "Hi, can you please refund $964.62 to josh salesman's card my client Josh Salzma…"
click at [1119, 45] on div "Garmentier Within 3 hours" at bounding box center [1053, 46] width 246 height 34
click at [1230, 724] on icon "Close Intercom Messenger" at bounding box center [1235, 718] width 23 height 23
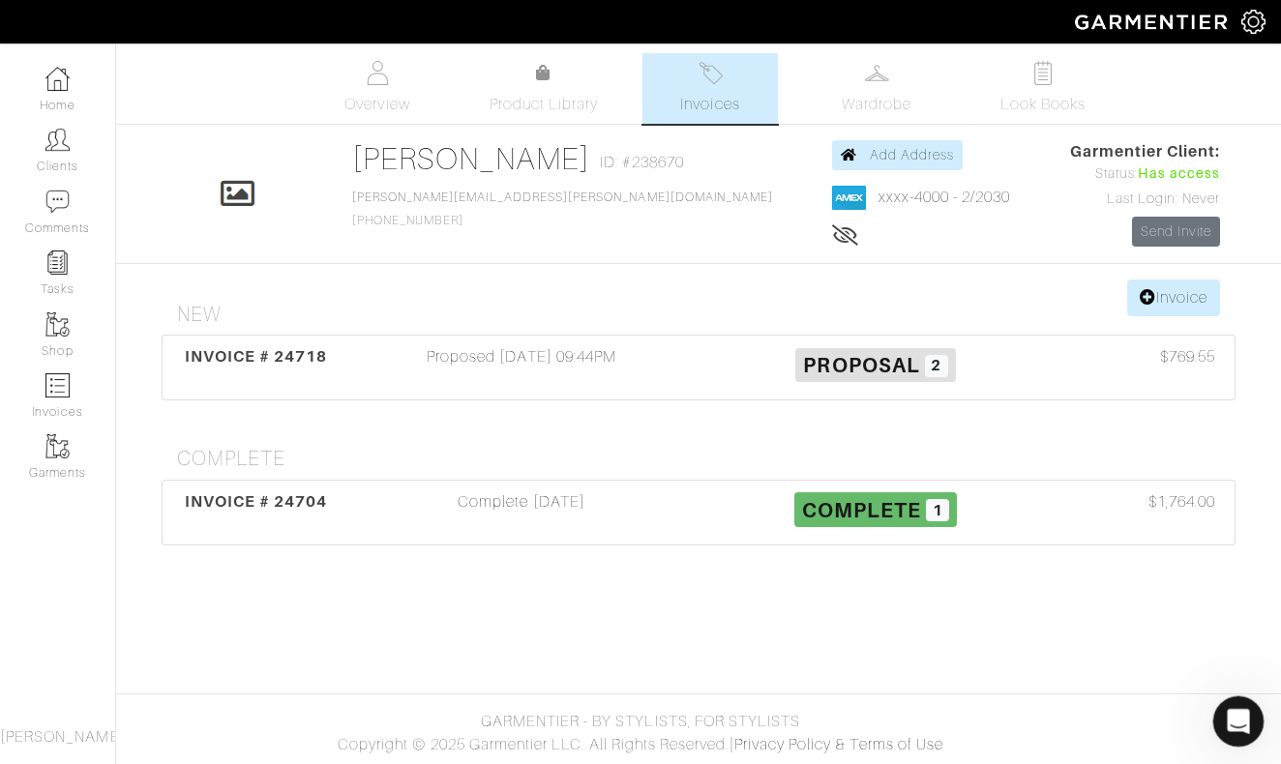
click at [1236, 717] on icon "Open Intercom Messenger" at bounding box center [1236, 720] width 32 height 32
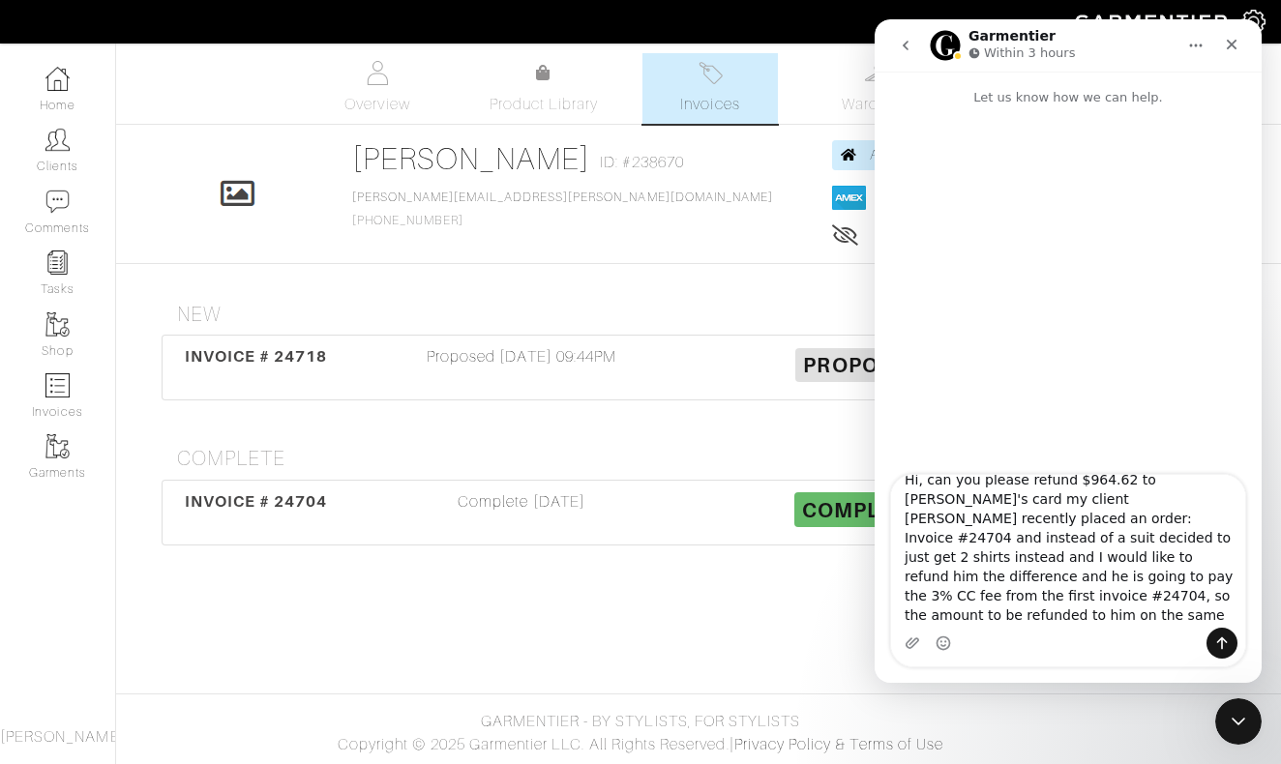
scroll to position [15, 0]
drag, startPoint x: 974, startPoint y: 501, endPoint x: 924, endPoint y: 501, distance: 50.3
click at [924, 501] on textarea "Hi, can you please refund $964.62 to josh salesman's card my client Josh Salzma…" at bounding box center [1068, 551] width 354 height 153
drag, startPoint x: 1185, startPoint y: 620, endPoint x: 1013, endPoint y: 501, distance: 209.4
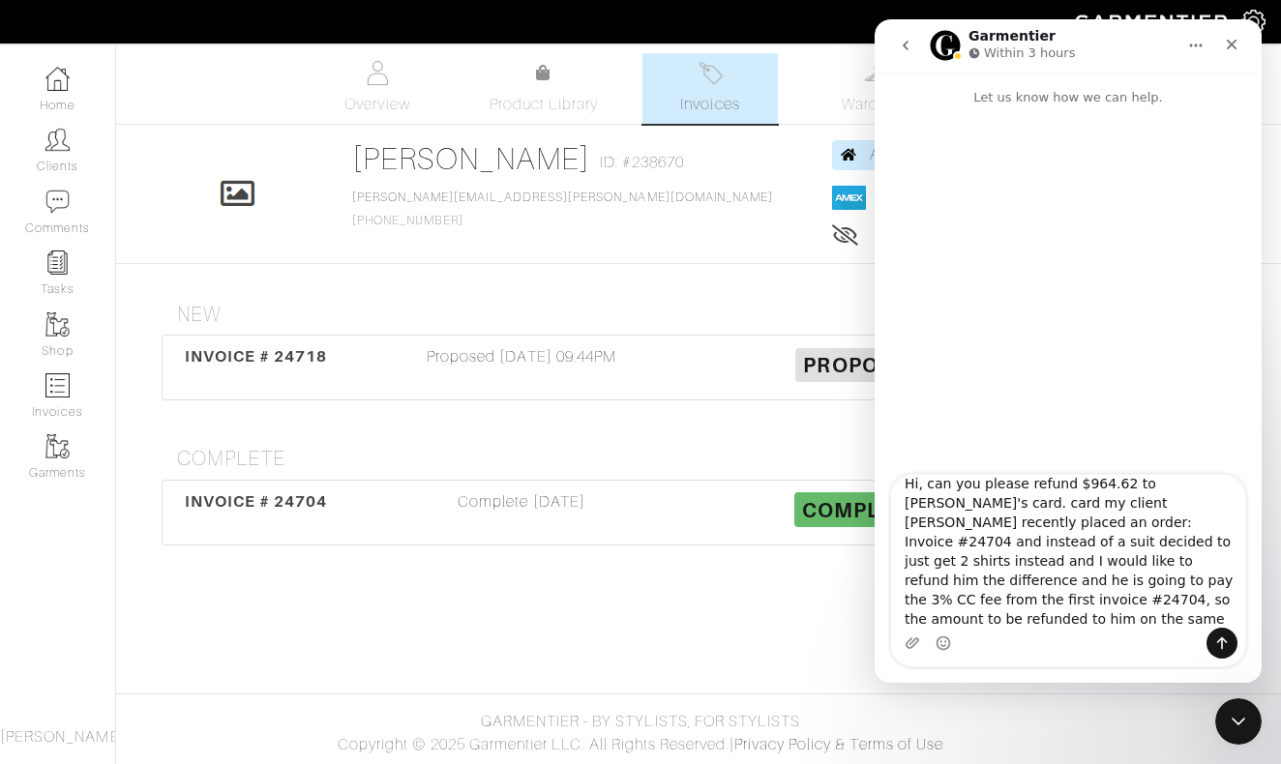
click at [1013, 501] on textarea "Hi, can you please refund $964.62 to josh salesman's card. card my client Josh …" at bounding box center [1068, 551] width 354 height 153
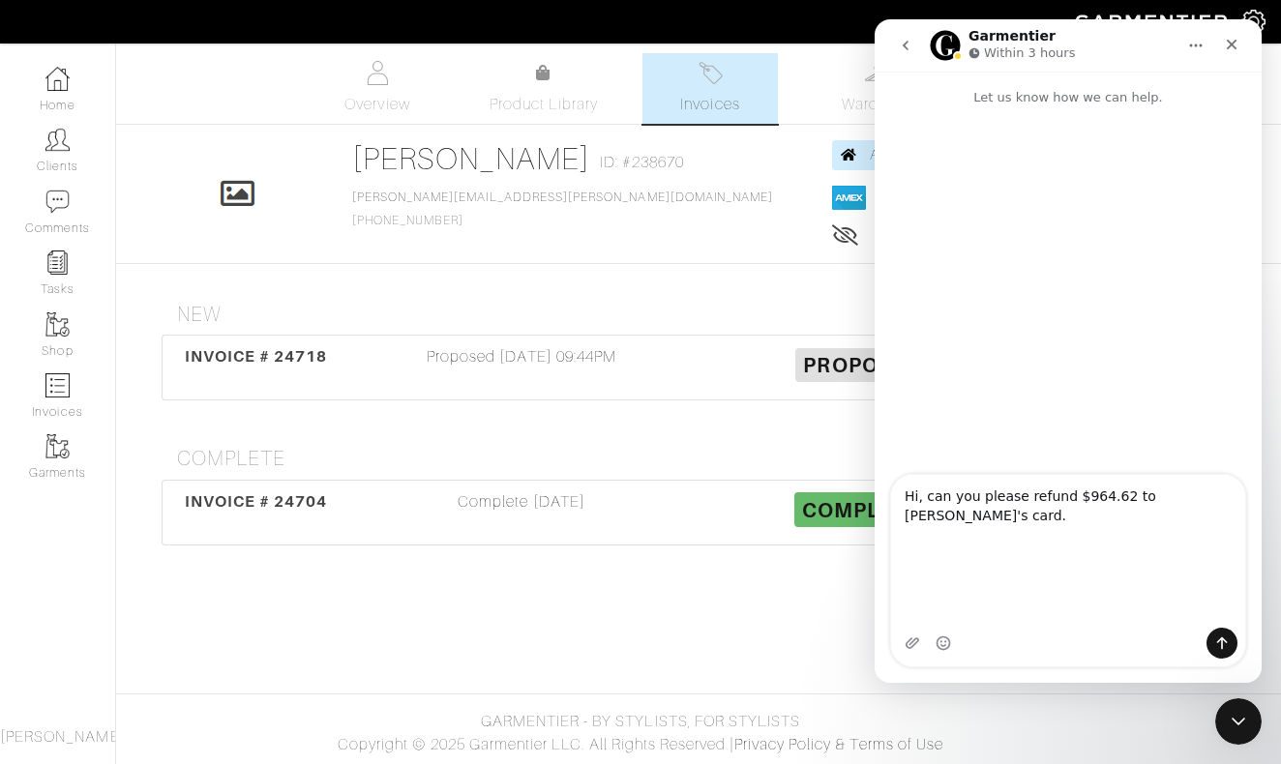
scroll to position [0, 0]
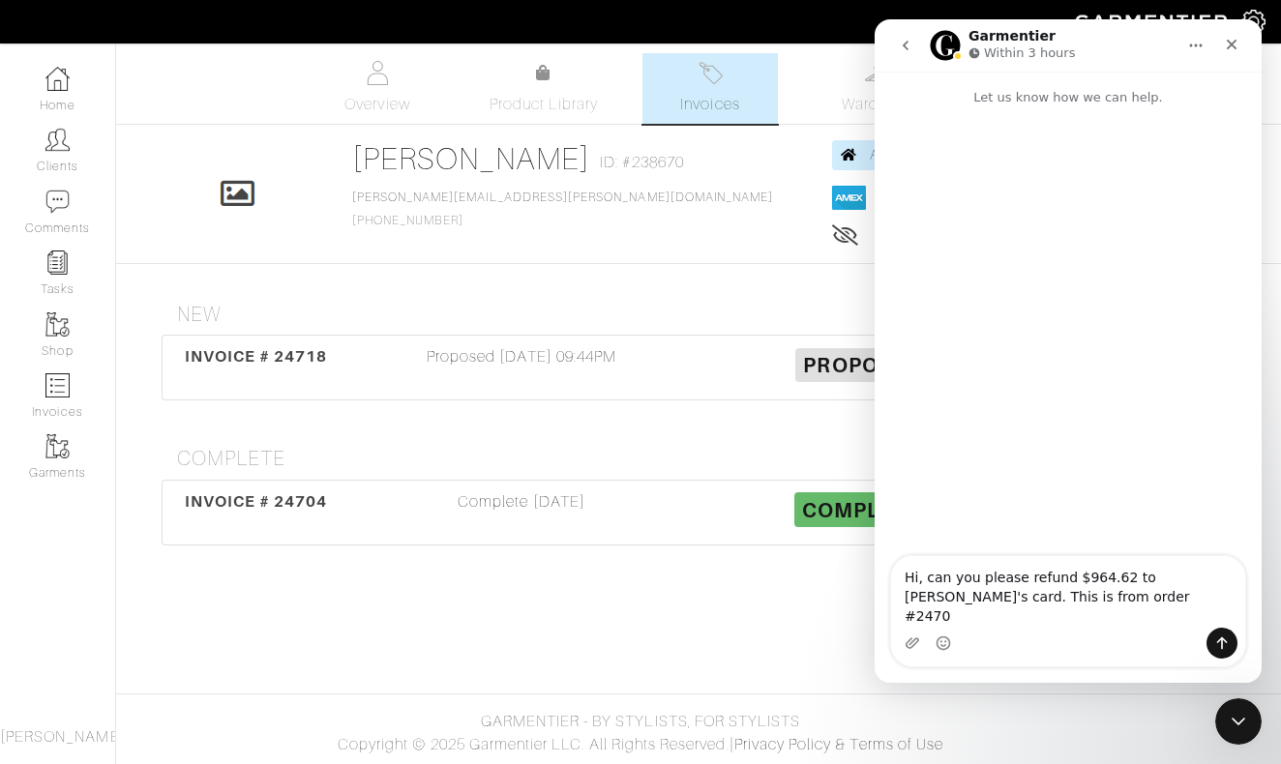
type textarea "Hi, can you please refund $964.62 to josh salesman's card. This is from order #…"
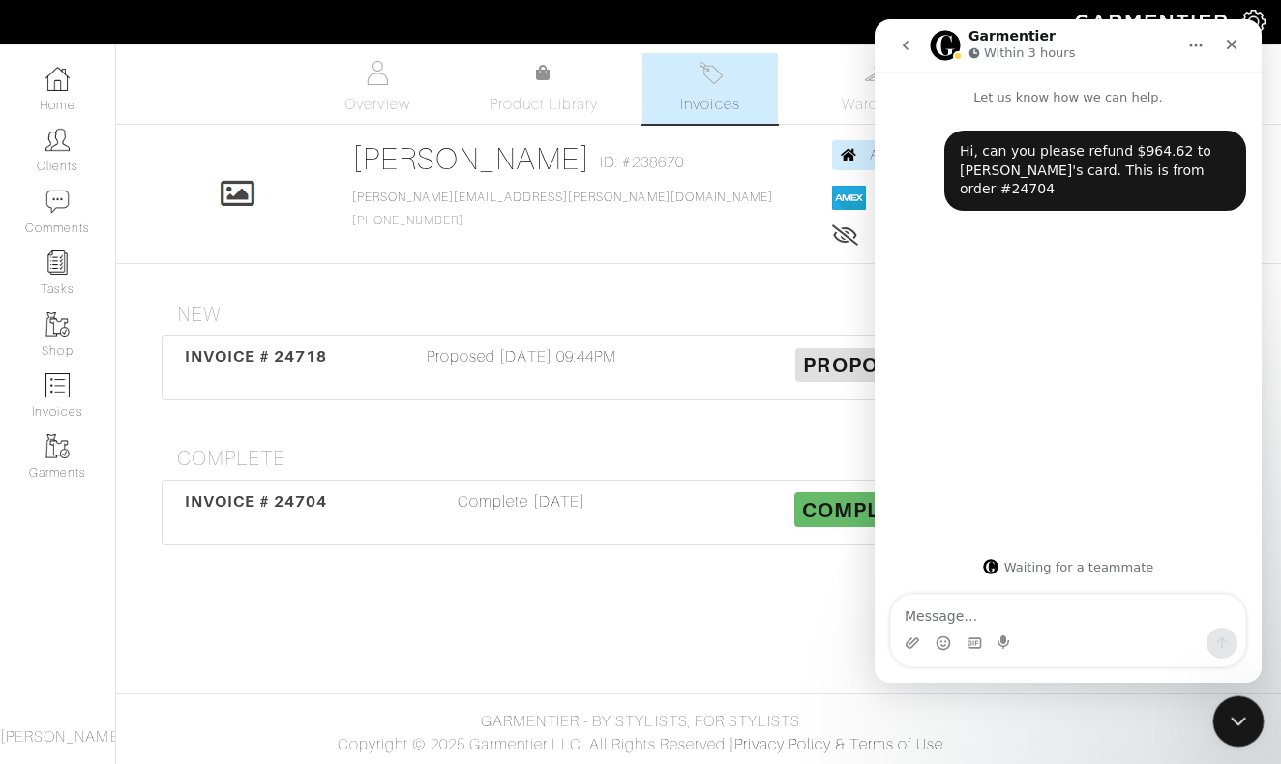
click at [1239, 722] on icon "Close Intercom Messenger" at bounding box center [1235, 718] width 23 height 23
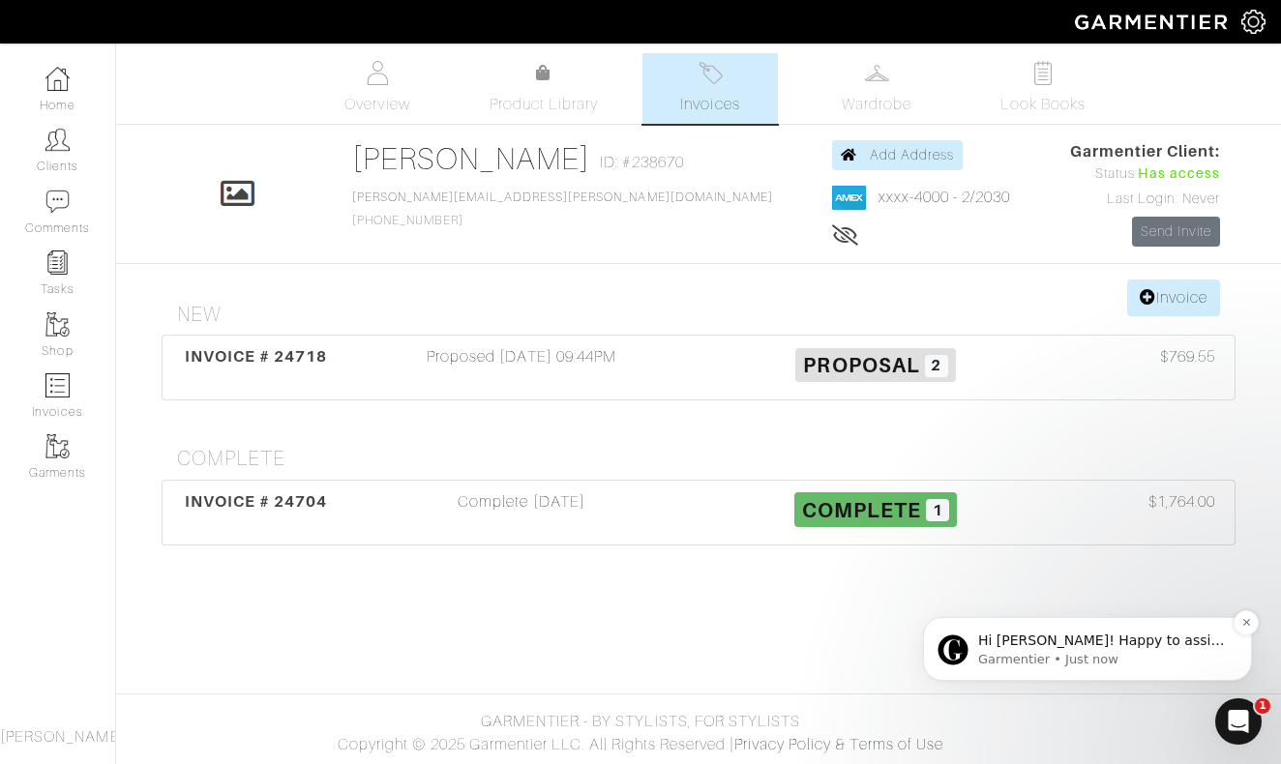
click at [1136, 656] on p "Garmentier • Just now" at bounding box center [1103, 659] width 250 height 17
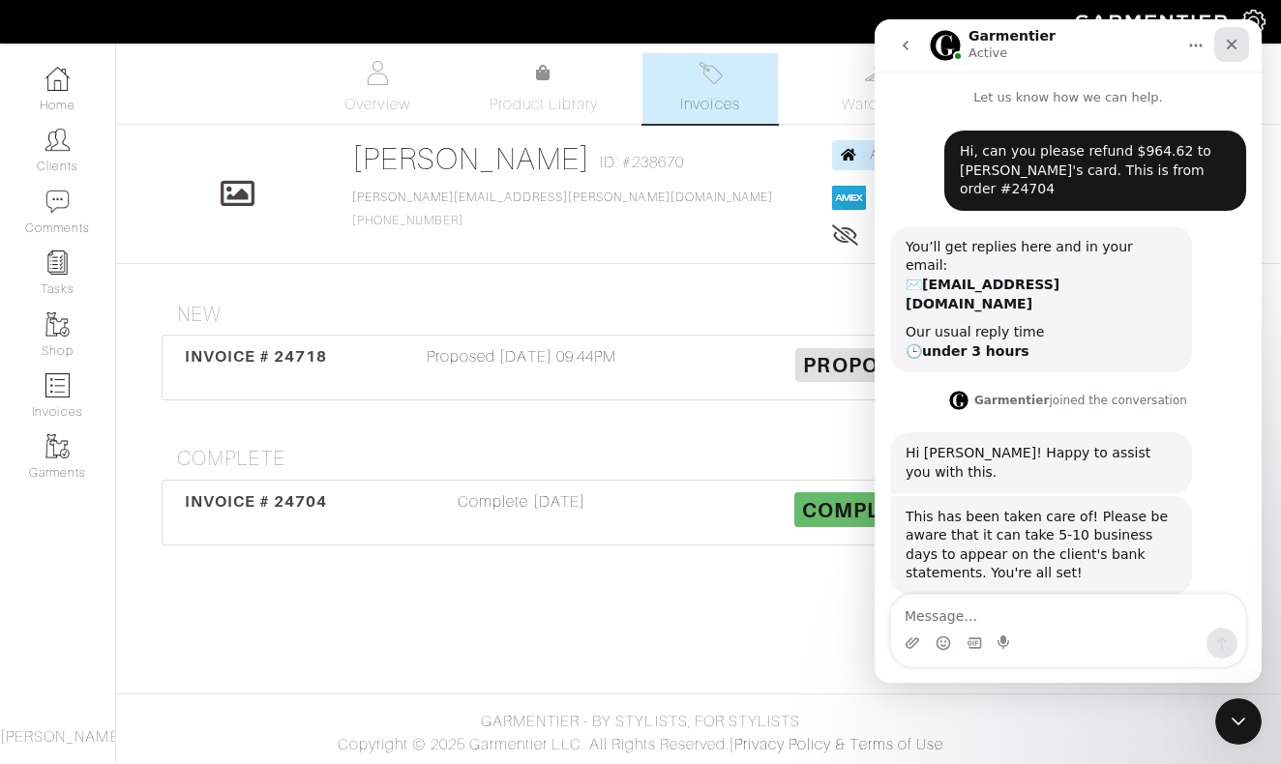
click at [1229, 42] on icon "Close" at bounding box center [1232, 45] width 11 height 11
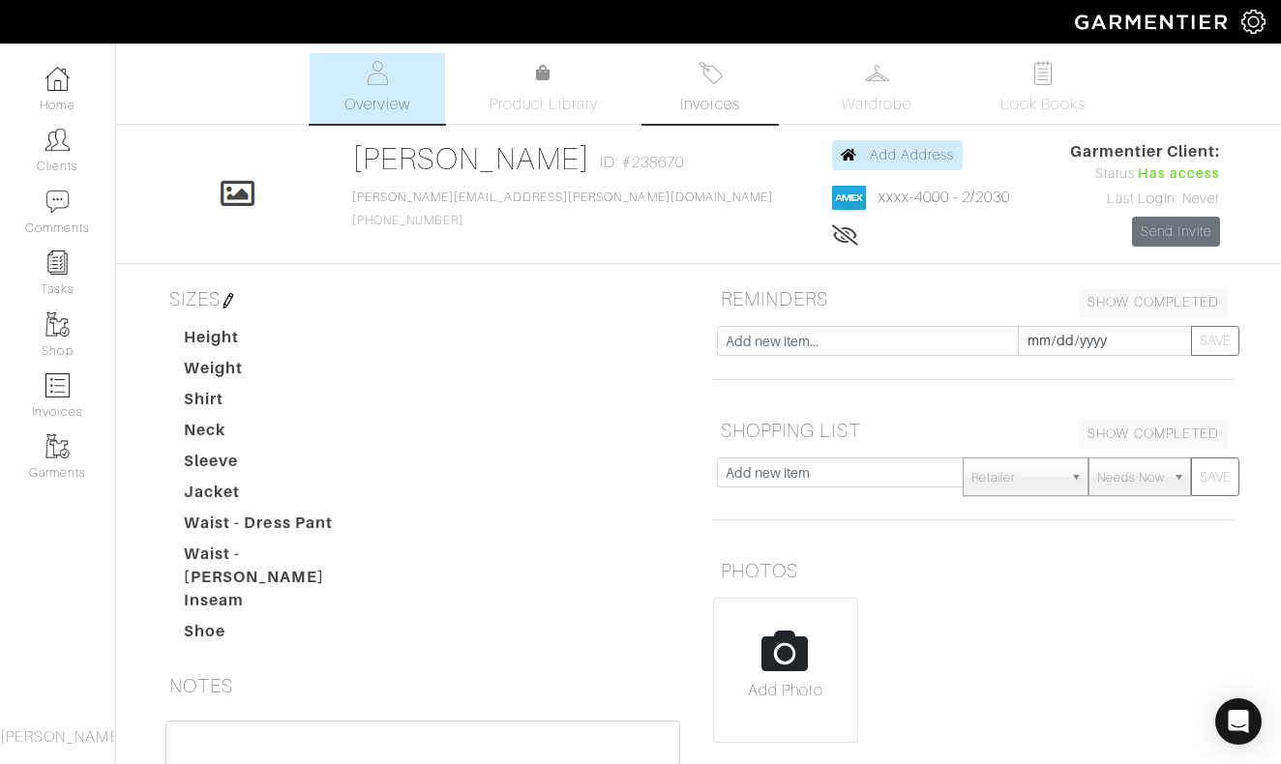
click at [721, 69] on img at bounding box center [711, 73] width 24 height 24
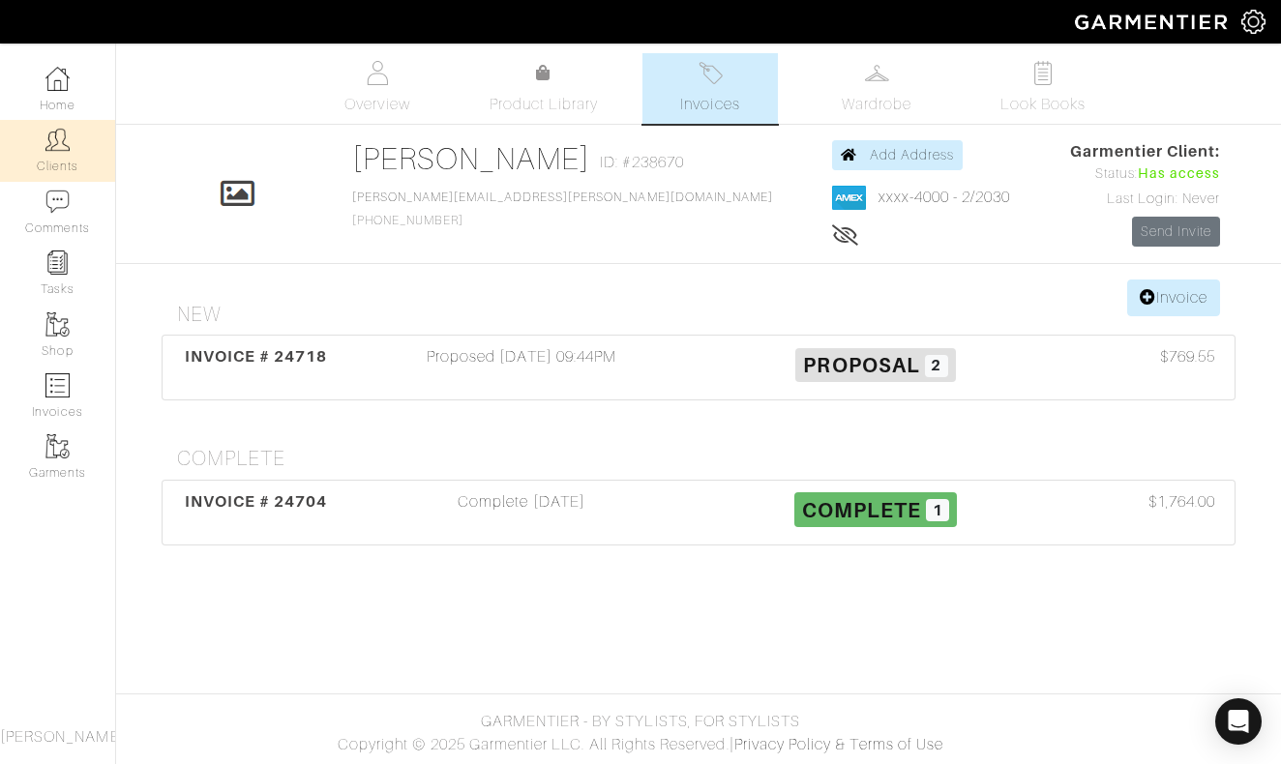
click at [71, 134] on link "Clients" at bounding box center [57, 150] width 115 height 61
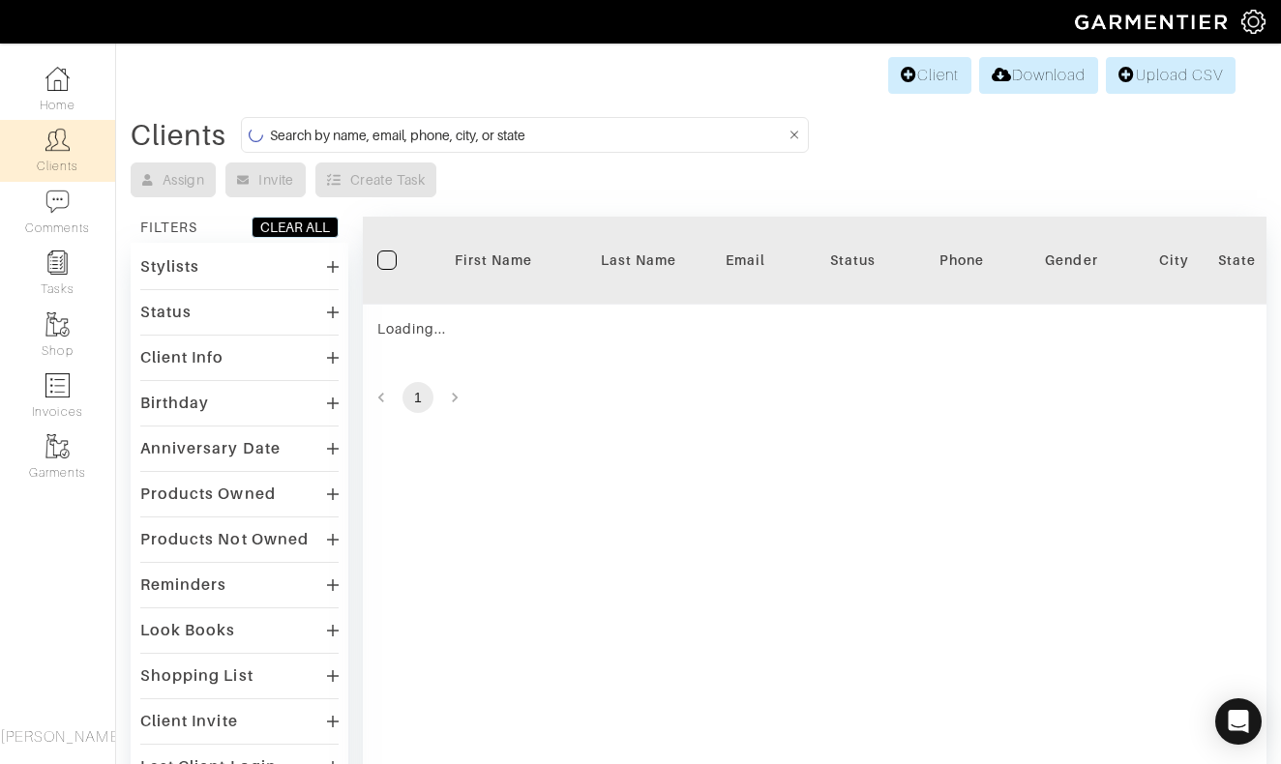
click at [571, 140] on input at bounding box center [528, 135] width 516 height 24
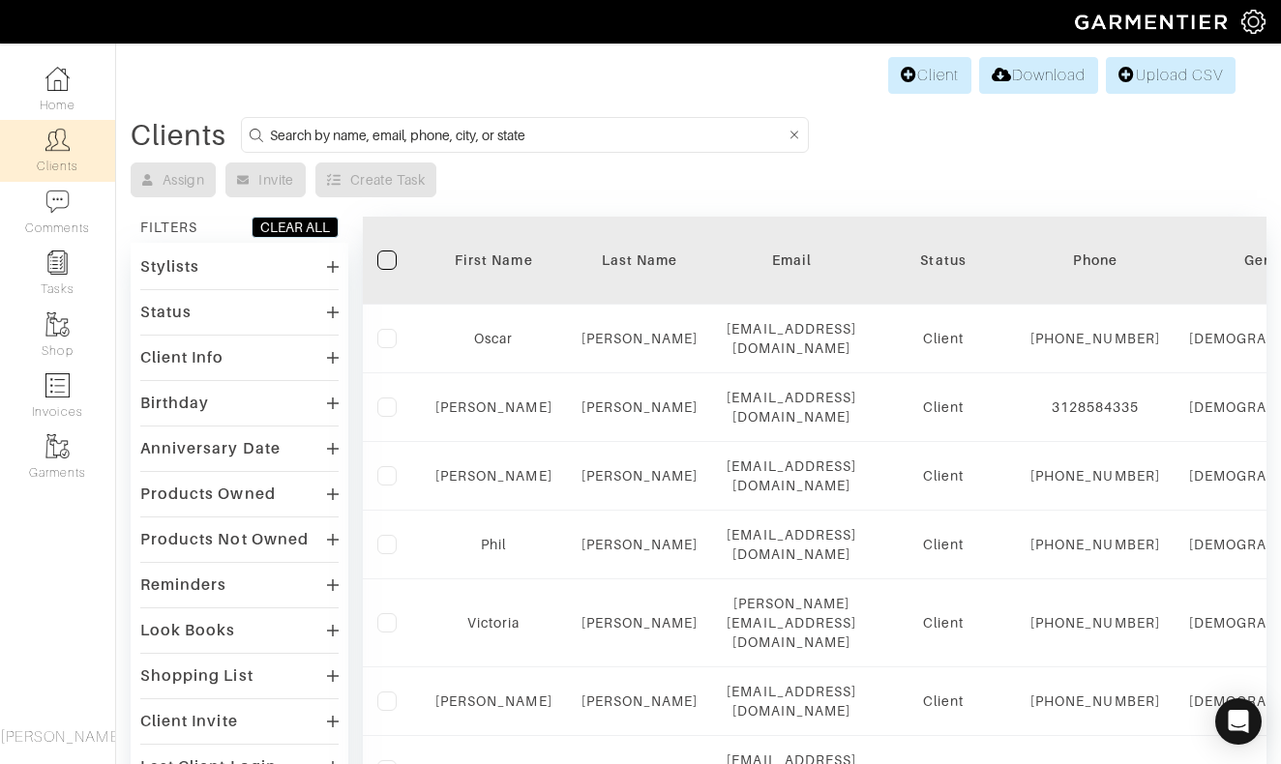
type input "u"
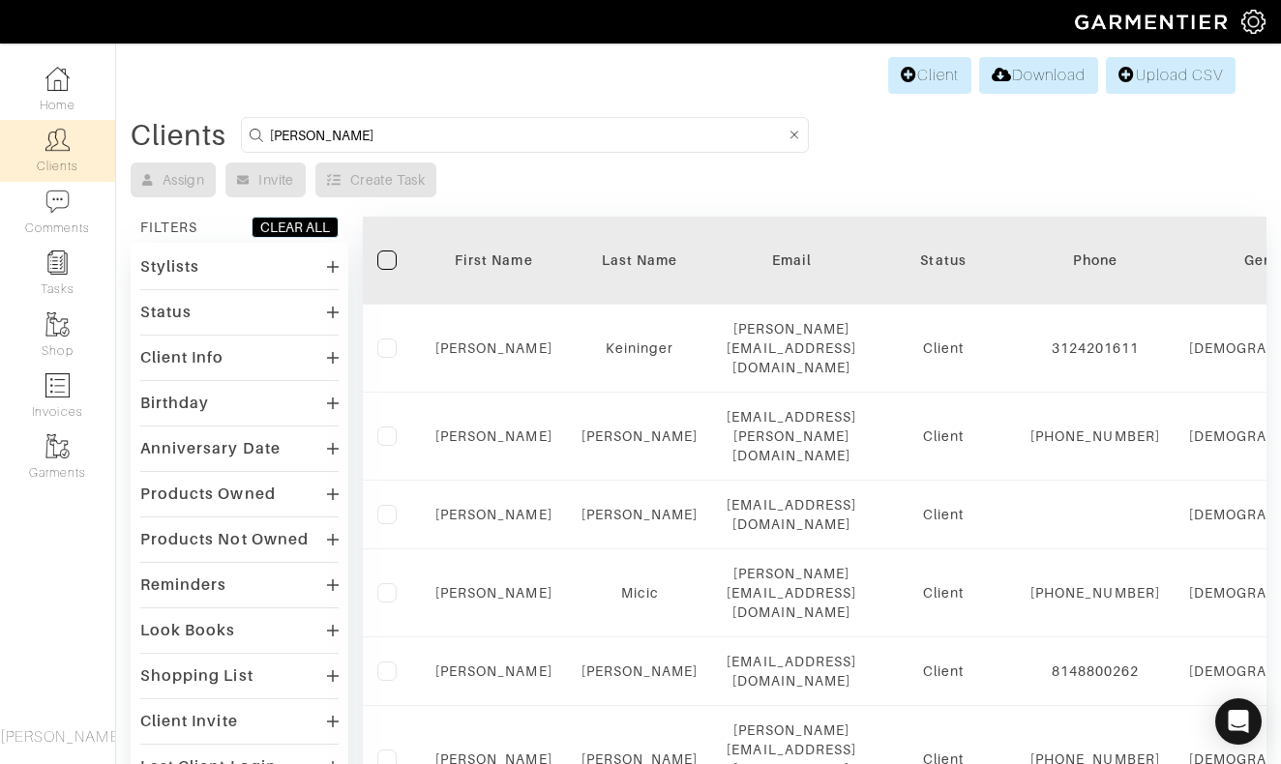
type input "Ian"
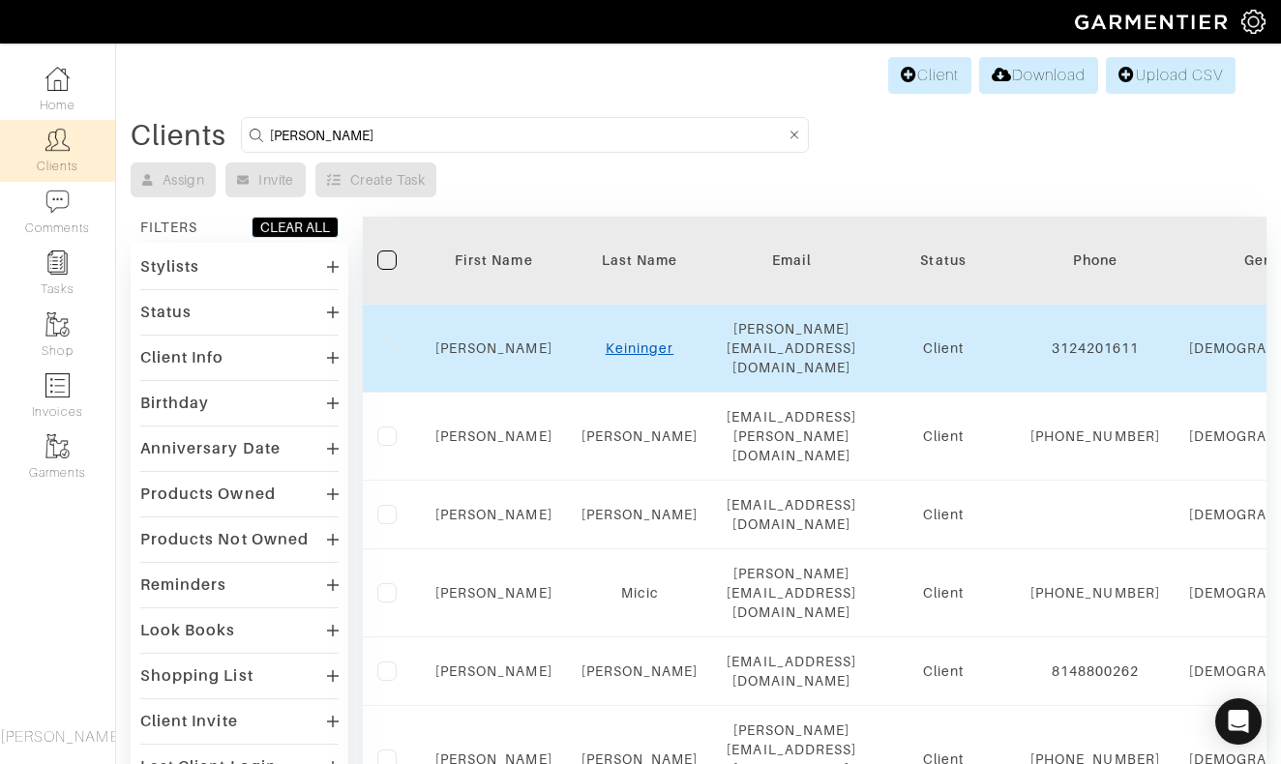
drag, startPoint x: 571, startPoint y: 140, endPoint x: 627, endPoint y: 334, distance: 201.5
click at [627, 341] on link "Keininger" at bounding box center [640, 348] width 68 height 15
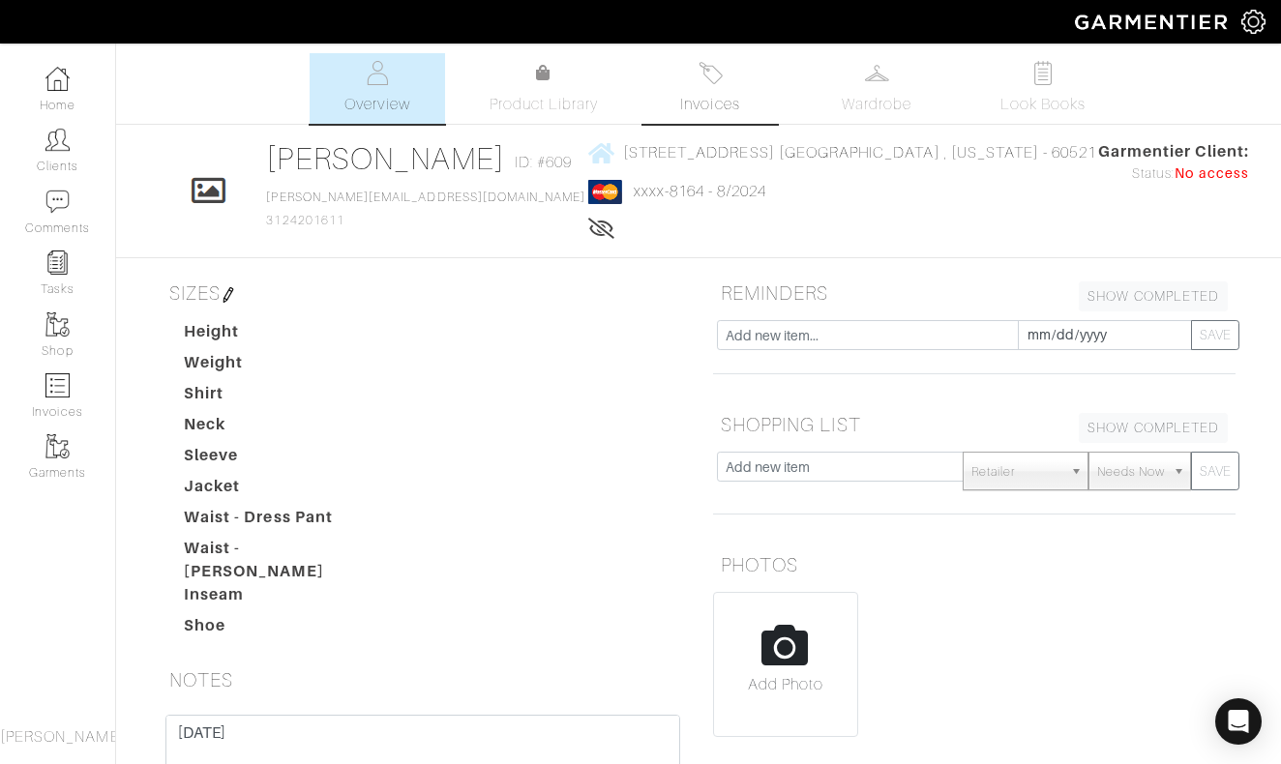
click at [718, 83] on img at bounding box center [711, 73] width 24 height 24
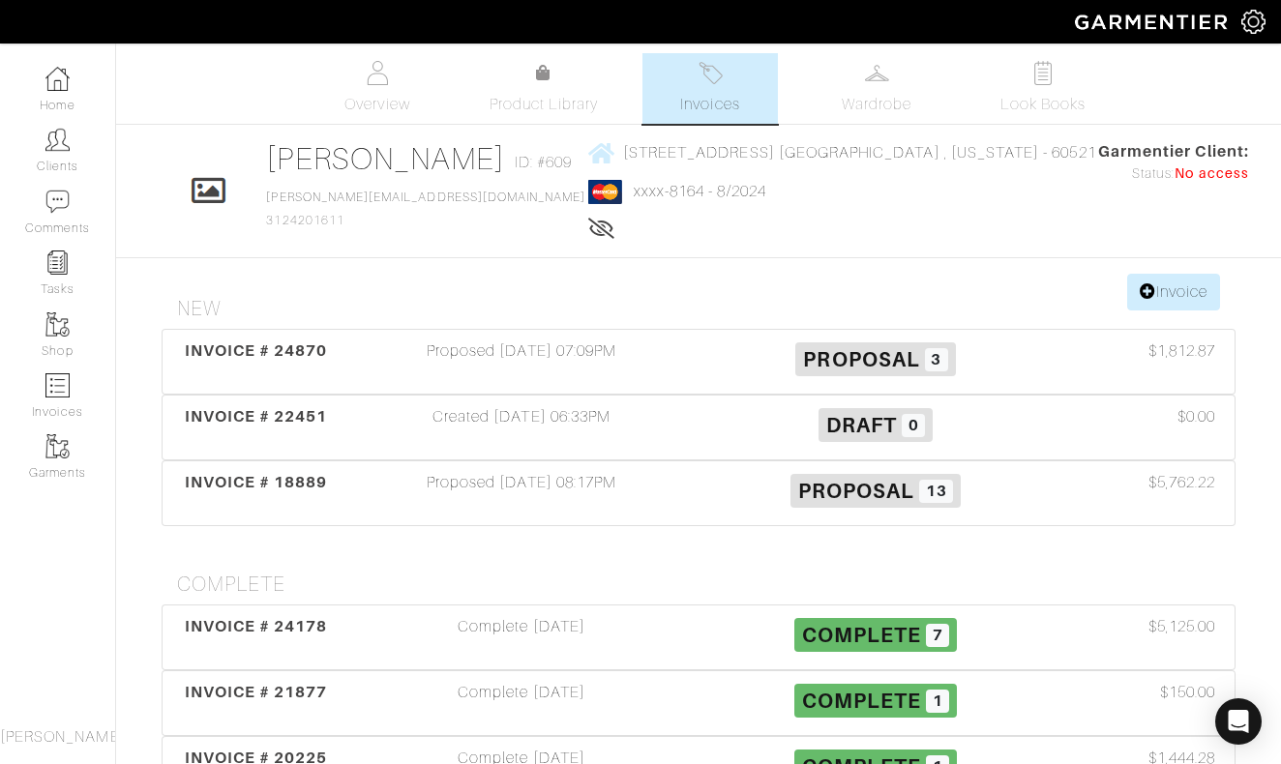
scroll to position [112, 0]
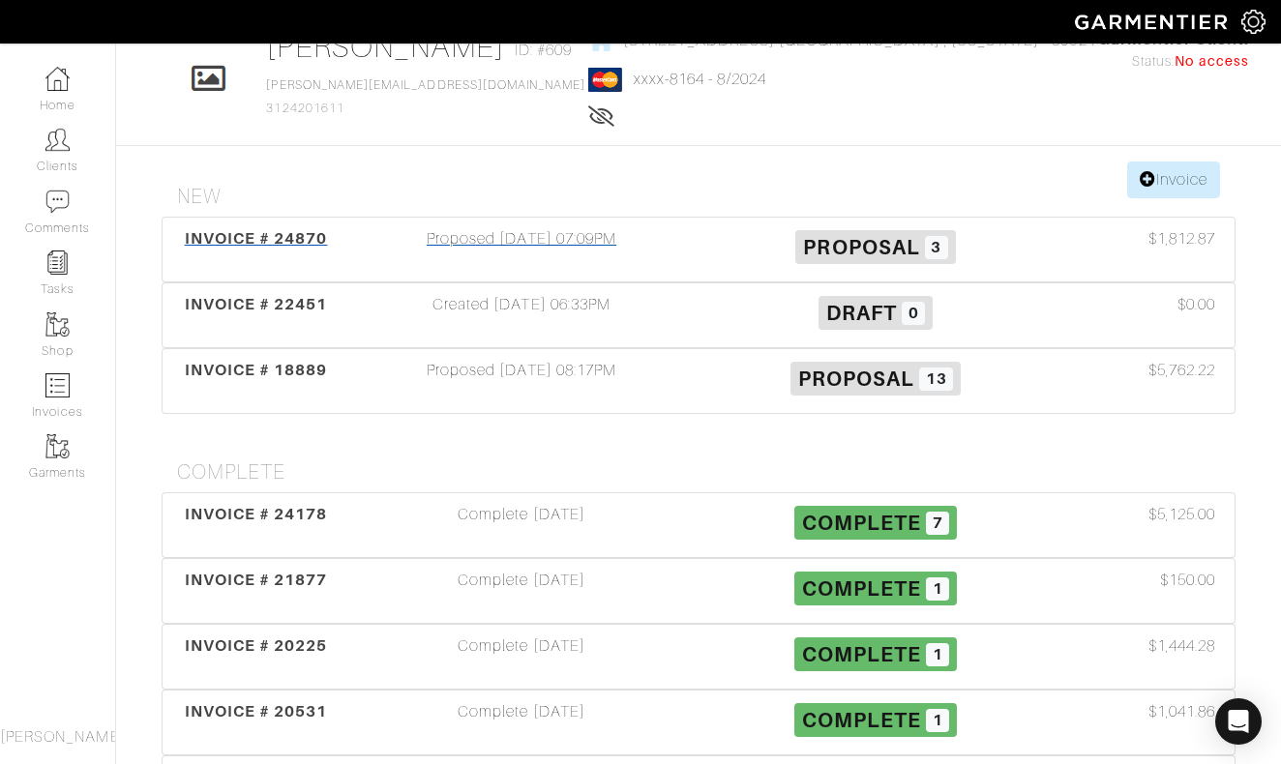
click at [560, 235] on div "Proposed [DATE] 07:09PM" at bounding box center [522, 249] width 354 height 45
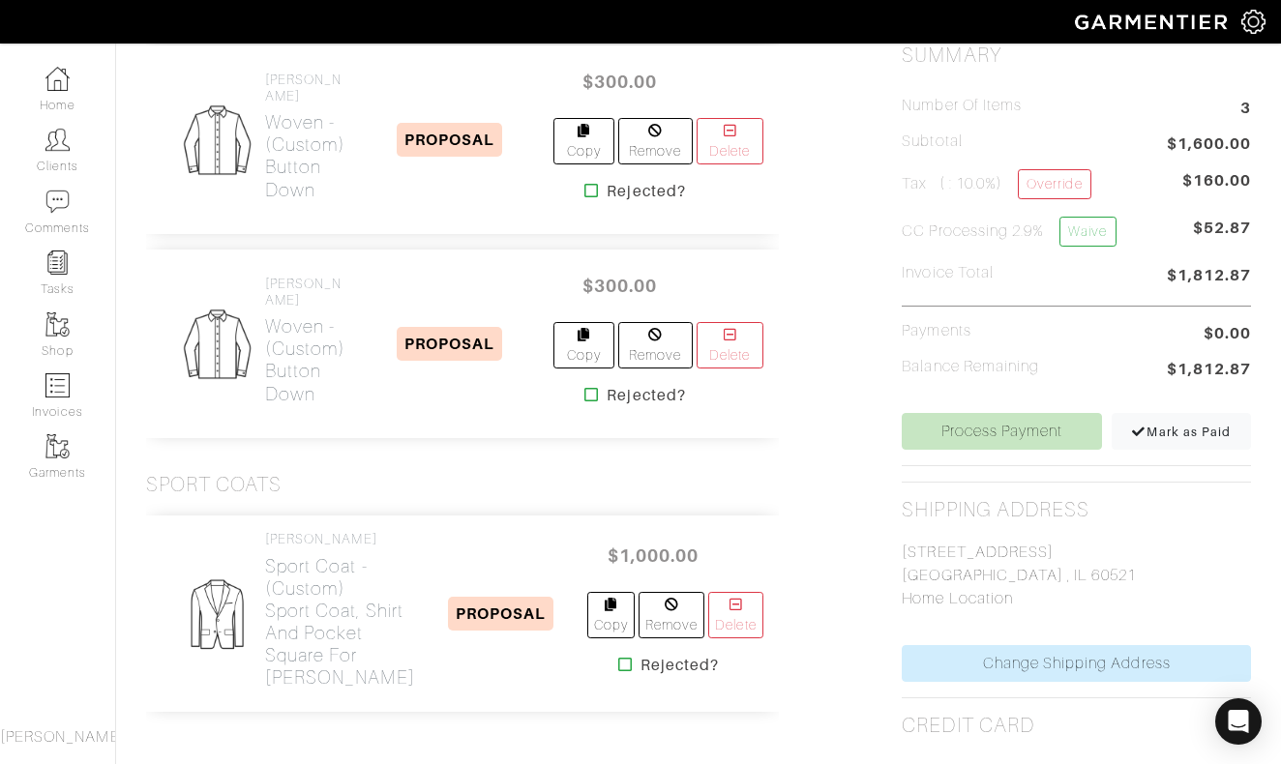
scroll to position [683, 0]
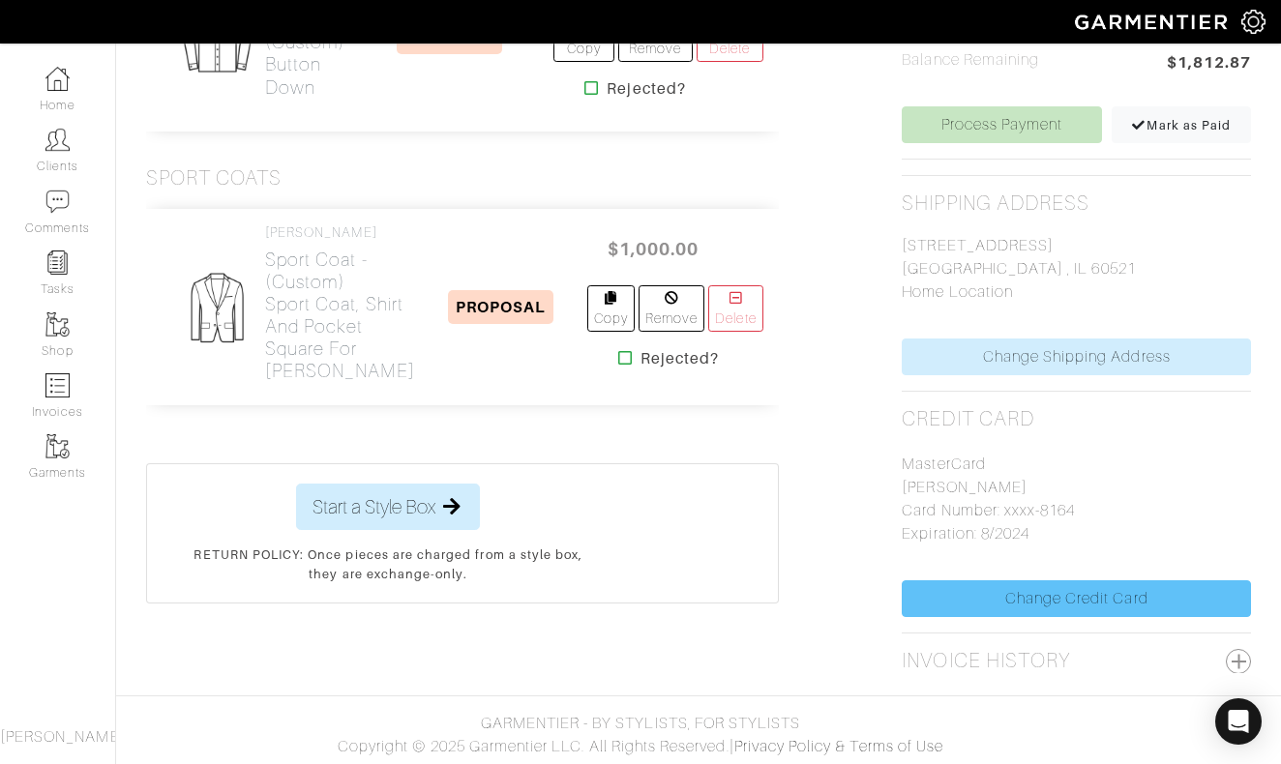
click at [1085, 599] on link "Change Credit Card" at bounding box center [1076, 599] width 349 height 37
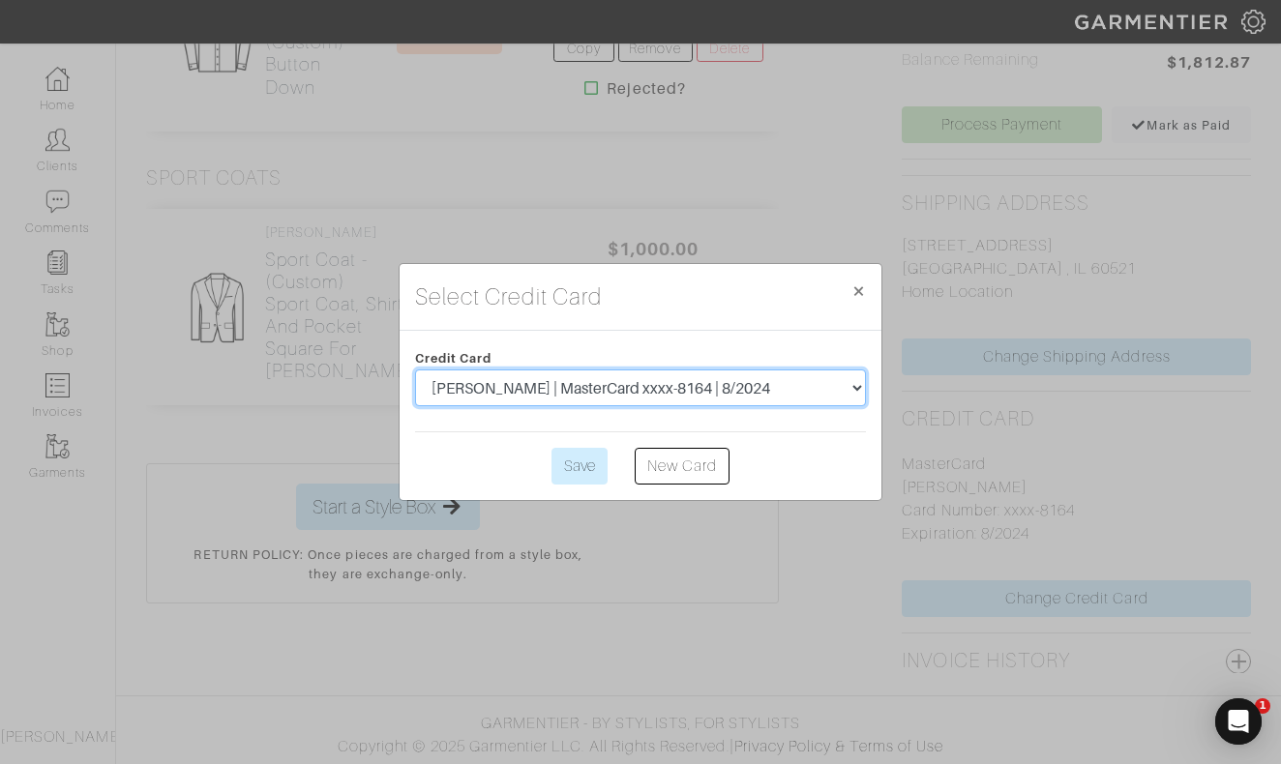
scroll to position [0, 0]
click at [790, 131] on div "Select Credit Card × Close Credit Card [PERSON_NAME] | MasterCard xxxx-8164 | 8…" at bounding box center [640, 382] width 1281 height 764
